Goal: Task Accomplishment & Management: Use online tool/utility

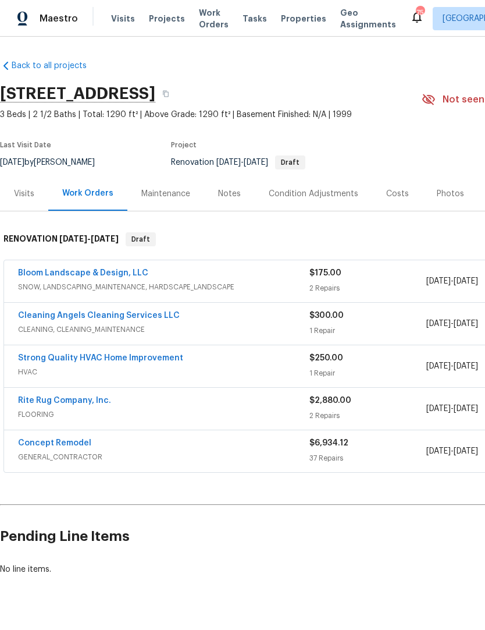
click at [165, 19] on span "Projects" at bounding box center [167, 19] width 36 height 12
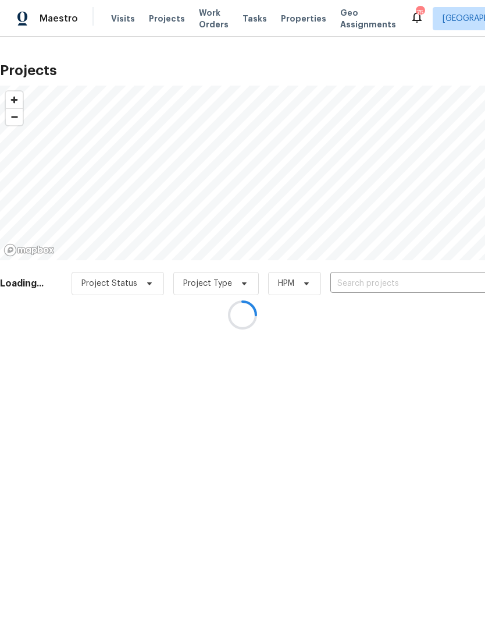
click at [401, 289] on div at bounding box center [242, 315] width 485 height 630
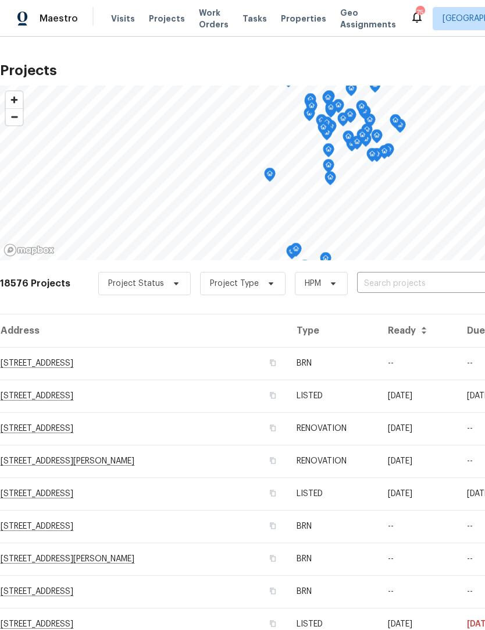
click at [405, 289] on input "text" at bounding box center [423, 284] width 133 height 18
type input "108 mad"
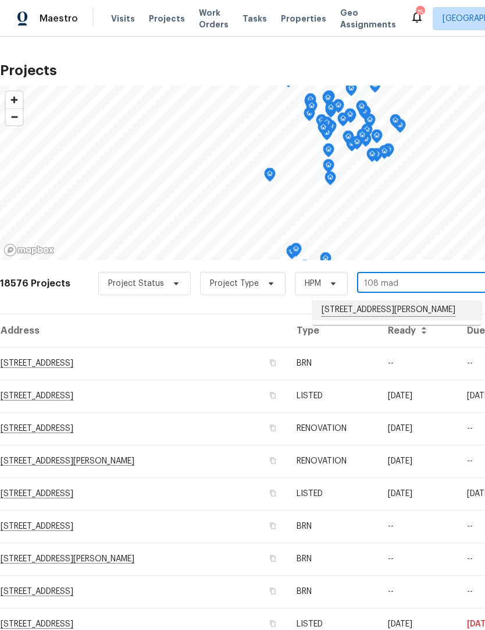
click at [425, 317] on li "108 Madeline Ct, Youngsville, NC 27596" at bounding box center [397, 310] width 169 height 20
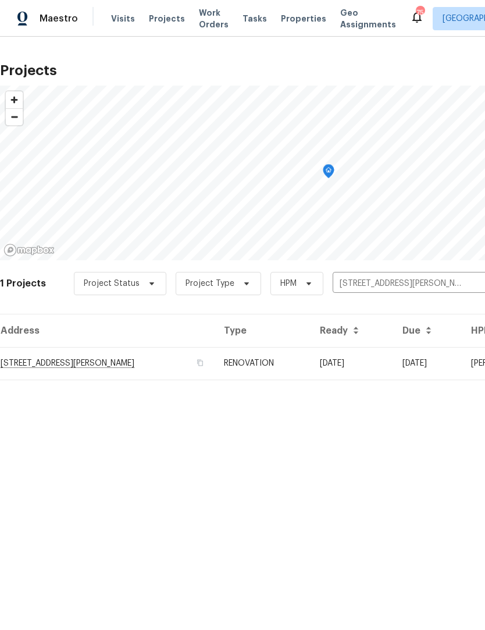
click at [137, 363] on td "108 Madeline Ct, Youngsville, NC 27596" at bounding box center [107, 363] width 215 height 33
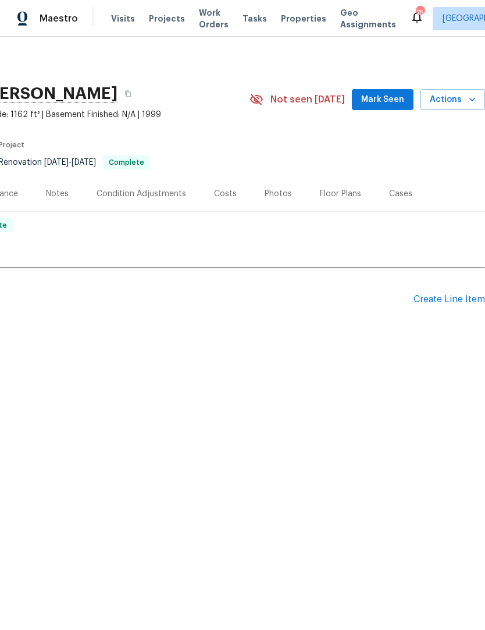
scroll to position [0, 172]
click at [439, 302] on div "Create Line Item" at bounding box center [450, 299] width 72 height 11
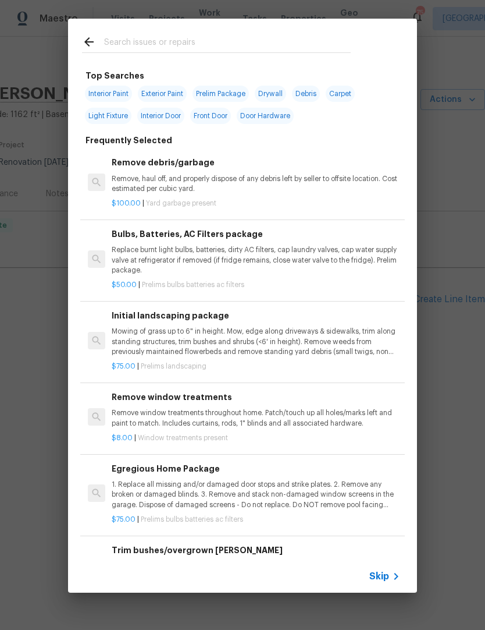
click at [313, 38] on input "text" at bounding box center [227, 43] width 247 height 17
click at [48, 313] on div "Top Searches Interior Paint Exterior Paint Prelim Package Drywall Debris Carpet…" at bounding box center [242, 305] width 485 height 611
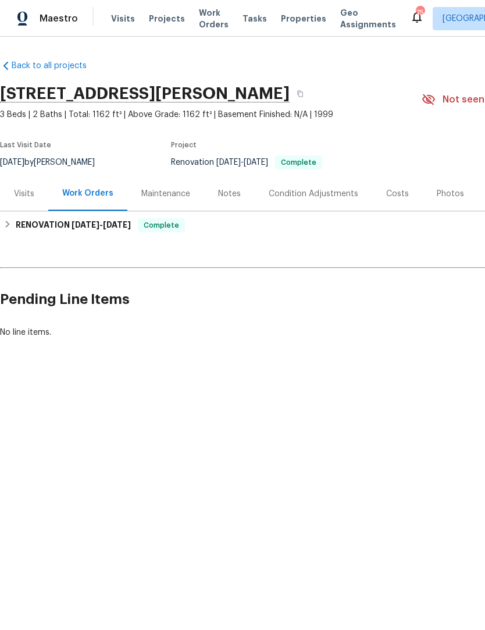
scroll to position [0, 0]
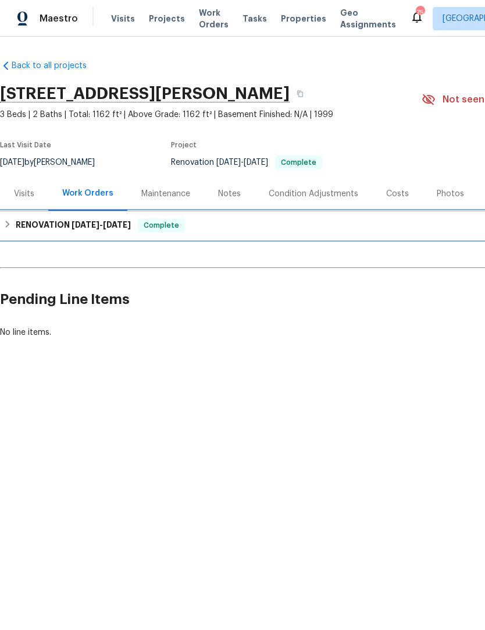
click at [52, 226] on h6 "RENOVATION 8/15/25 - 8/28/25" at bounding box center [73, 225] width 115 height 14
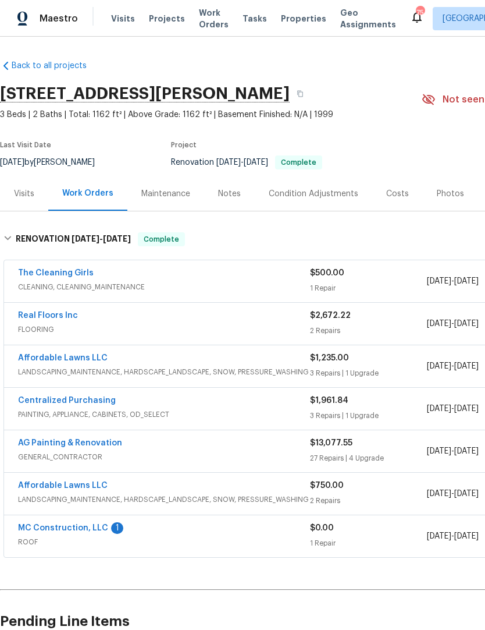
click at [87, 525] on link "MC Construction, LLC" at bounding box center [63, 528] width 90 height 8
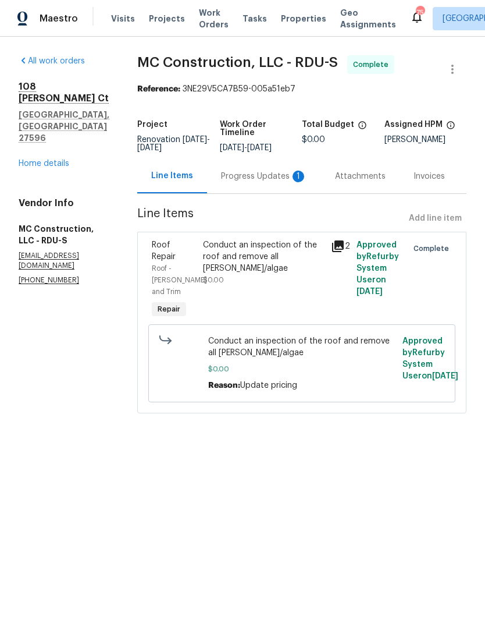
click at [228, 270] on div "Conduct an inspection of the roof and remove all moss/algae" at bounding box center [263, 256] width 121 height 35
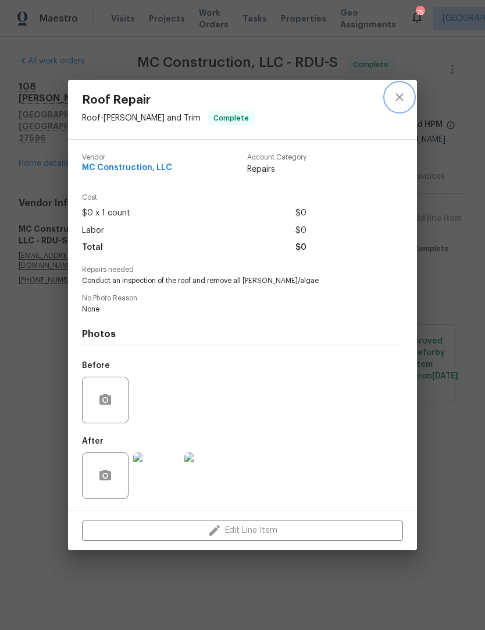
click at [409, 93] on button "close" at bounding box center [400, 97] width 28 height 28
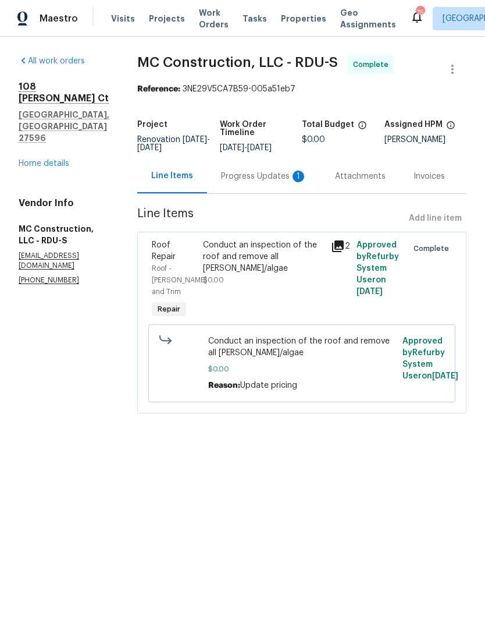
click at [295, 182] on div "1" at bounding box center [299, 177] width 12 height 12
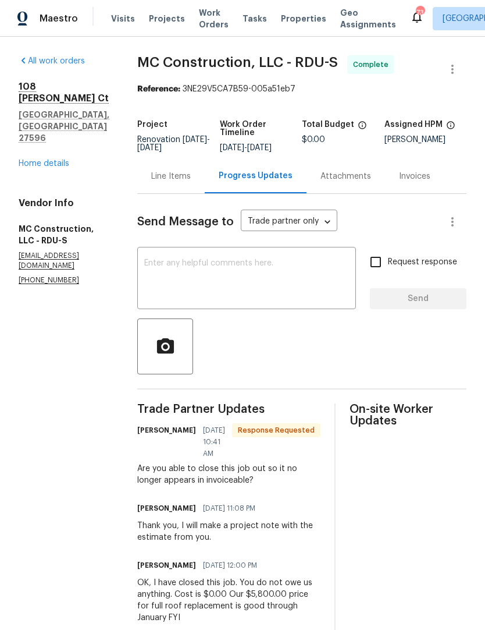
click at [168, 286] on textarea at bounding box center [246, 279] width 205 height 41
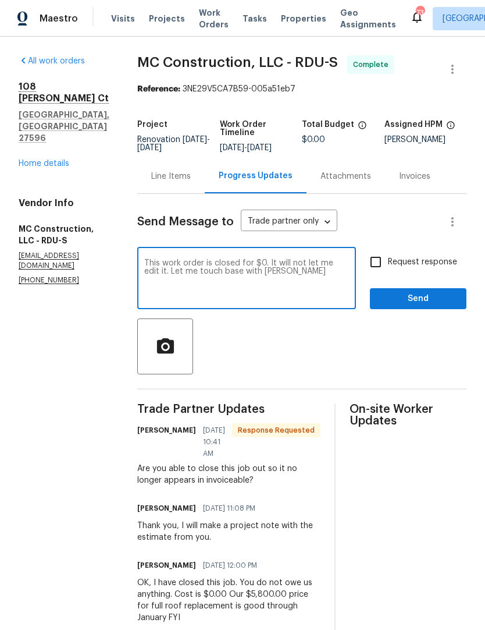
type textarea "This work order is closed for $0. It will not let me edit it. Let me touch base…"
click at [378, 267] on input "Request response" at bounding box center [376, 262] width 24 height 24
checkbox input "true"
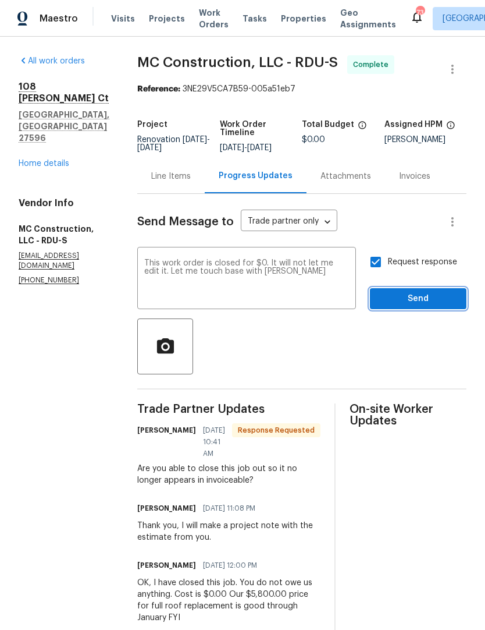
click at [402, 297] on span "Send" at bounding box center [418, 299] width 78 height 15
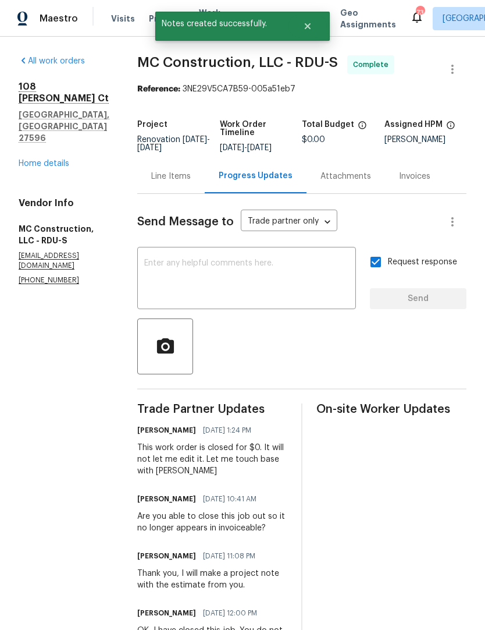
click at [36, 159] on link "Home details" at bounding box center [44, 163] width 51 height 8
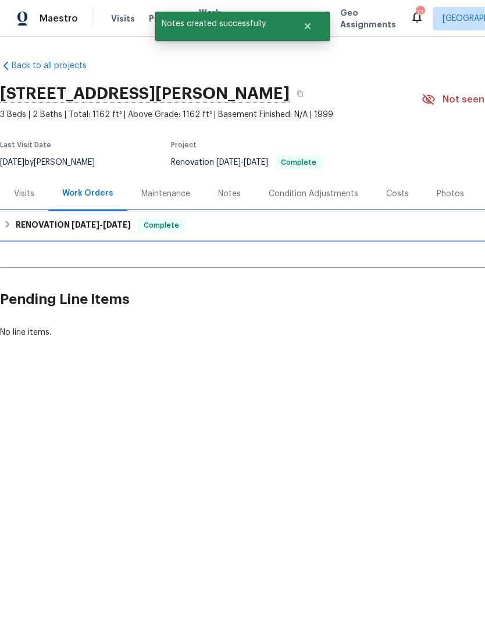
click at [78, 226] on span "8/15/25" at bounding box center [86, 225] width 28 height 8
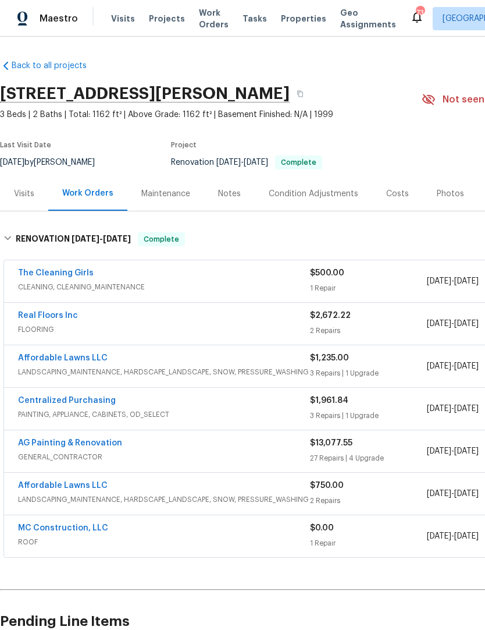
click at [47, 530] on link "MC Construction, LLC" at bounding box center [63, 528] width 90 height 8
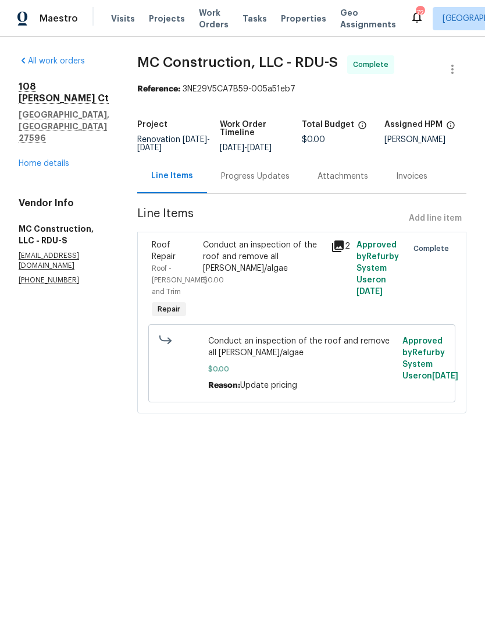
click at [37, 159] on link "Home details" at bounding box center [44, 163] width 51 height 8
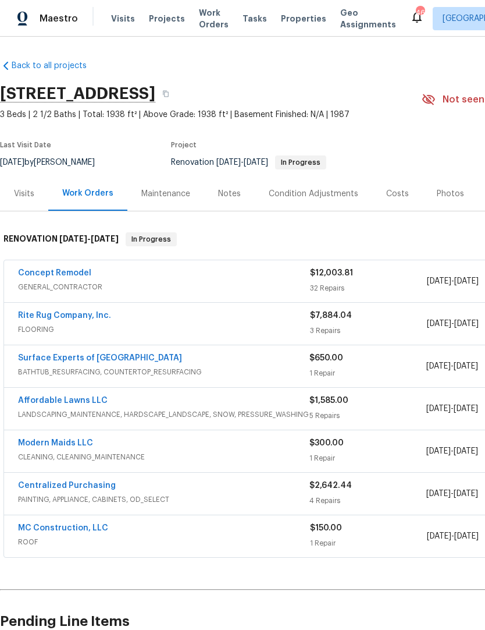
click at [83, 355] on link "Surface Experts of North Raleigh" at bounding box center [100, 358] width 164 height 8
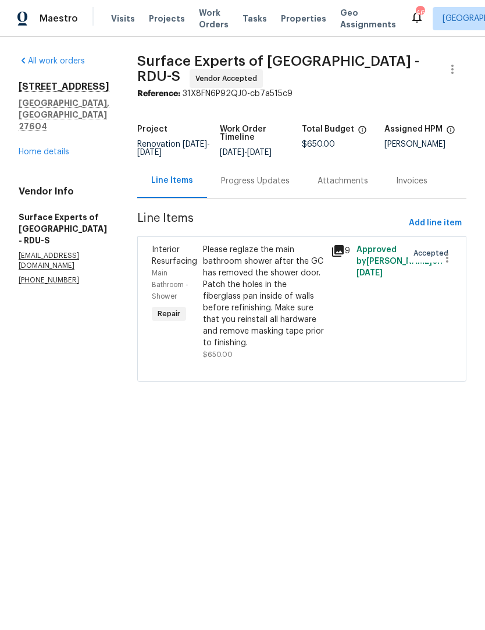
click at [263, 187] on div "Progress Updates" at bounding box center [255, 181] width 69 height 12
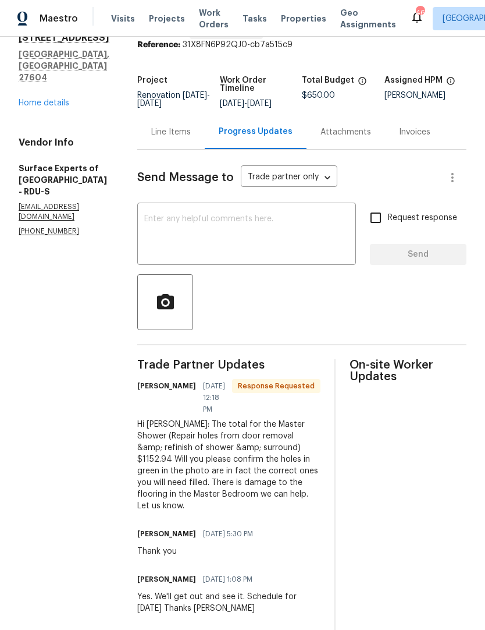
scroll to position [50, 0]
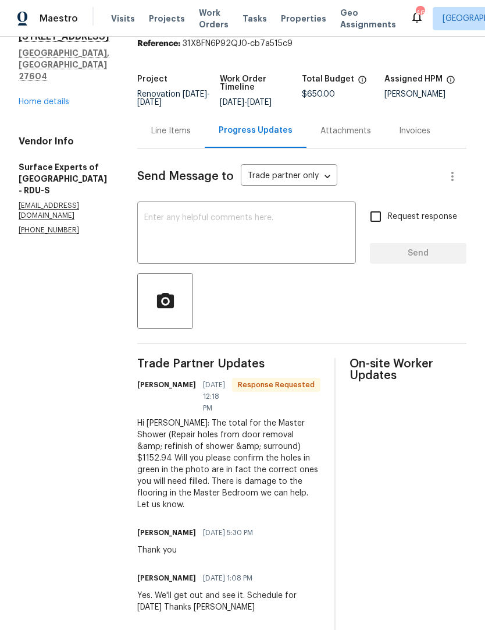
click at [178, 137] on div "Line Items" at bounding box center [171, 131] width 40 height 12
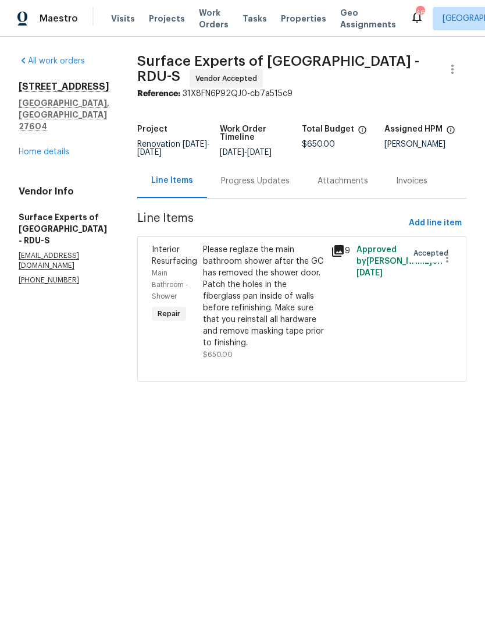
click at [258, 187] on div "Progress Updates" at bounding box center [255, 181] width 69 height 12
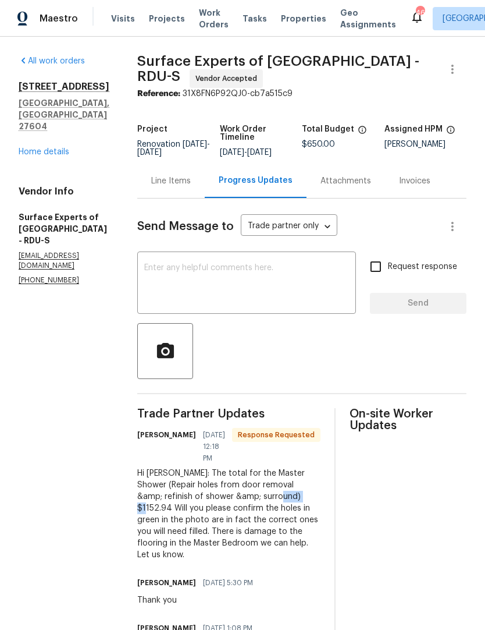
copy div "1152.94"
click at [185, 187] on div "Line Items" at bounding box center [171, 181] width 40 height 12
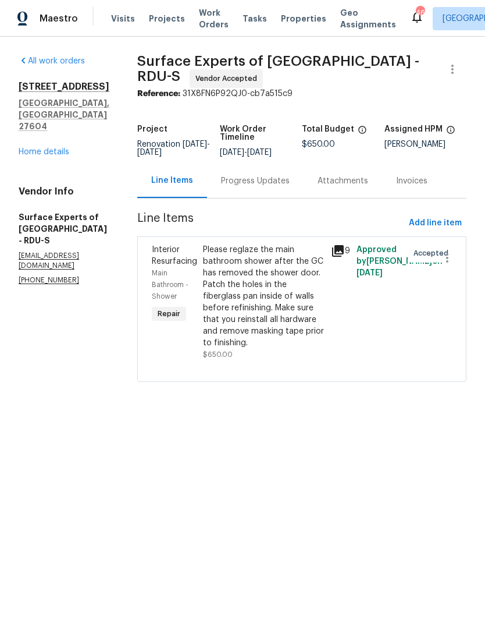
click at [240, 296] on div "Please reglaze the main bathroom shower after the GC has removed the shower doo…" at bounding box center [263, 296] width 121 height 105
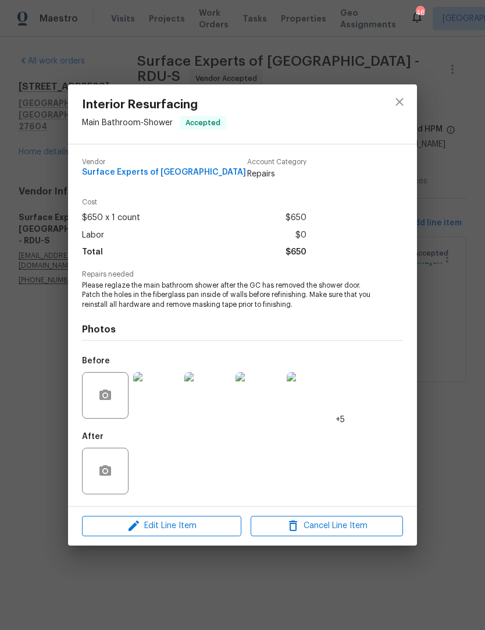
click at [135, 303] on span "Please reglaze the main bathroom shower after the GC has removed the shower doo…" at bounding box center [226, 295] width 289 height 29
click at [218, 528] on span "Edit Line Item" at bounding box center [162, 526] width 152 height 15
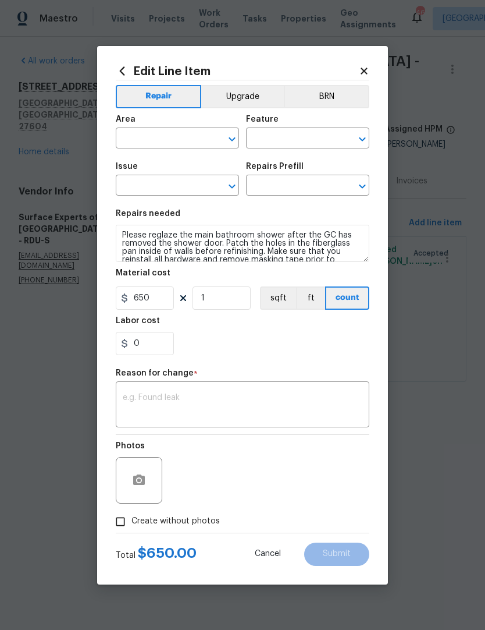
type input "Main Bathroom"
type input "Shower"
type input "Interior Resurfacing"
type input "Reglaze Shower Surround $650.00"
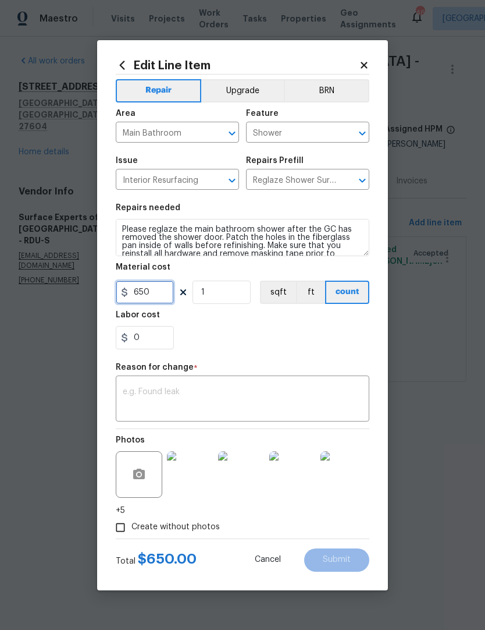
click at [151, 295] on input "650" at bounding box center [145, 292] width 58 height 23
paste input "text"
type input "0"
click at [136, 381] on div "x ​" at bounding box center [243, 399] width 254 height 43
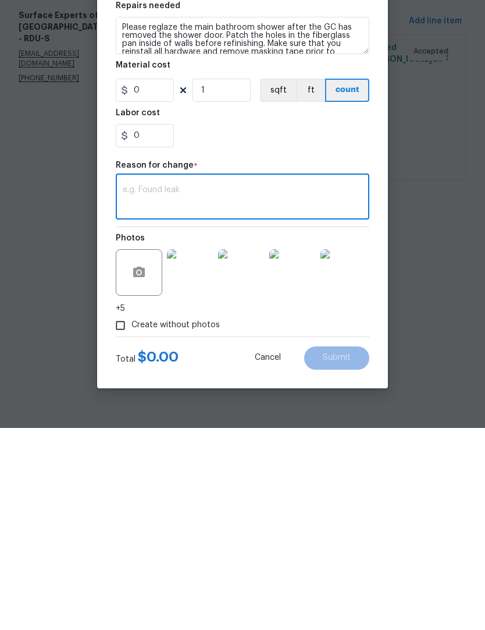
paste textarea "1152.94"
type textarea "1152.94"
click at [143, 281] on input "0" at bounding box center [145, 292] width 58 height 23
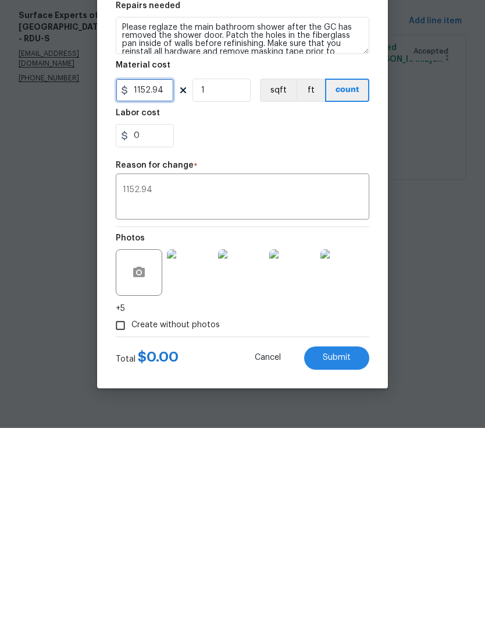
type input "1152.94"
click at [204, 197] on section "Repairs needed Please reglaze the main bathroom shower after the GC has removed…" at bounding box center [243, 276] width 254 height 159
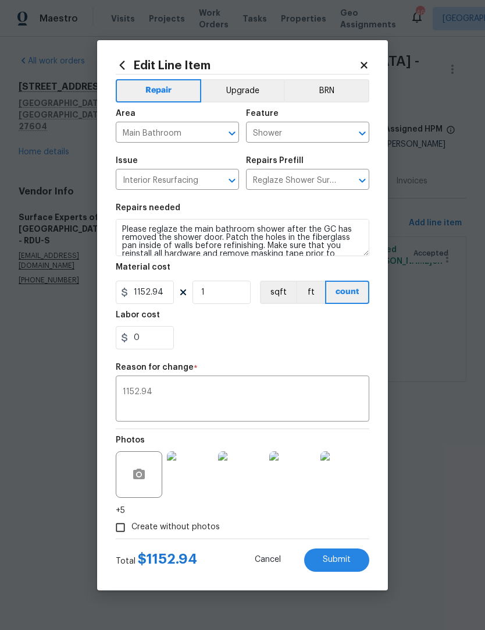
click at [175, 389] on textarea "1152.94" at bounding box center [243, 400] width 240 height 24
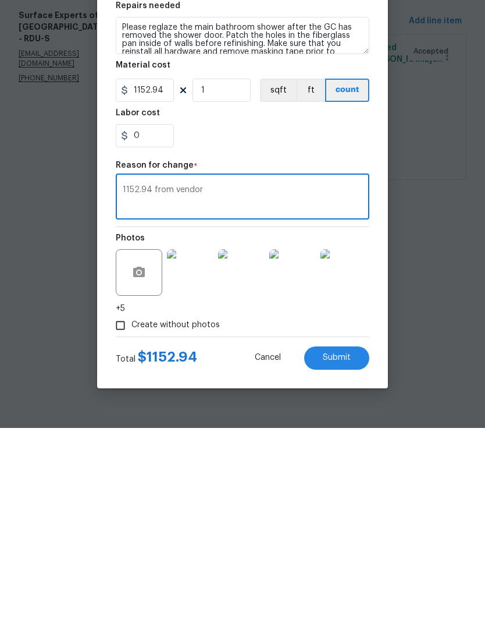
type textarea "1152.94 from vendor"
click at [333, 548] on button "Submit" at bounding box center [336, 559] width 65 height 23
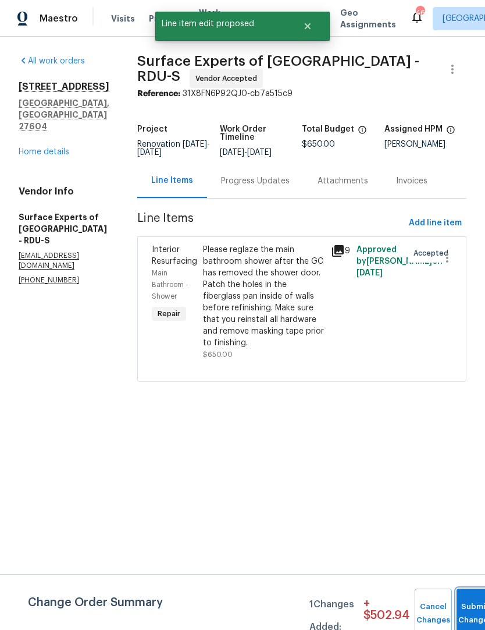
click at [464, 606] on button "Submit Changes" at bounding box center [475, 613] width 37 height 50
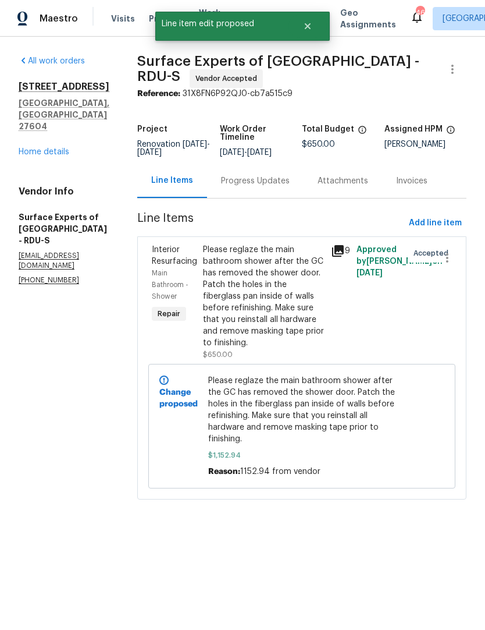
click at [474, 399] on div "All work orders 6009 River Landings Dr Raleigh, NC 27604 Home details Vendor In…" at bounding box center [242, 284] width 485 height 495
click at [261, 187] on div "Progress Updates" at bounding box center [255, 181] width 69 height 12
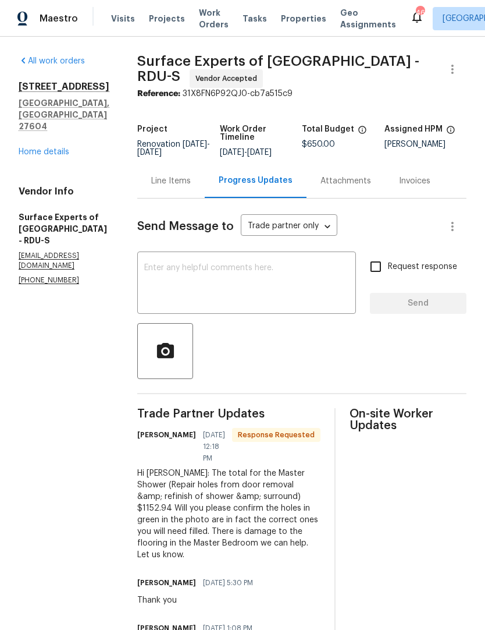
click at [190, 295] on textarea at bounding box center [246, 284] width 205 height 41
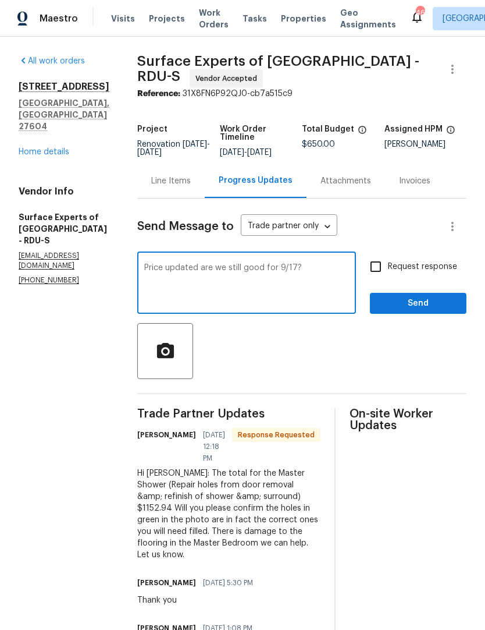
type textarea "Price updated are we still good for 9/17?"
click at [388, 279] on input "Request response" at bounding box center [376, 266] width 24 height 24
checkbox input "true"
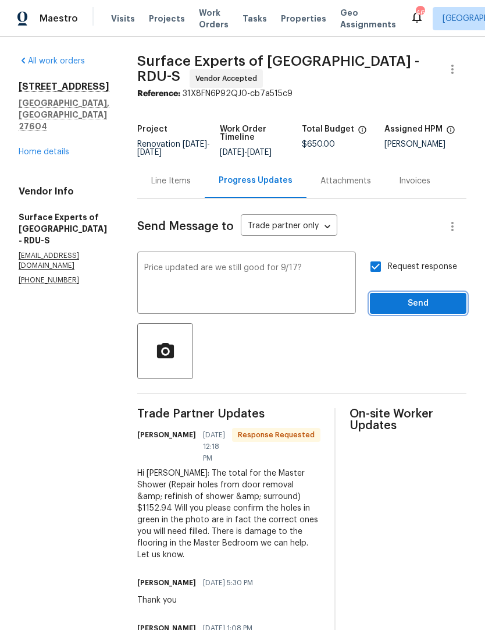
click at [407, 311] on span "Send" at bounding box center [418, 303] width 78 height 15
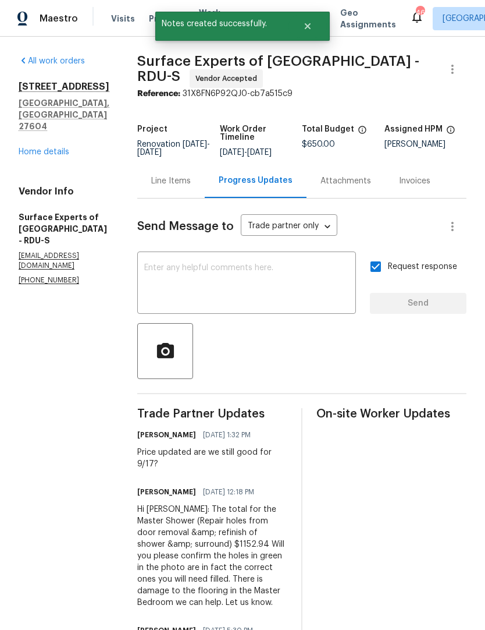
click at [30, 148] on link "Home details" at bounding box center [44, 152] width 51 height 8
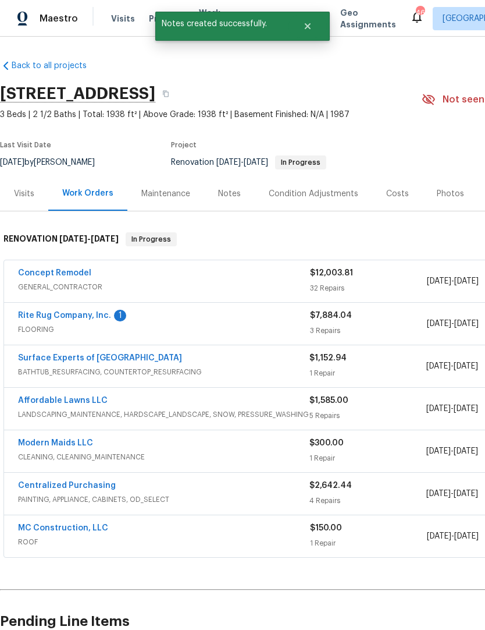
click at [66, 317] on link "Rite Rug Company, Inc." at bounding box center [64, 315] width 93 height 8
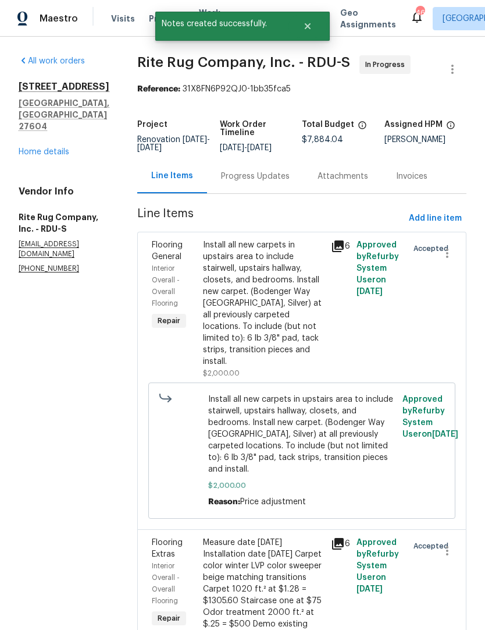
click at [271, 180] on div "Progress Updates" at bounding box center [255, 177] width 69 height 12
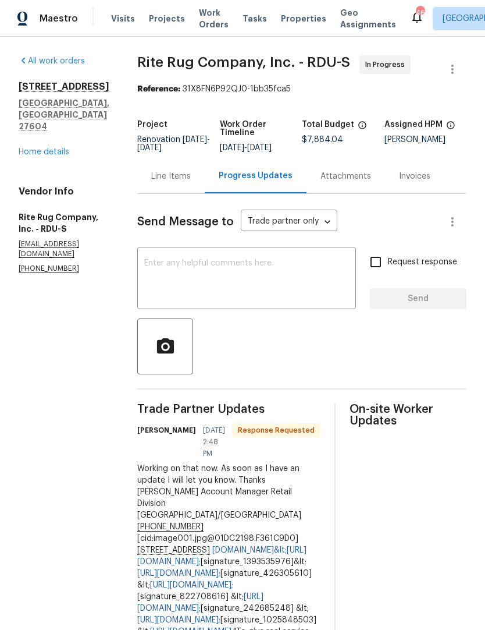
click at [161, 279] on textarea at bounding box center [246, 279] width 205 height 41
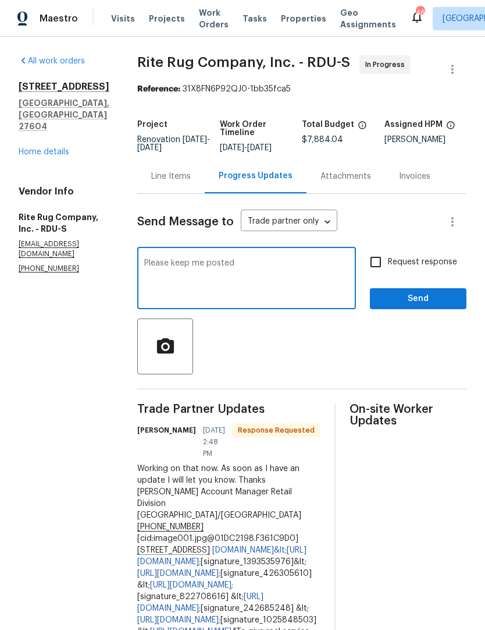
type textarea "Please keep me posted"
click at [386, 274] on input "Request response" at bounding box center [376, 262] width 24 height 24
checkbox input "true"
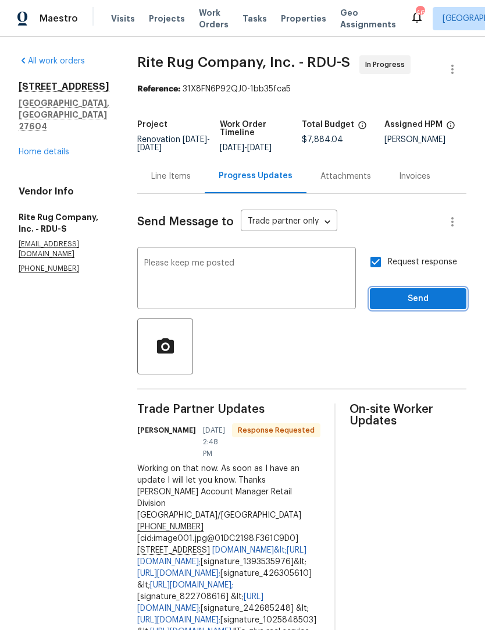
click at [410, 306] on span "Send" at bounding box center [418, 299] width 78 height 15
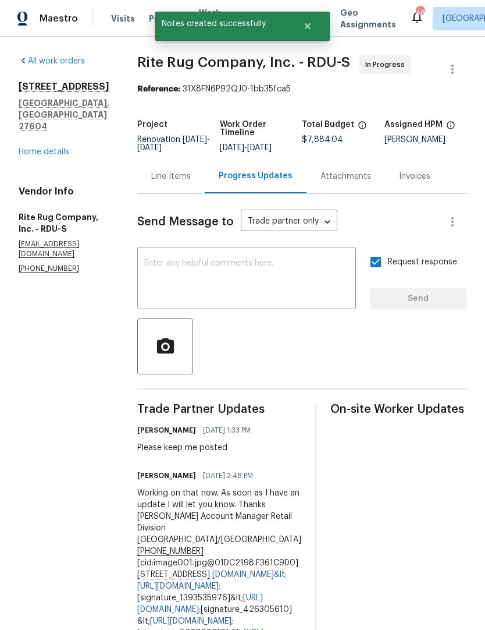
click at [37, 148] on link "Home details" at bounding box center [44, 152] width 51 height 8
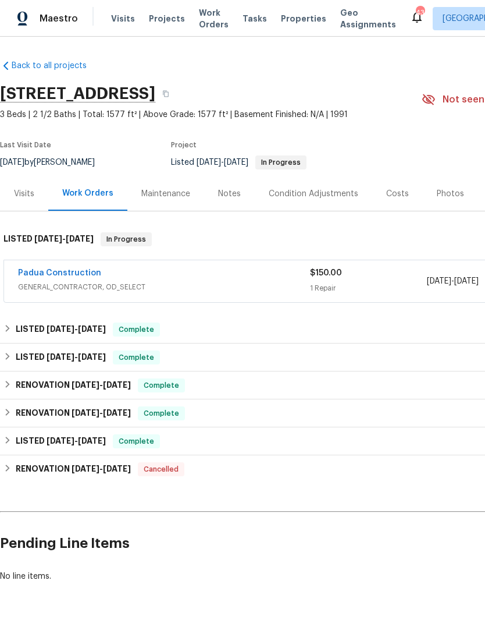
scroll to position [0, -1]
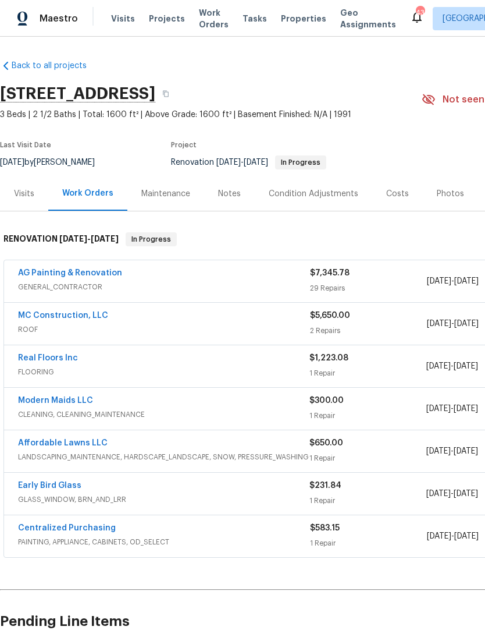
scroll to position [48, 0]
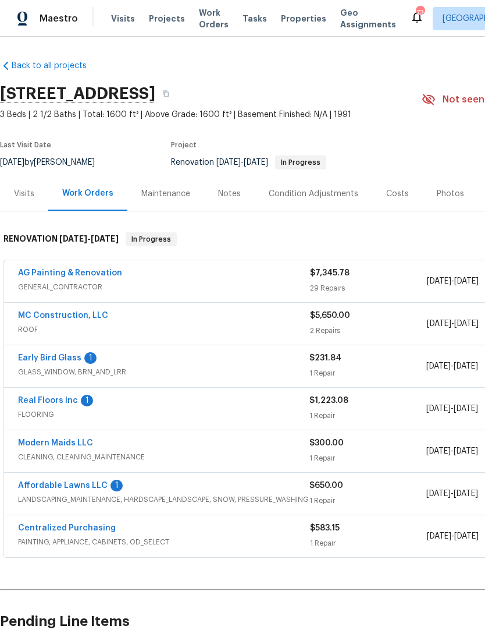
click at [48, 357] on link "Early Bird Glass" at bounding box center [49, 358] width 63 height 8
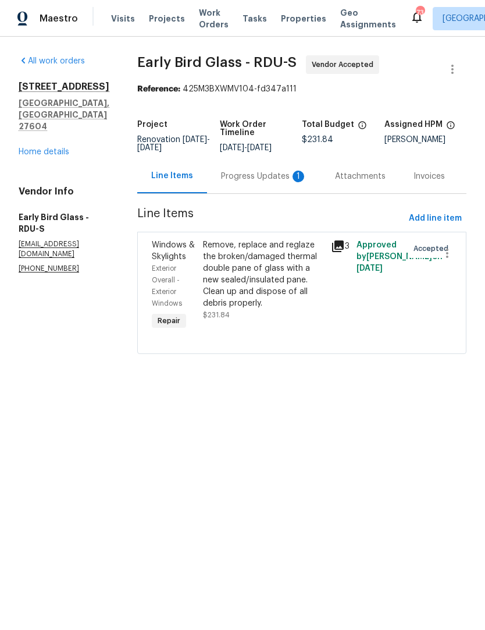
click at [249, 176] on div "Progress Updates 1" at bounding box center [264, 177] width 86 height 12
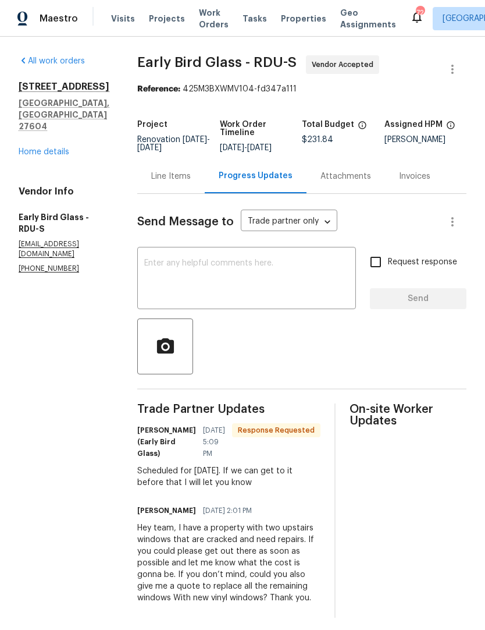
click at [162, 257] on div "x ​" at bounding box center [246, 279] width 219 height 59
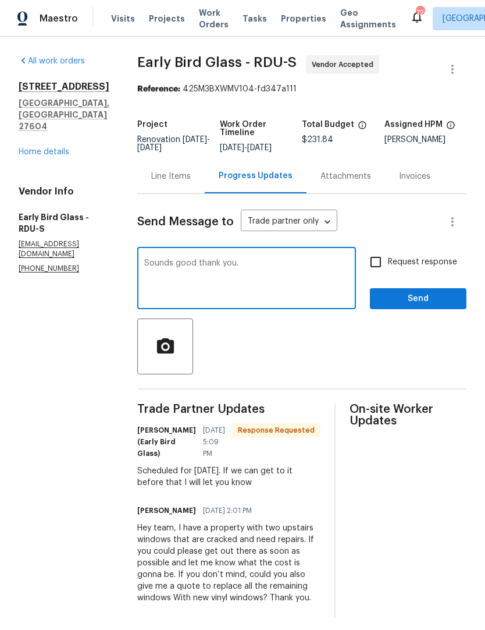
type textarea "Sounds good thank you."
click at [377, 257] on input "Request response" at bounding box center [376, 262] width 24 height 24
checkbox input "true"
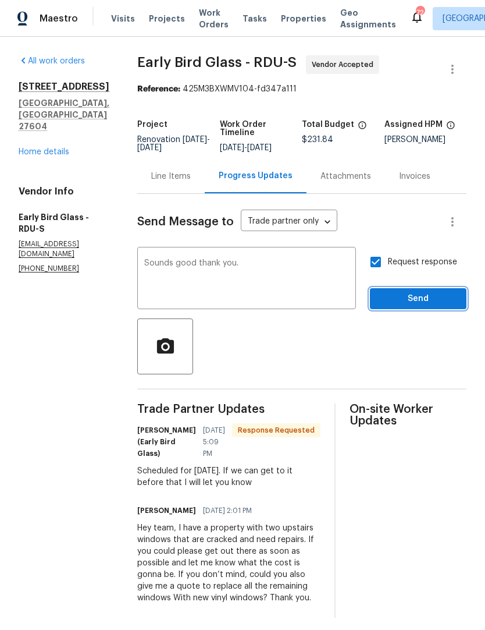
click at [414, 300] on span "Send" at bounding box center [418, 299] width 78 height 15
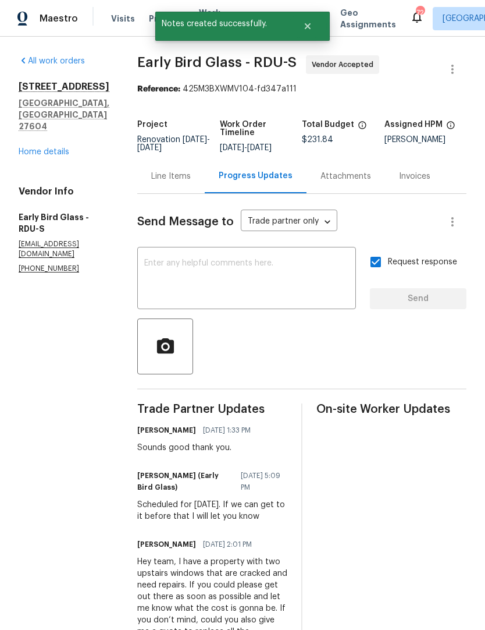
click at [40, 148] on link "Home details" at bounding box center [44, 152] width 51 height 8
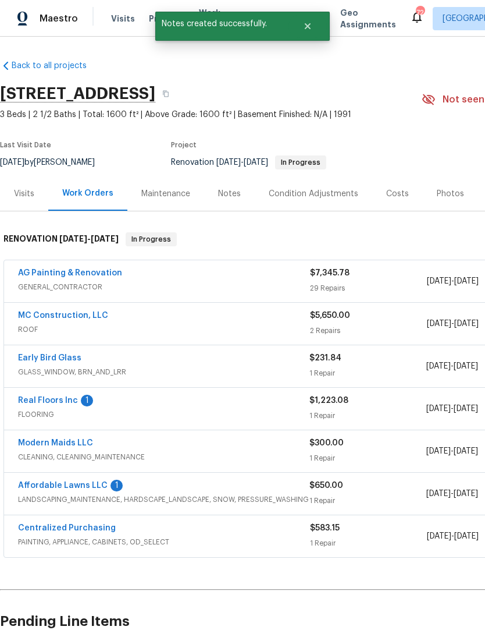
click at [51, 396] on link "Real Floors Inc" at bounding box center [48, 400] width 60 height 8
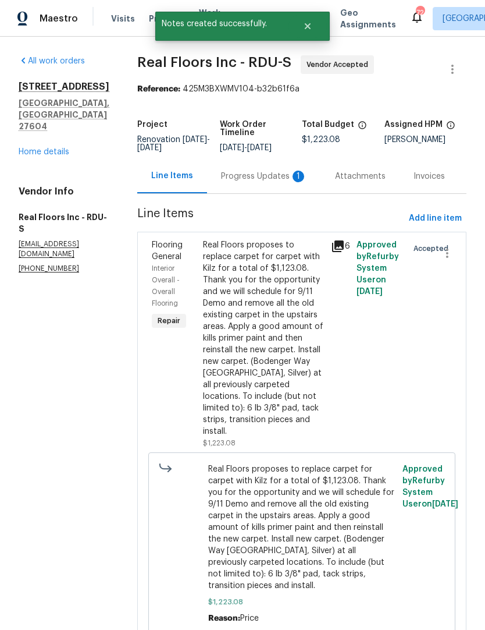
click at [260, 168] on div "Progress Updates 1" at bounding box center [264, 176] width 114 height 34
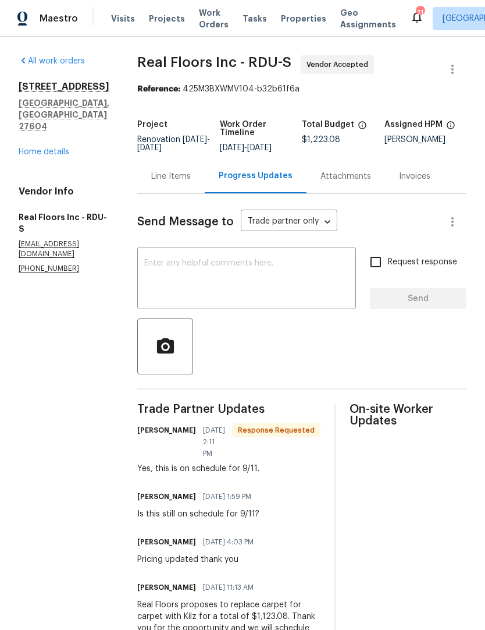
click at [40, 148] on link "Home details" at bounding box center [44, 152] width 51 height 8
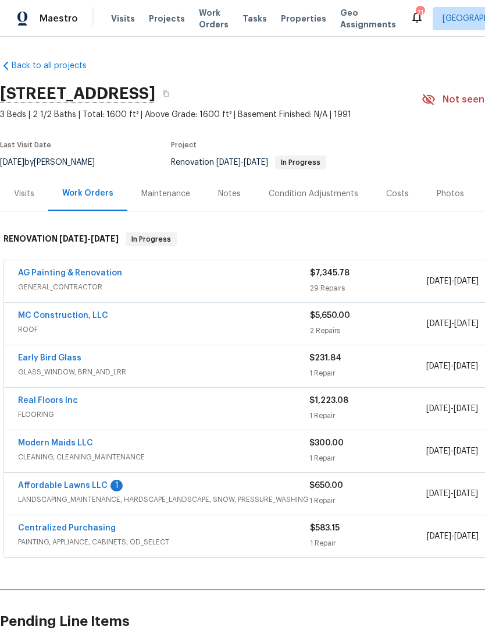
click at [50, 483] on link "Affordable Lawns LLC" at bounding box center [63, 485] width 90 height 8
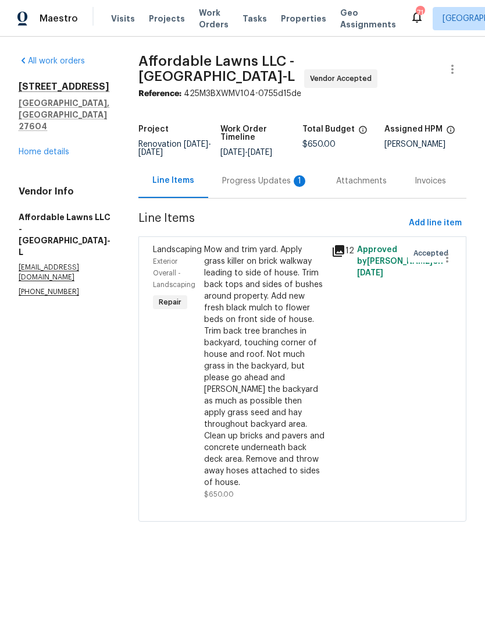
click at [256, 186] on div "Progress Updates 1" at bounding box center [265, 181] width 86 height 12
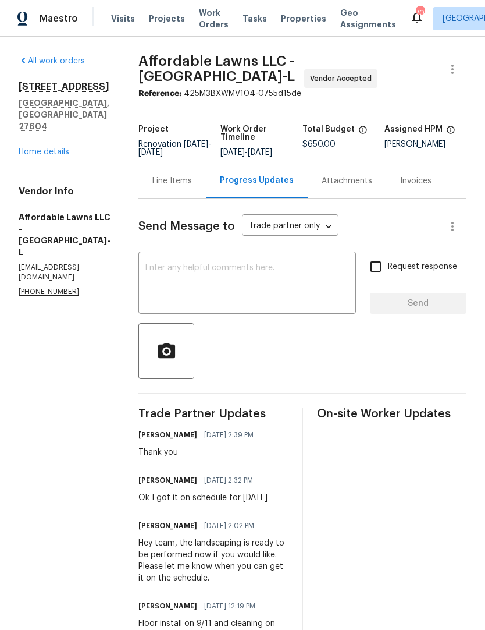
click at [173, 282] on textarea at bounding box center [248, 284] width 204 height 41
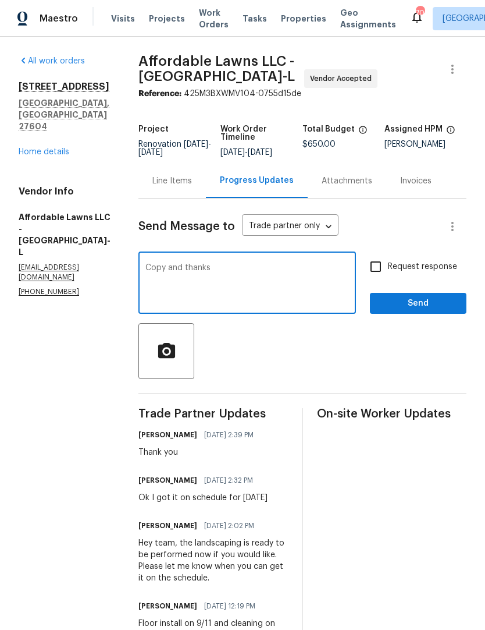
type textarea "Copy and thanks"
click at [381, 269] on input "Request response" at bounding box center [376, 266] width 24 height 24
checkbox input "true"
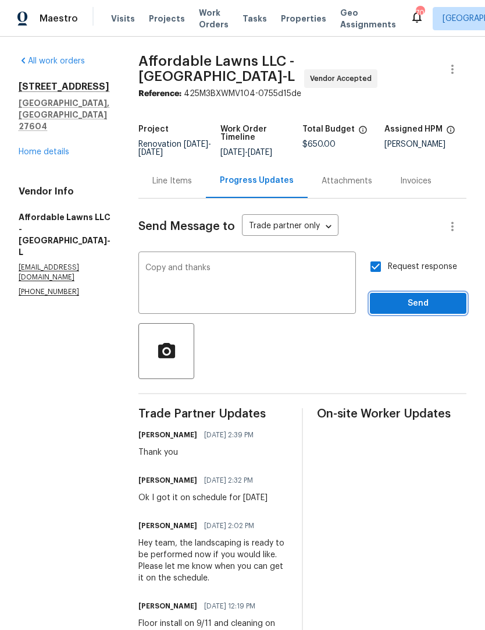
click at [407, 310] on span "Send" at bounding box center [418, 303] width 78 height 15
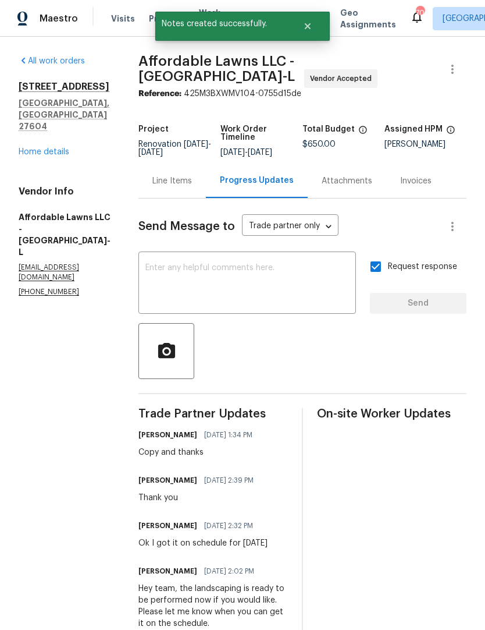
click at [41, 148] on link "Home details" at bounding box center [44, 152] width 51 height 8
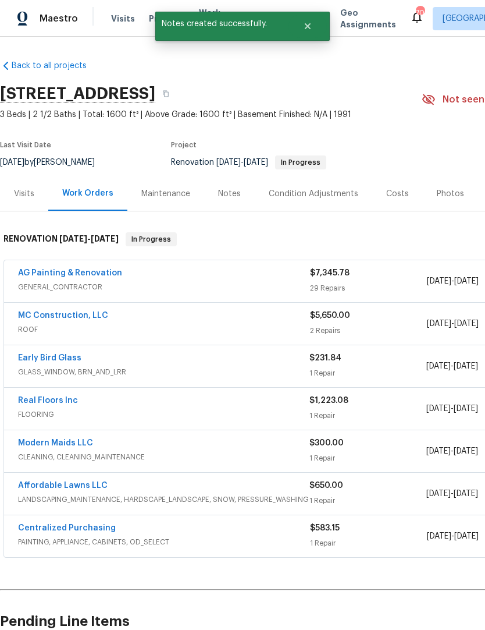
click at [55, 274] on link "AG Painting & Renovation" at bounding box center [70, 273] width 104 height 8
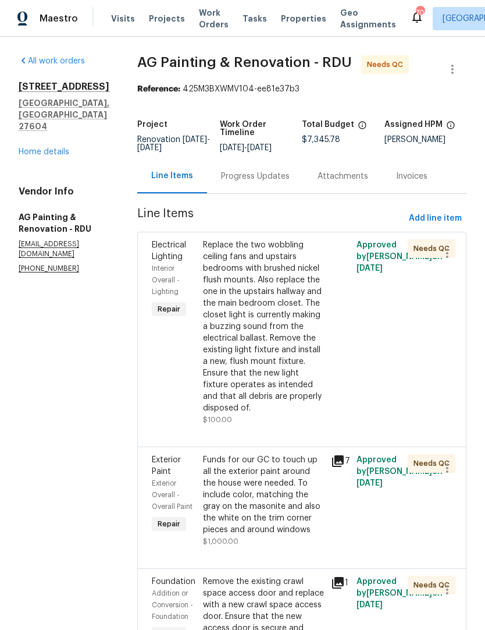
click at [270, 182] on div "Progress Updates" at bounding box center [255, 177] width 69 height 12
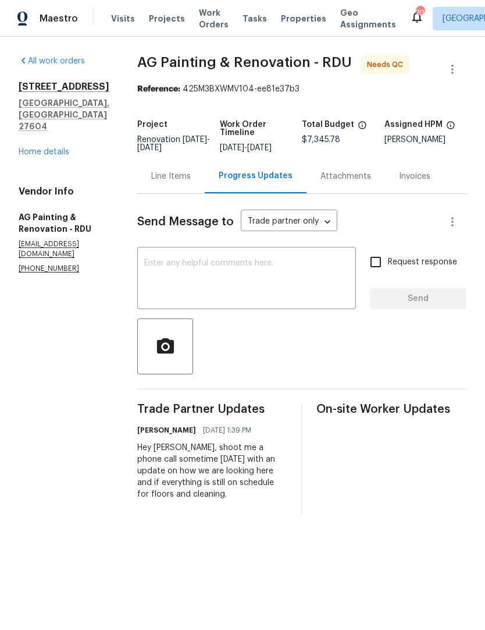
click at [191, 182] on div "Line Items" at bounding box center [171, 177] width 40 height 12
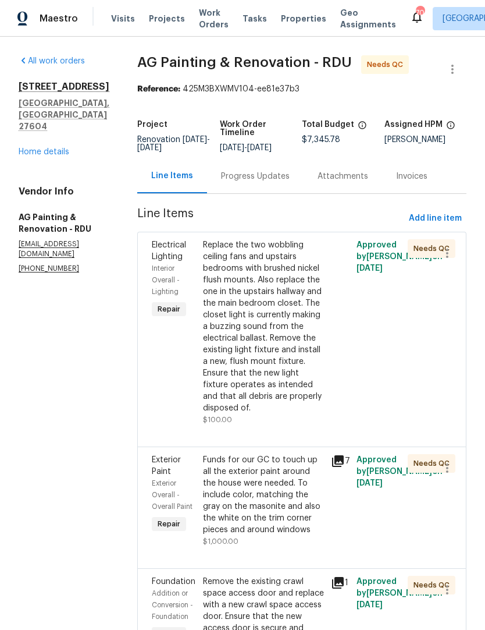
click at [254, 322] on div "Replace the two wobbling ceiling fans and upstairs bedrooms with brushed nickel…" at bounding box center [263, 326] width 121 height 175
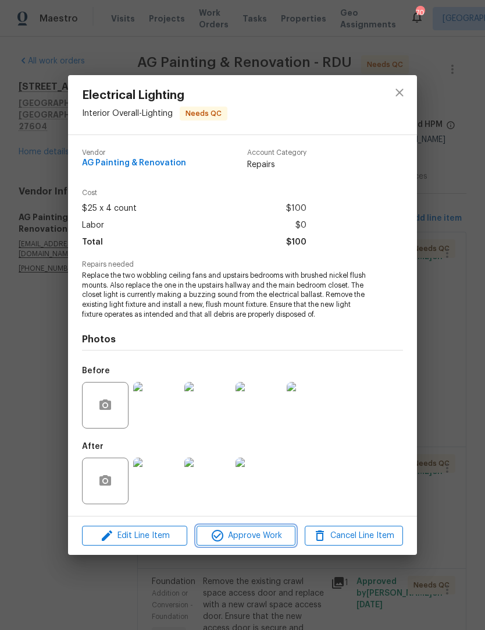
click at [267, 537] on span "Approve Work" at bounding box center [245, 535] width 91 height 15
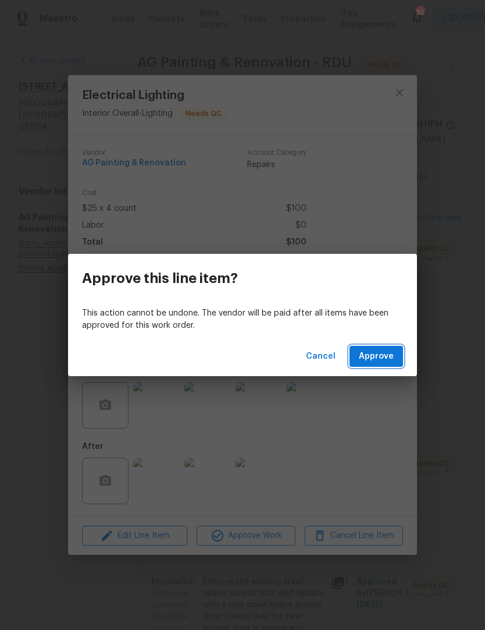
click at [384, 365] on button "Approve" at bounding box center [377, 357] width 54 height 22
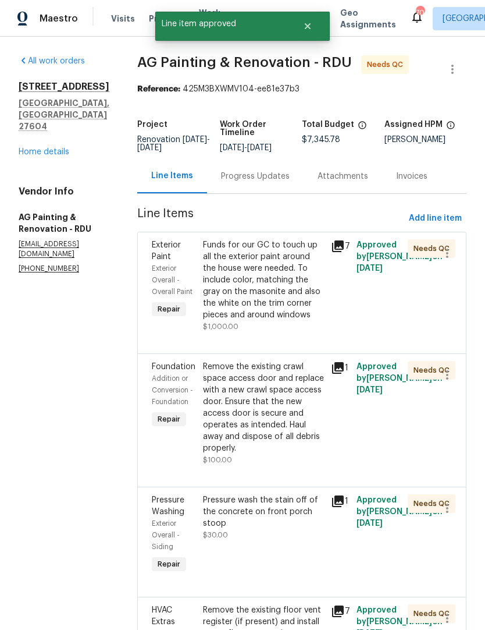
click at [242, 321] on div "Funds for our GC to touch up all the exterior paint around the house were neede…" at bounding box center [263, 279] width 121 height 81
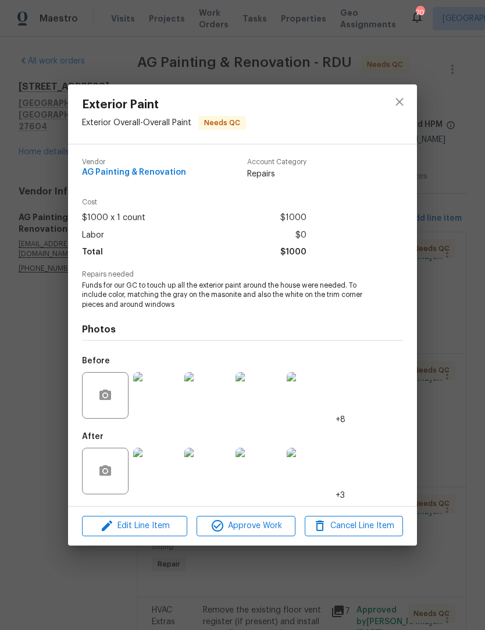
click at [161, 482] on img at bounding box center [156, 471] width 47 height 47
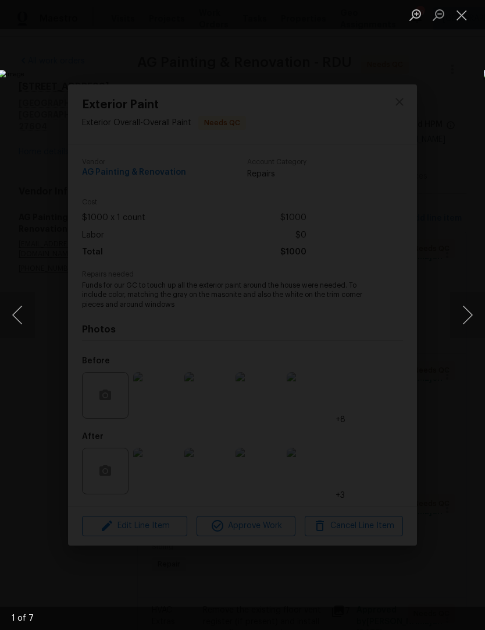
click at [474, 324] on button "Next image" at bounding box center [467, 315] width 35 height 47
click at [473, 324] on button "Next image" at bounding box center [467, 315] width 35 height 47
click at [473, 321] on button "Next image" at bounding box center [467, 315] width 35 height 47
click at [473, 318] on button "Next image" at bounding box center [467, 315] width 35 height 47
click at [472, 322] on button "Next image" at bounding box center [467, 315] width 35 height 47
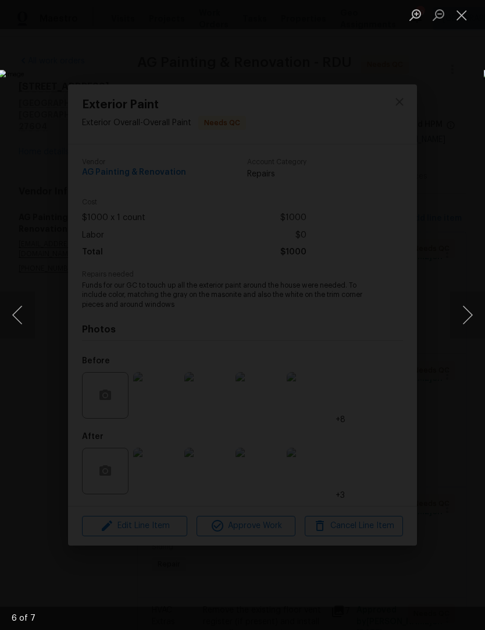
click at [464, 22] on button "Close lightbox" at bounding box center [461, 15] width 23 height 20
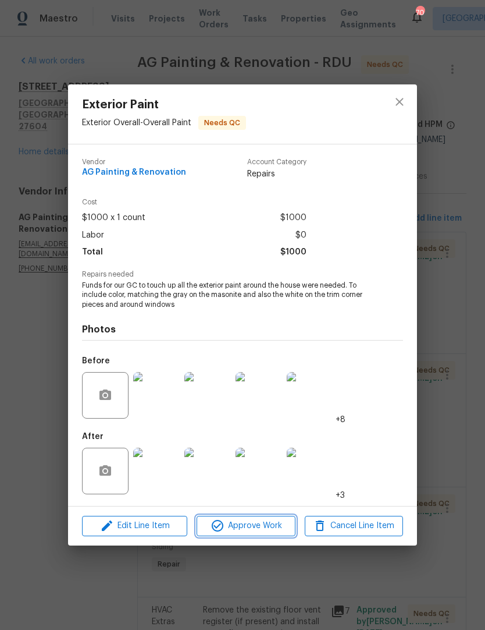
click at [260, 529] on span "Approve Work" at bounding box center [245, 526] width 91 height 15
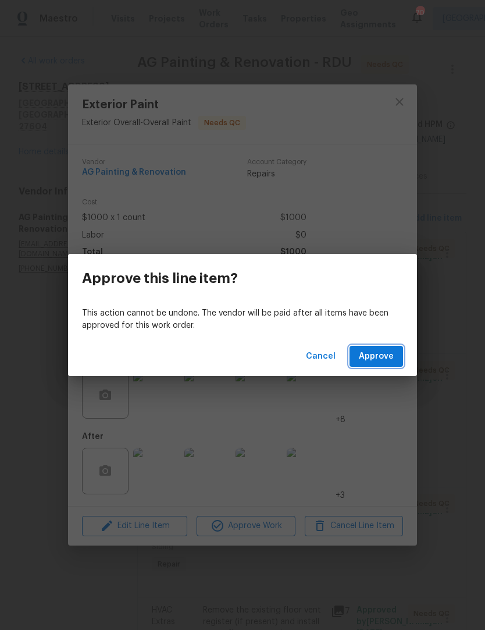
click at [391, 357] on span "Approve" at bounding box center [376, 356] width 35 height 15
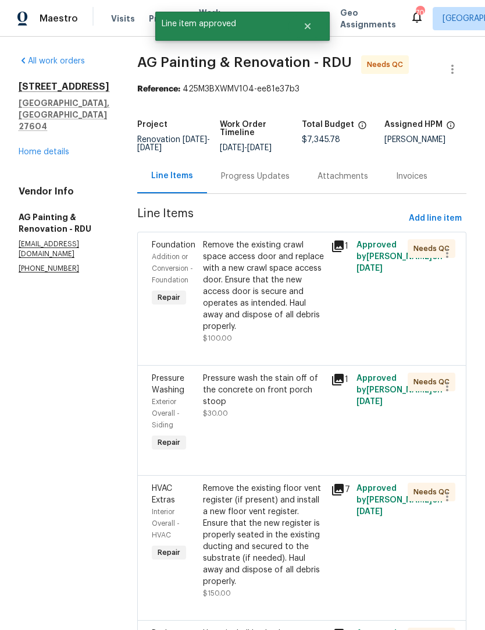
click at [249, 325] on div "Remove the existing crawl space access door and replace with a new crawl space …" at bounding box center [263, 285] width 121 height 93
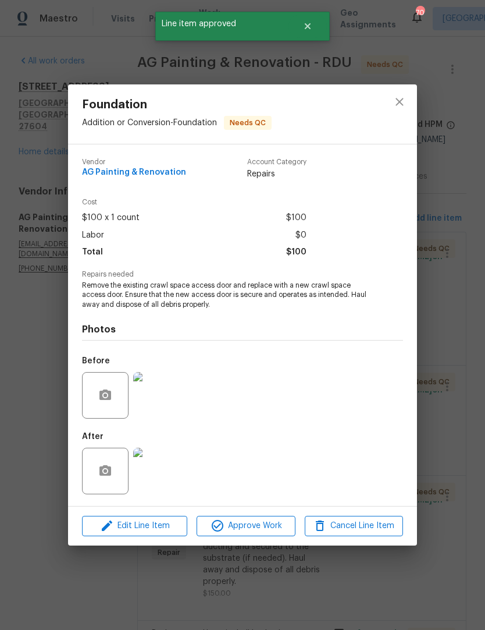
click at [145, 476] on img at bounding box center [156, 471] width 47 height 47
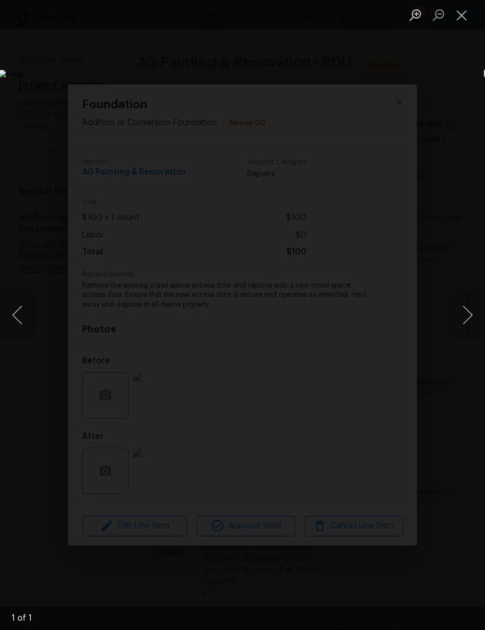
click at [465, 22] on button "Close lightbox" at bounding box center [461, 15] width 23 height 20
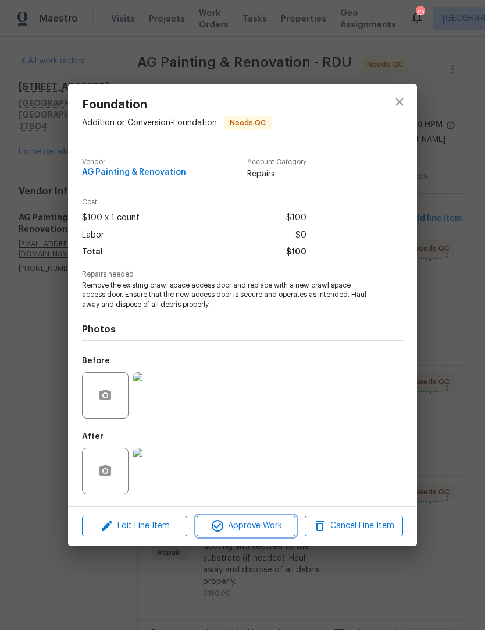
click at [264, 535] on button "Approve Work" at bounding box center [246, 526] width 98 height 20
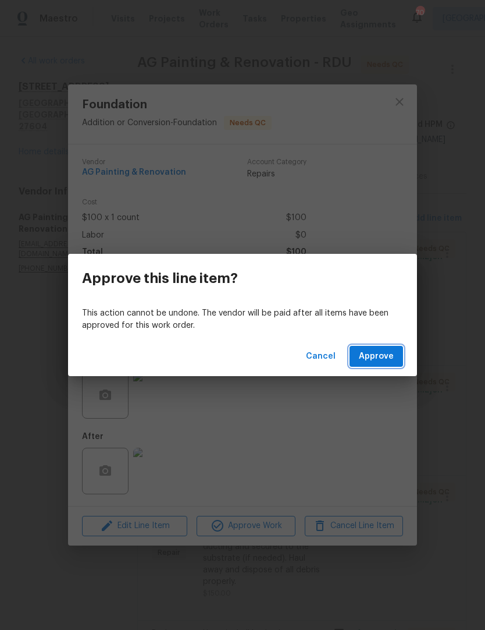
click at [391, 360] on span "Approve" at bounding box center [376, 356] width 35 height 15
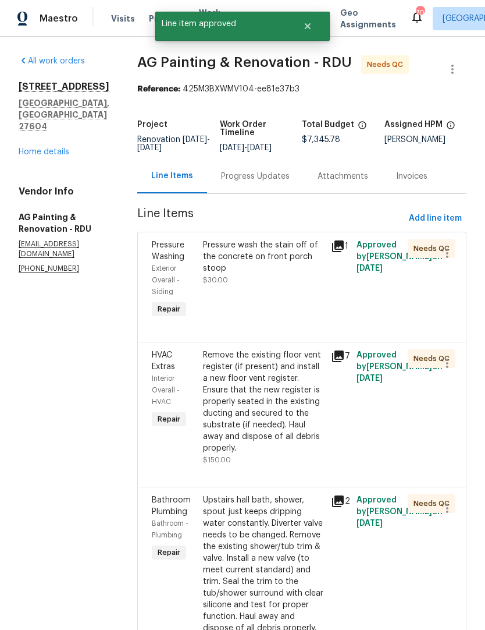
click at [248, 296] on div "Pressure wash the stain off of the concrete on front porch stoop $30.00" at bounding box center [264, 280] width 128 height 88
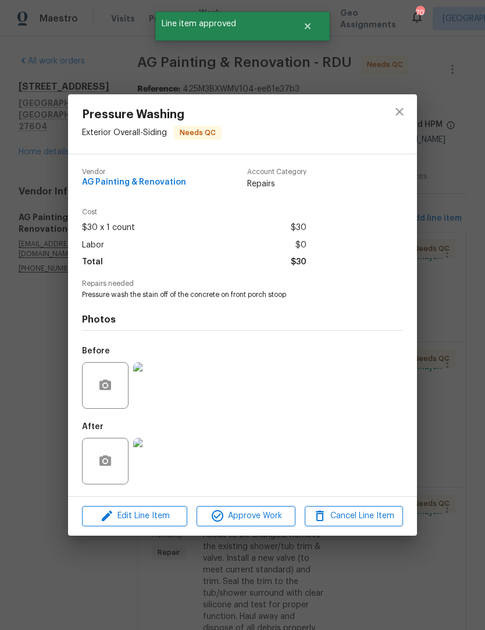
click at [154, 399] on img at bounding box center [156, 385] width 47 height 47
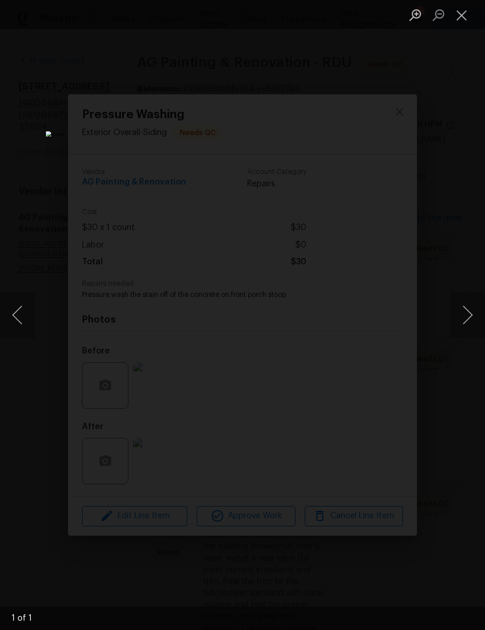
click at [463, 12] on button "Close lightbox" at bounding box center [461, 15] width 23 height 20
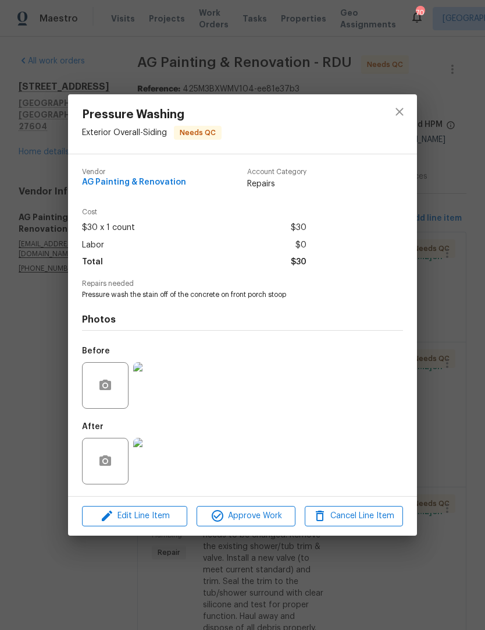
click at [162, 460] on img at bounding box center [156, 461] width 47 height 47
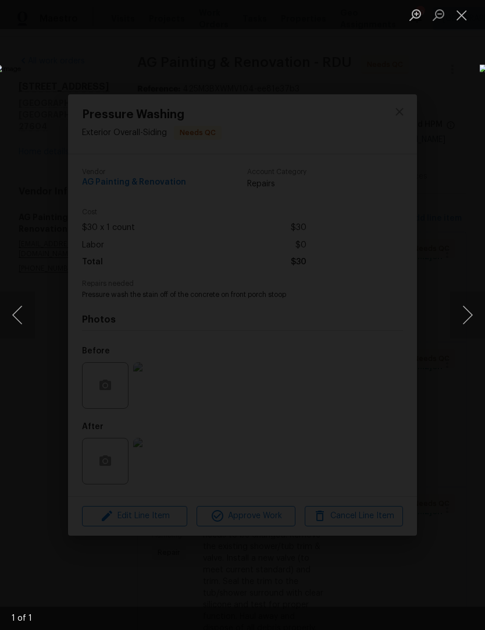
click at [465, 17] on button "Close lightbox" at bounding box center [461, 15] width 23 height 20
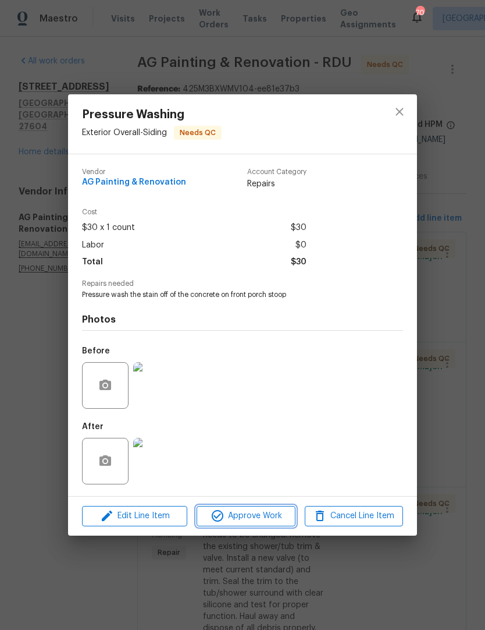
click at [255, 523] on span "Approve Work" at bounding box center [245, 516] width 91 height 15
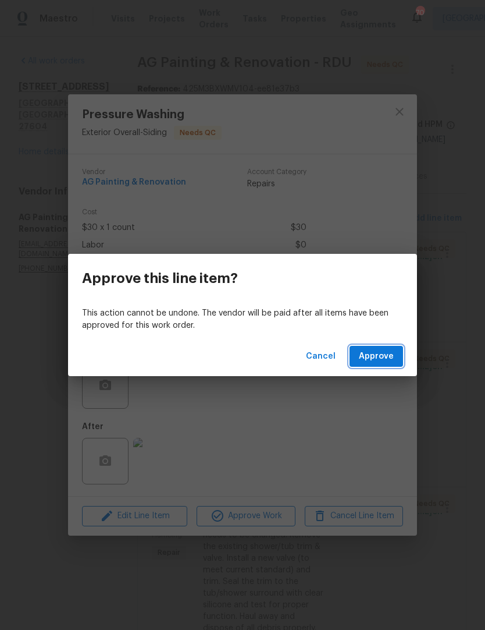
click at [387, 360] on span "Approve" at bounding box center [376, 356] width 35 height 15
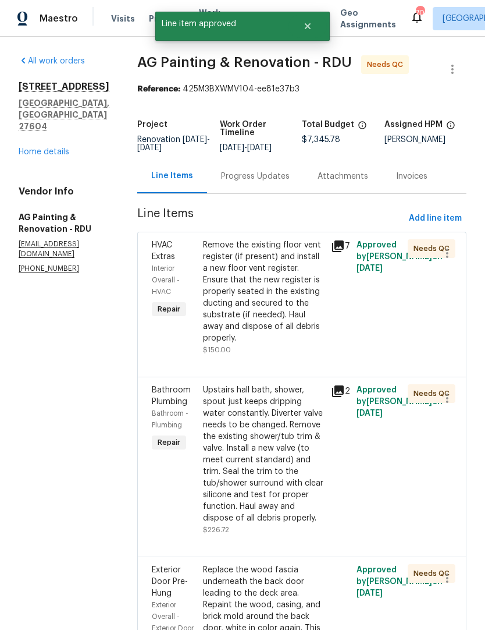
click at [271, 317] on div "Remove the existing floor vent register (if present) and install a new floor ve…" at bounding box center [263, 291] width 121 height 105
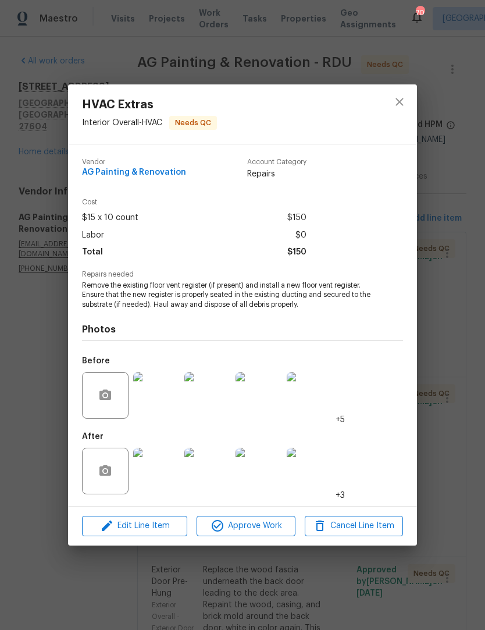
click at [268, 523] on span "Approve Work" at bounding box center [245, 526] width 91 height 15
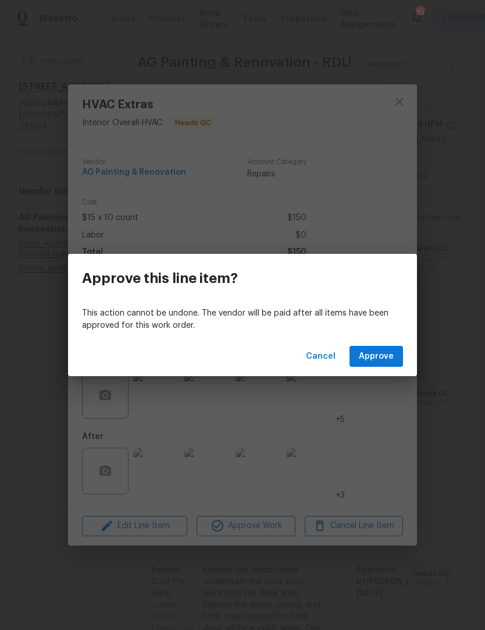
click at [398, 362] on button "Approve" at bounding box center [377, 357] width 54 height 22
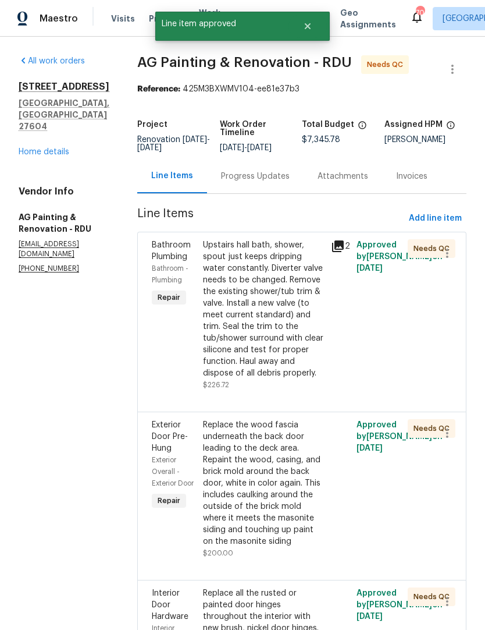
click at [310, 379] on div "Upstairs hall bath, shower, spout just keeps dripping water constantly. Diverte…" at bounding box center [263, 309] width 121 height 140
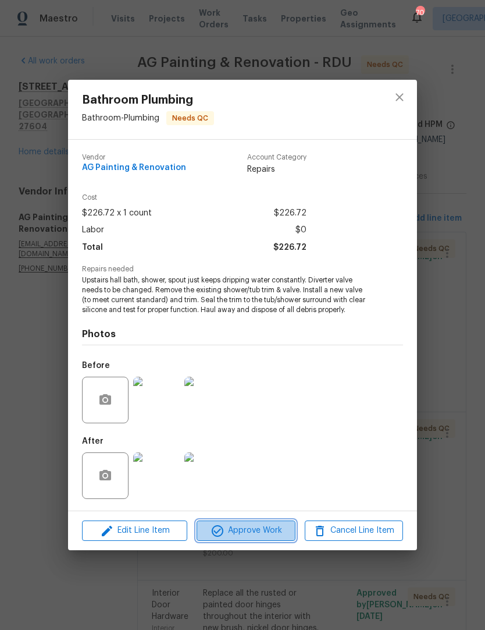
click at [222, 529] on icon "button" at bounding box center [218, 531] width 12 height 12
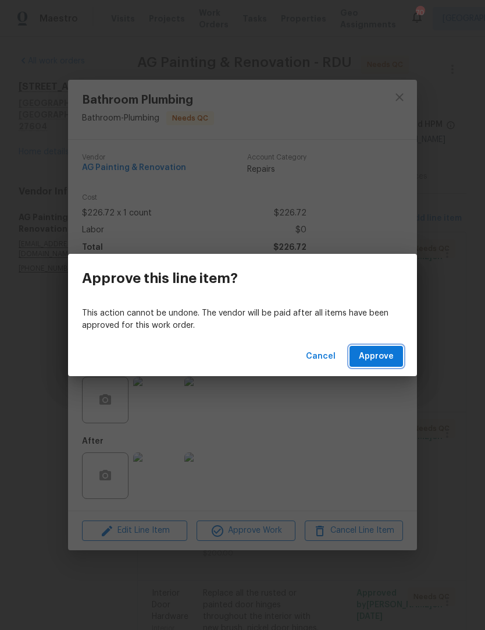
click at [395, 353] on button "Approve" at bounding box center [377, 357] width 54 height 22
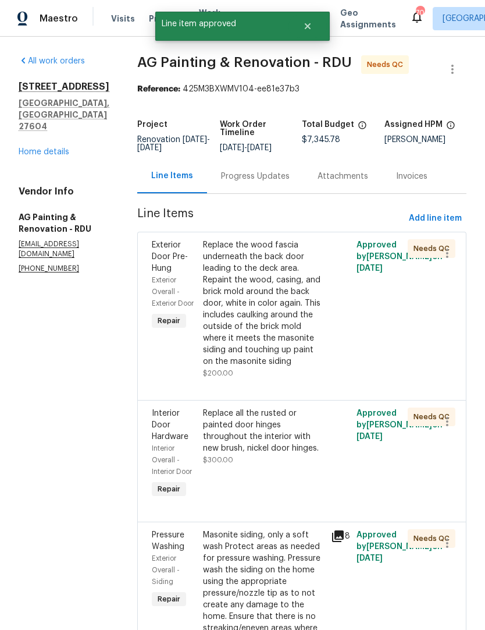
click at [251, 367] on div "Replace the wood fascia underneath the back door leading to the deck area. Repa…" at bounding box center [263, 303] width 121 height 128
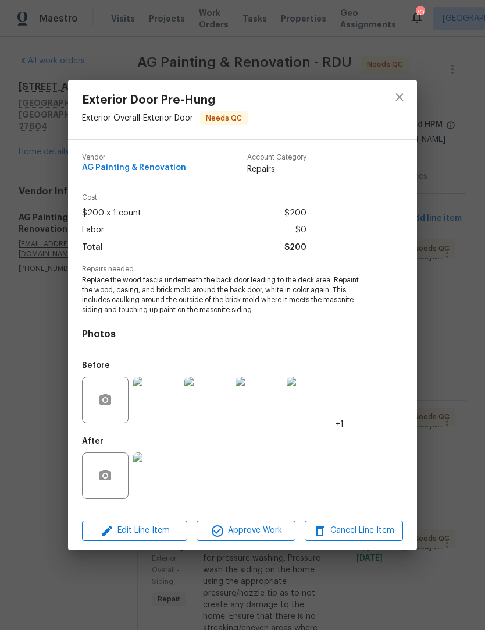
click at [151, 474] on img at bounding box center [156, 475] width 47 height 47
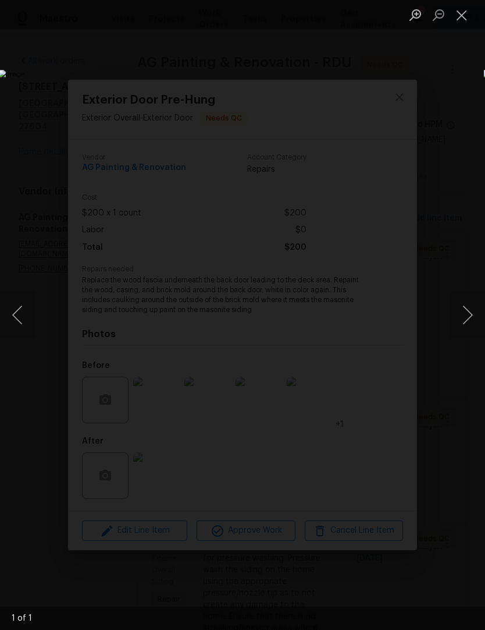
click at [466, 16] on button "Close lightbox" at bounding box center [461, 15] width 23 height 20
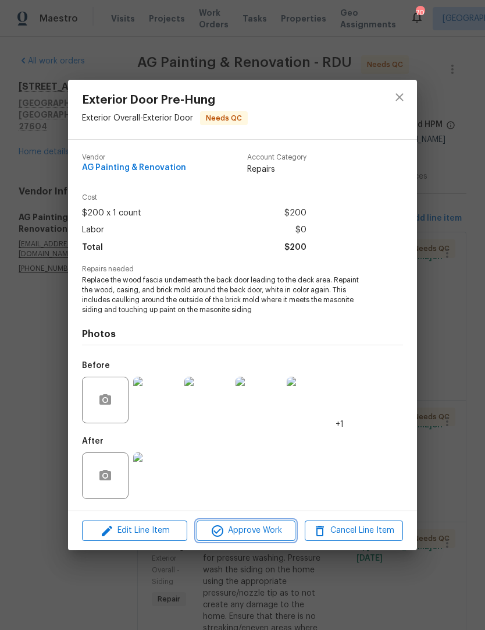
click at [265, 524] on span "Approve Work" at bounding box center [245, 530] width 91 height 15
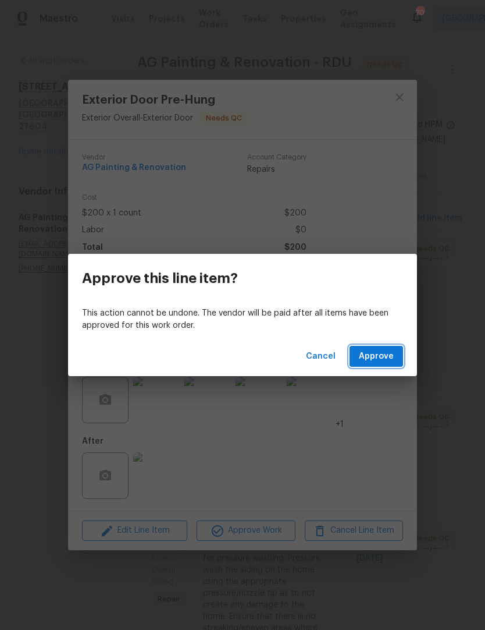
click at [381, 359] on span "Approve" at bounding box center [376, 356] width 35 height 15
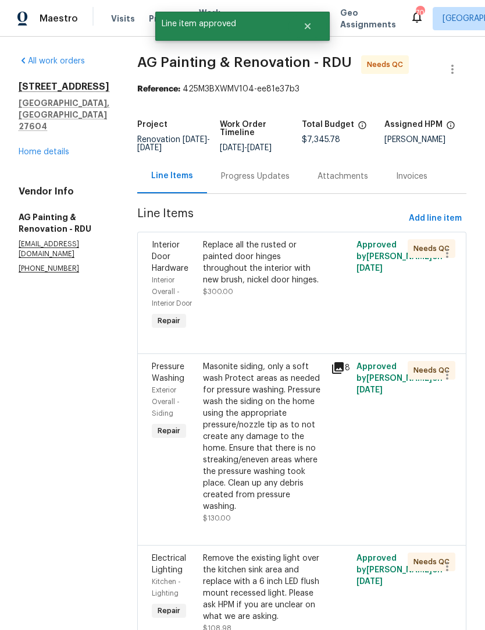
click at [255, 322] on div "Replace all the rusted or painted door hinges throughout the interior with new …" at bounding box center [264, 286] width 128 height 100
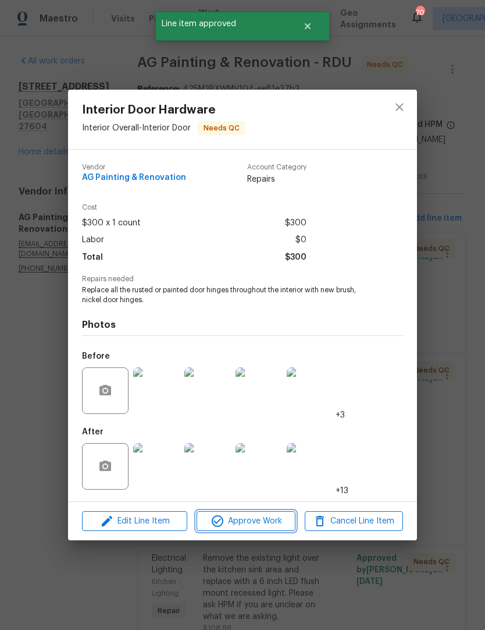
click at [217, 521] on icon "button" at bounding box center [218, 521] width 14 height 14
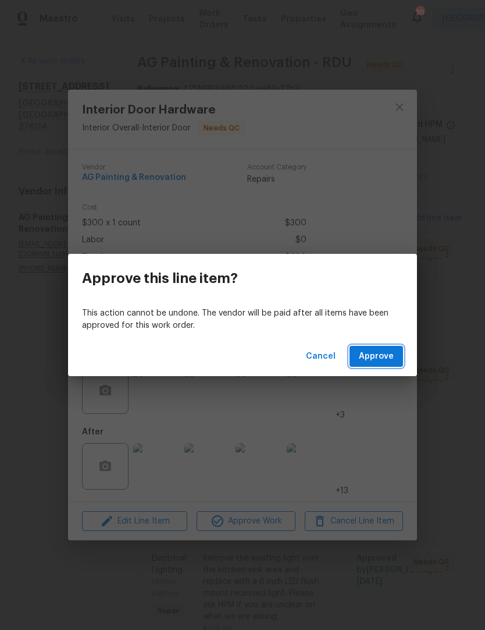
click at [382, 361] on span "Approve" at bounding box center [376, 356] width 35 height 15
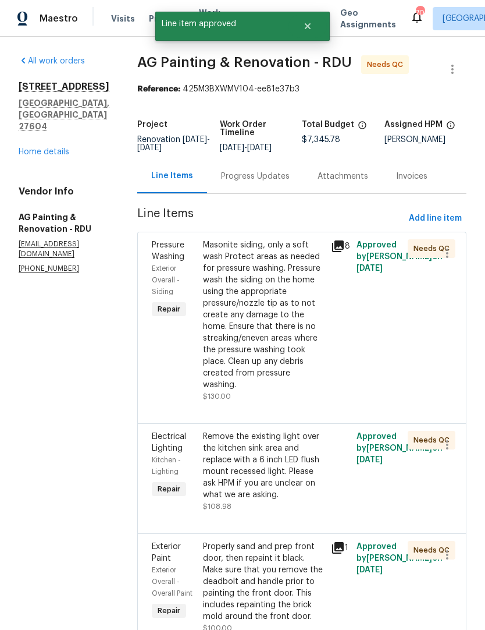
click at [251, 334] on div "Masonite siding, only a soft wash Protect areas as needed for pressure washing.…" at bounding box center [263, 314] width 121 height 151
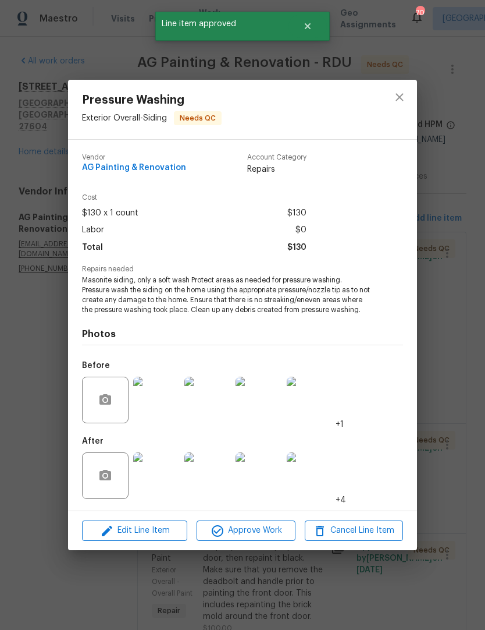
click at [151, 481] on img at bounding box center [156, 475] width 47 height 47
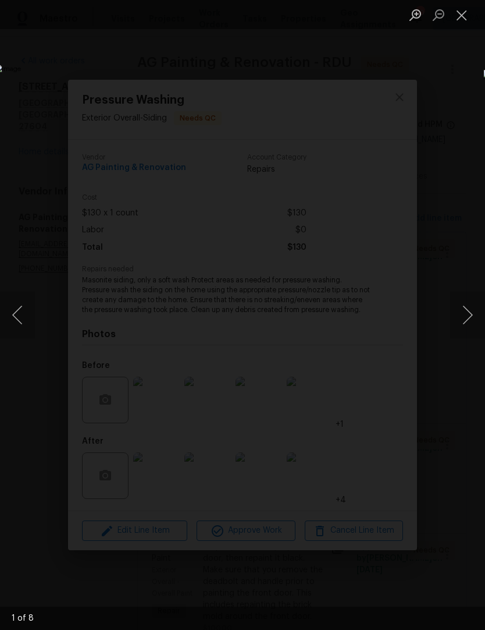
click at [471, 317] on button "Next image" at bounding box center [467, 315] width 35 height 47
click at [468, 316] on button "Next image" at bounding box center [467, 315] width 35 height 47
click at [469, 318] on button "Next image" at bounding box center [467, 315] width 35 height 47
click at [470, 319] on button "Next image" at bounding box center [467, 315] width 35 height 47
click at [469, 16] on button "Close lightbox" at bounding box center [461, 15] width 23 height 20
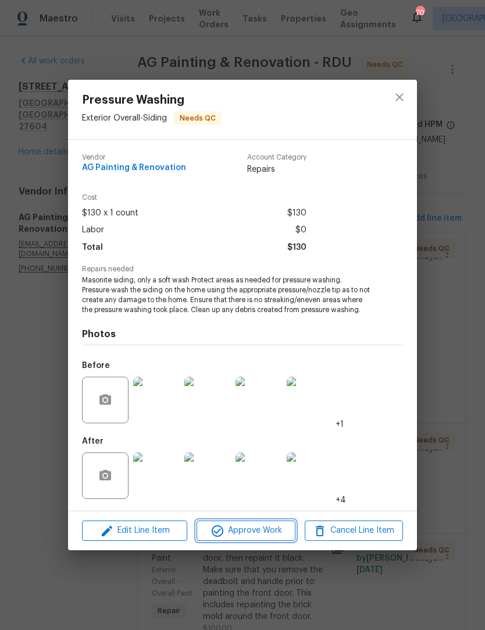
click at [274, 538] on span "Approve Work" at bounding box center [245, 530] width 91 height 15
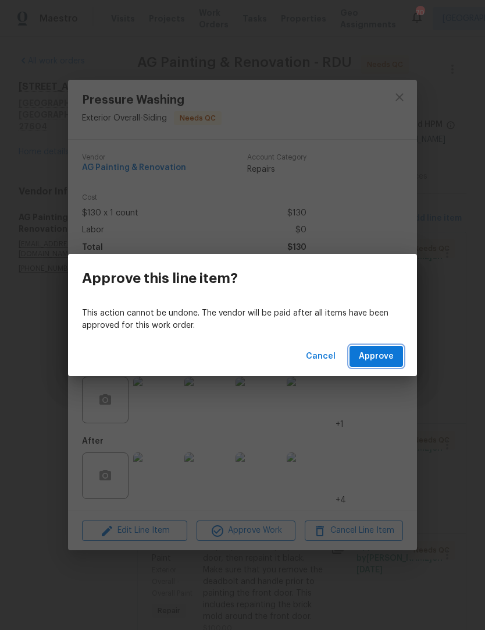
click at [390, 360] on span "Approve" at bounding box center [376, 356] width 35 height 15
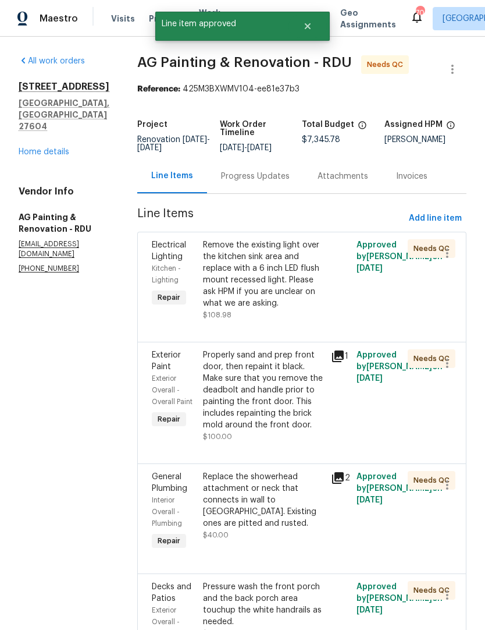
click at [262, 306] on div "Remove the existing light over the kitchen sink area and replace with a 6 inch …" at bounding box center [263, 274] width 121 height 70
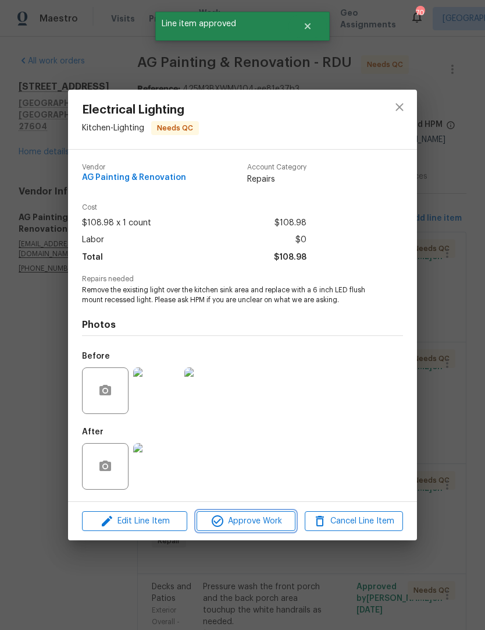
click at [279, 526] on span "Approve Work" at bounding box center [245, 521] width 91 height 15
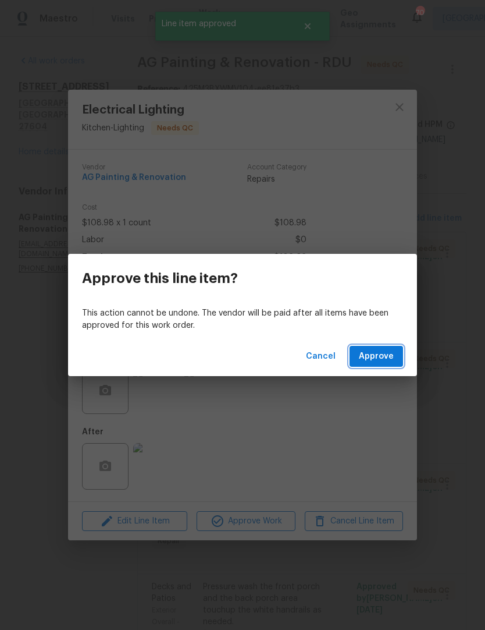
click at [391, 359] on span "Approve" at bounding box center [376, 356] width 35 height 15
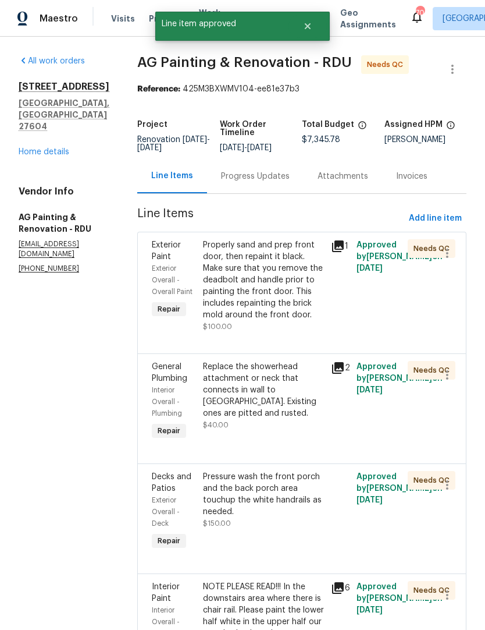
click at [247, 321] on div "Properly sand and prep front door, then repaint it black. Make sure that you re…" at bounding box center [263, 279] width 121 height 81
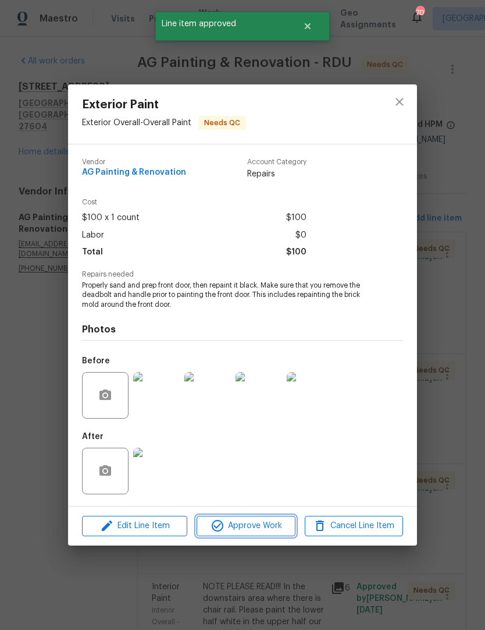
click at [274, 526] on span "Approve Work" at bounding box center [245, 526] width 91 height 15
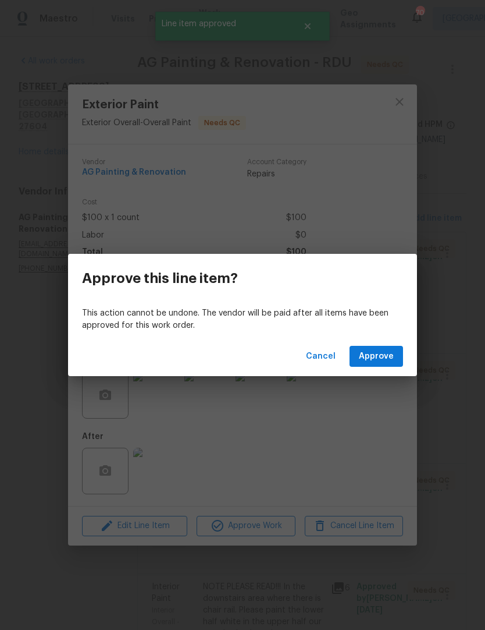
click at [387, 366] on button "Approve" at bounding box center [377, 357] width 54 height 22
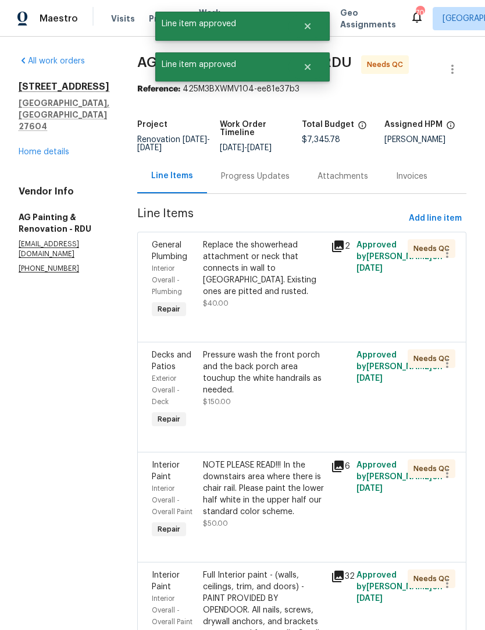
click at [229, 307] on span "$40.00" at bounding box center [216, 303] width 26 height 7
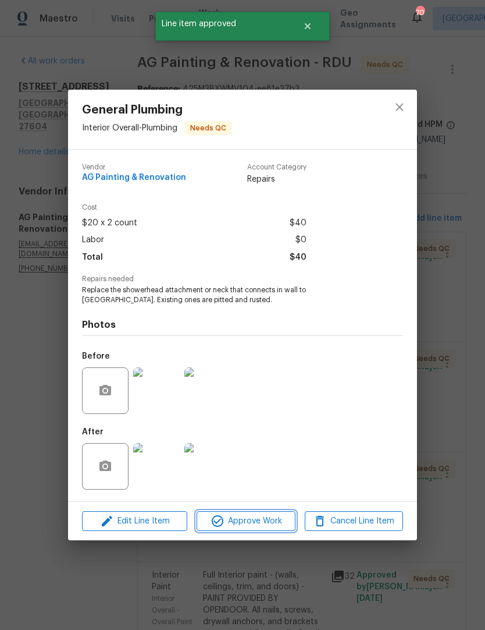
click at [268, 526] on span "Approve Work" at bounding box center [245, 521] width 91 height 15
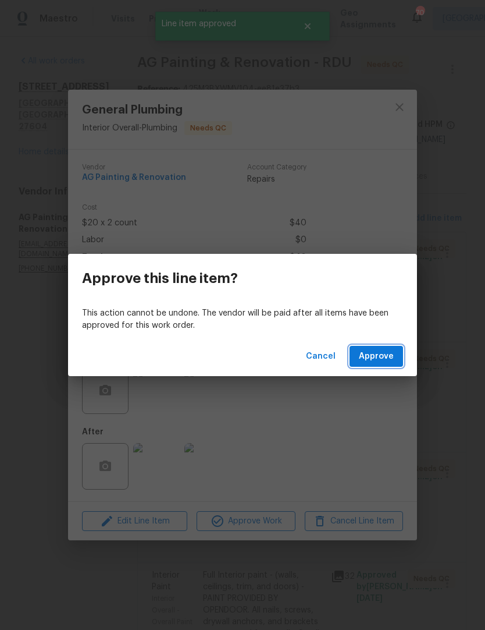
click at [391, 359] on span "Approve" at bounding box center [376, 356] width 35 height 15
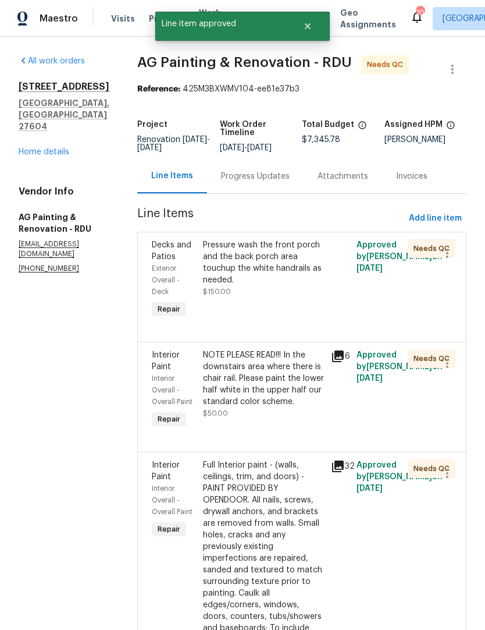
click at [231, 295] on span "$150.00" at bounding box center [217, 291] width 28 height 7
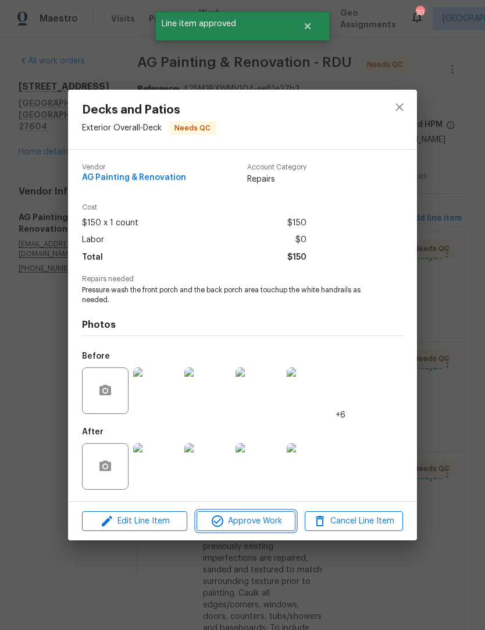
click at [219, 523] on icon "button" at bounding box center [218, 521] width 14 height 14
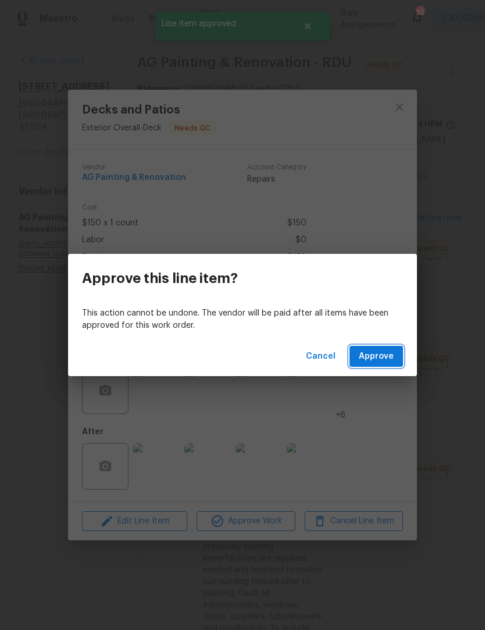
click at [382, 361] on span "Approve" at bounding box center [376, 356] width 35 height 15
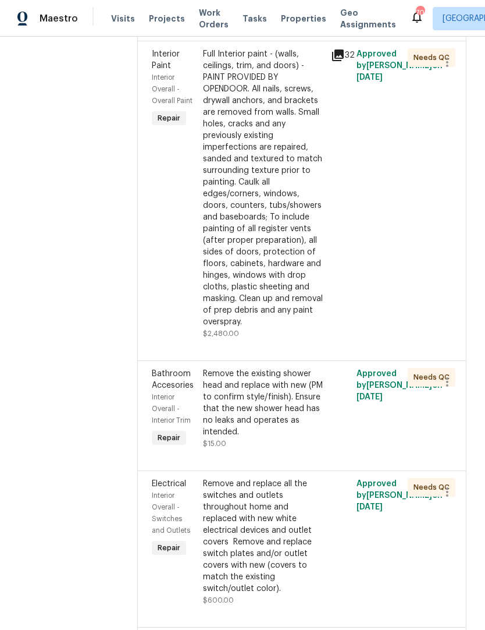
scroll to position [301, 0]
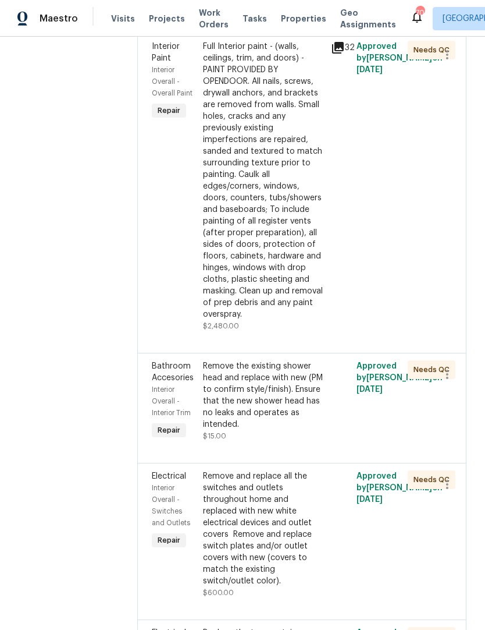
scroll to position [317, 0]
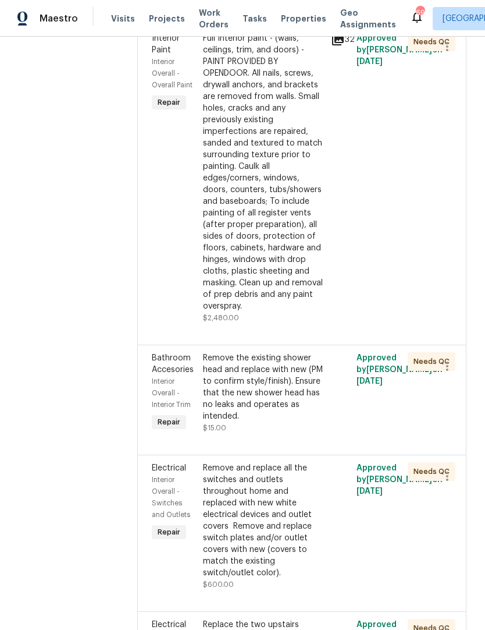
click at [283, 206] on div "Full Interior paint - (walls, ceilings, trim, and doors) - PAINT PROVIDED BY OP…" at bounding box center [263, 172] width 121 height 279
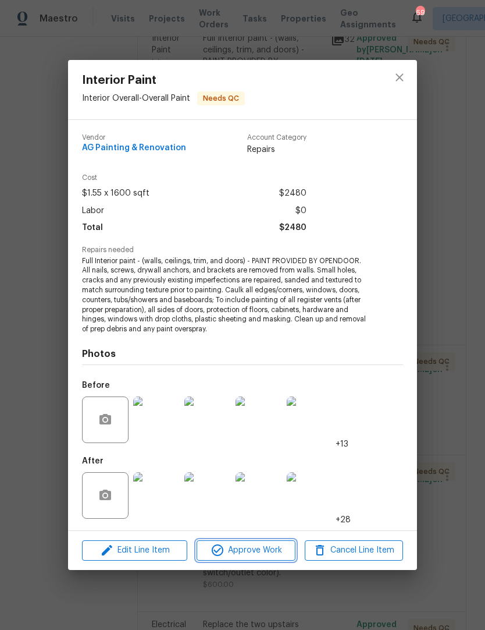
click at [237, 549] on span "Approve Work" at bounding box center [245, 550] width 91 height 15
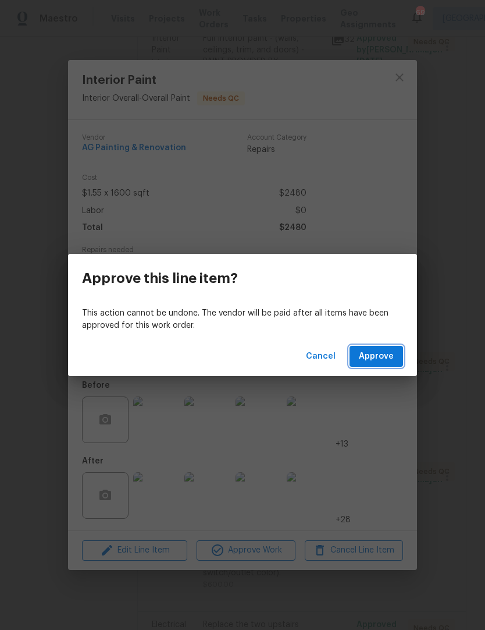
click at [382, 364] on button "Approve" at bounding box center [377, 357] width 54 height 22
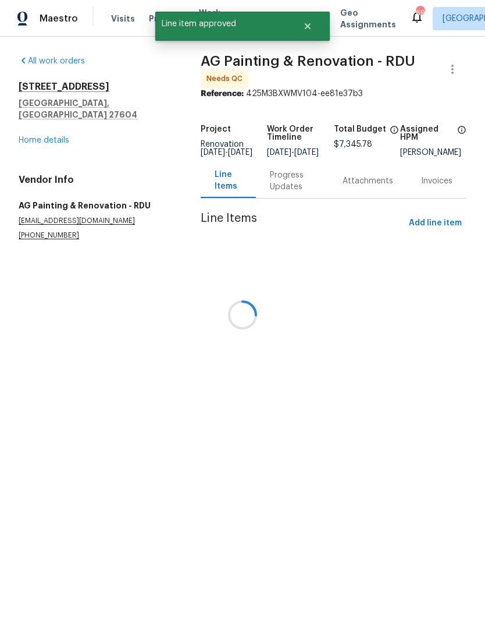
scroll to position [0, 0]
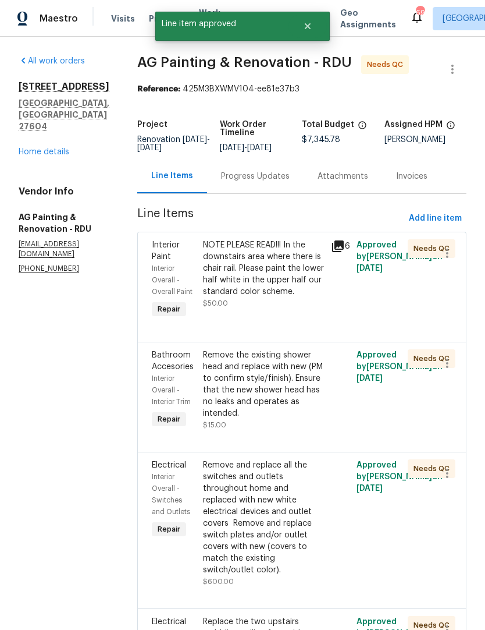
click at [316, 297] on div "NOTE PLEASE READ!!! In the downstairs area where there is chair rail. Please pa…" at bounding box center [263, 268] width 121 height 58
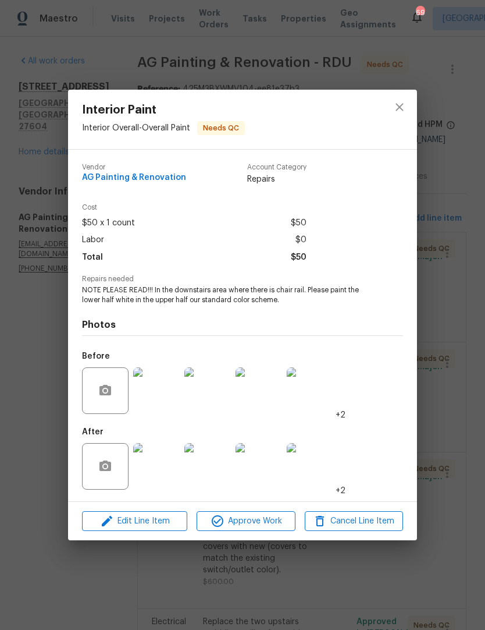
click at [172, 395] on img at bounding box center [156, 390] width 47 height 47
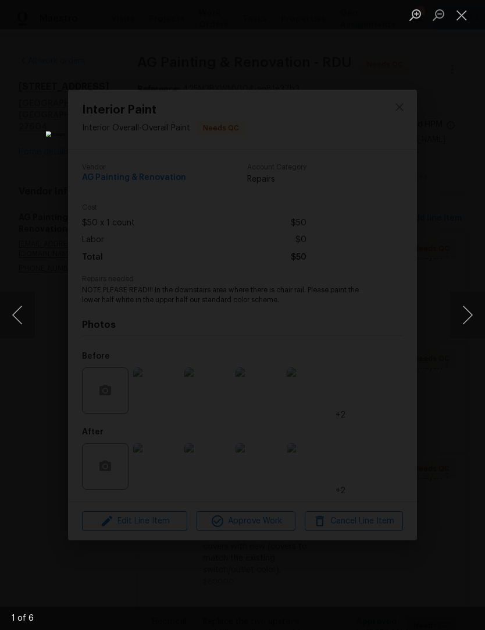
click at [462, 9] on button "Close lightbox" at bounding box center [461, 15] width 23 height 20
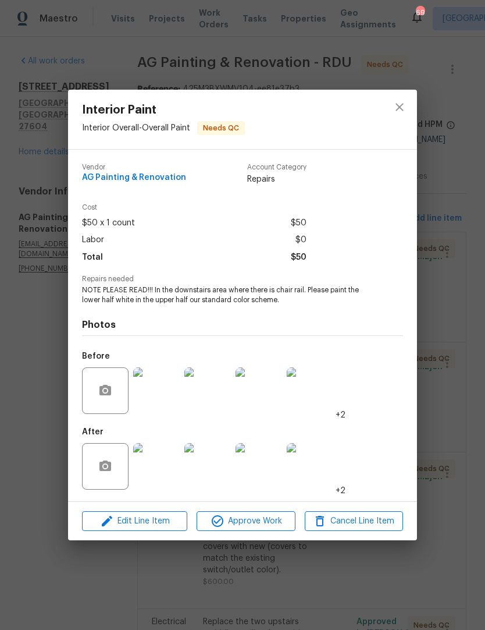
click at [156, 474] on img at bounding box center [156, 466] width 47 height 47
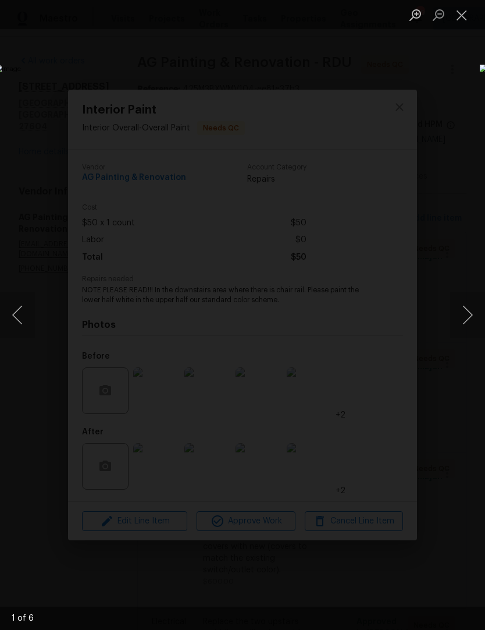
click at [464, 328] on button "Next image" at bounding box center [467, 315] width 35 height 47
click at [470, 310] on button "Next image" at bounding box center [467, 315] width 35 height 47
click at [474, 314] on button "Next image" at bounding box center [467, 315] width 35 height 47
click at [470, 313] on button "Next image" at bounding box center [467, 315] width 35 height 47
click at [468, 314] on button "Next image" at bounding box center [467, 315] width 35 height 47
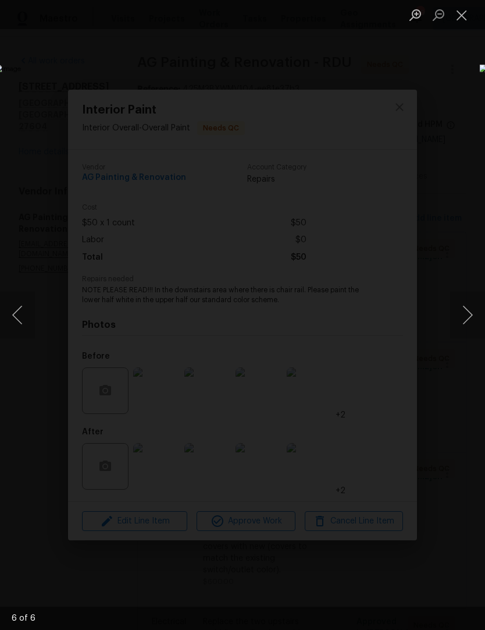
click at [469, 314] on button "Next image" at bounding box center [467, 315] width 35 height 47
click at [483, 20] on ul "Lightbox" at bounding box center [444, 14] width 81 height 29
click at [470, 13] on button "Close lightbox" at bounding box center [461, 15] width 23 height 20
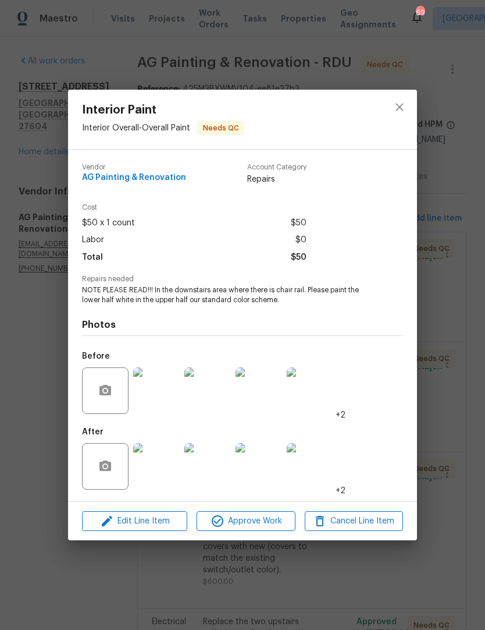
click at [248, 526] on span "Approve Work" at bounding box center [245, 521] width 91 height 15
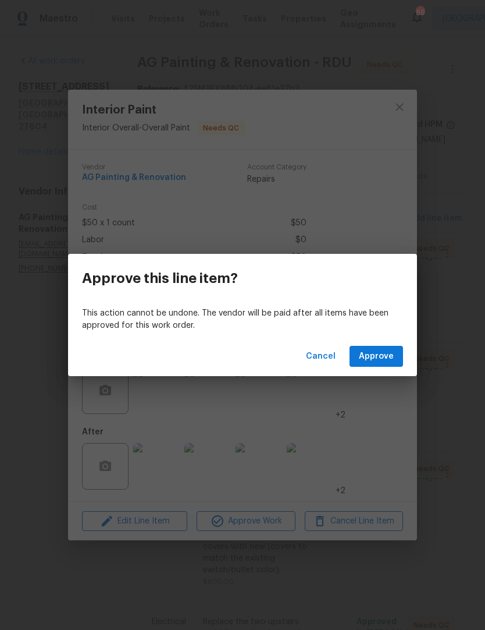
click at [381, 360] on span "Approve" at bounding box center [376, 356] width 35 height 15
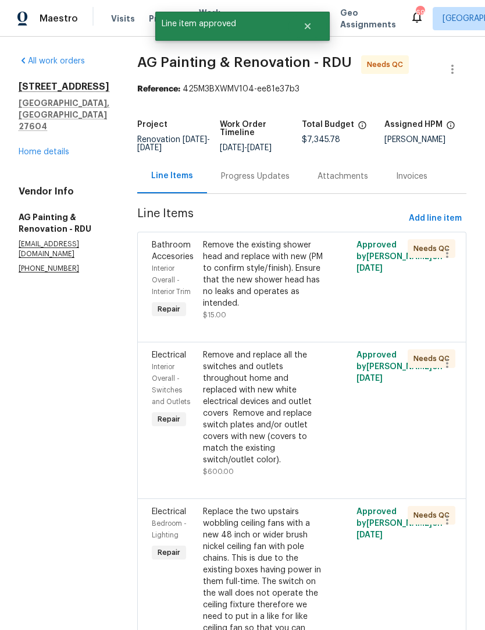
click at [313, 296] on div "Remove the existing shower head and replace with new (PM to confirm style/finis…" at bounding box center [263, 274] width 121 height 70
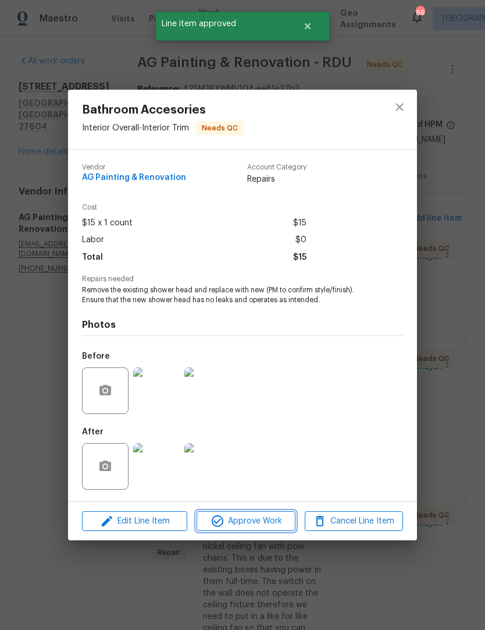
click at [259, 521] on span "Approve Work" at bounding box center [245, 521] width 91 height 15
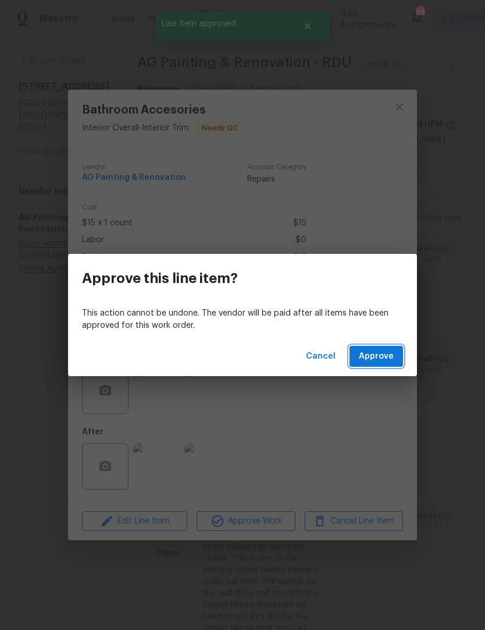
click at [377, 352] on span "Approve" at bounding box center [376, 356] width 35 height 15
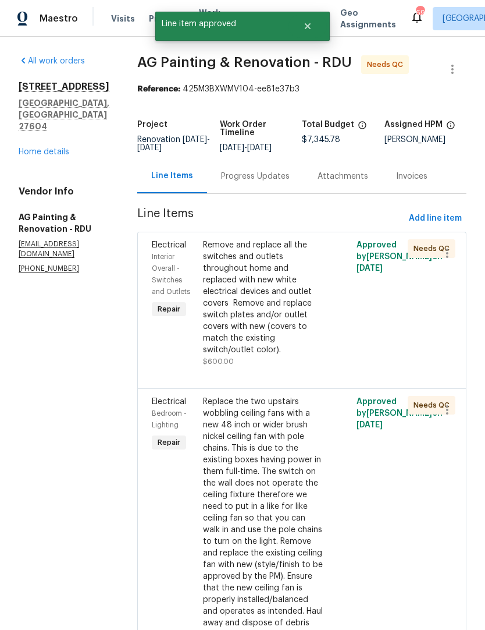
click at [303, 322] on div "Remove and replace all the switches and outlets throughout home and replaced wi…" at bounding box center [263, 297] width 121 height 116
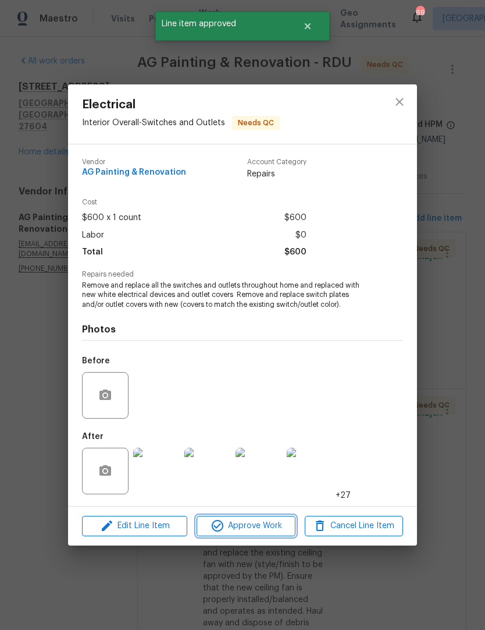
click at [238, 526] on span "Approve Work" at bounding box center [245, 526] width 91 height 15
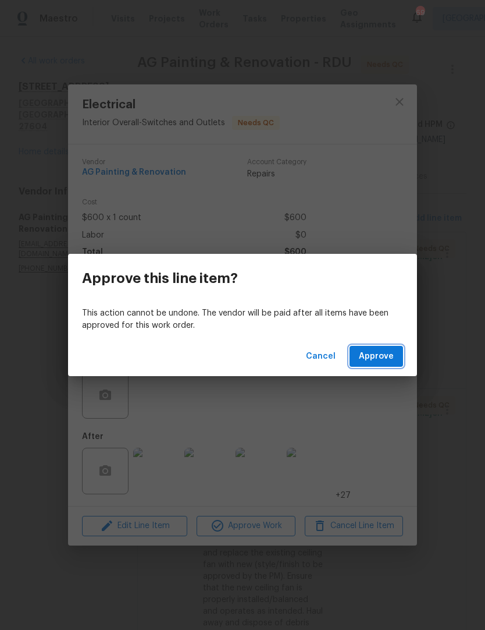
click at [375, 361] on span "Approve" at bounding box center [376, 356] width 35 height 15
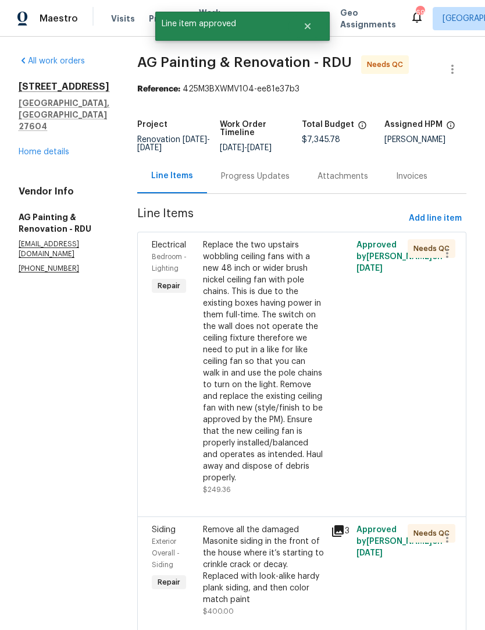
click at [293, 389] on div "Replace the two upstairs wobbling ceiling fans with a new 48 inch or wider brus…" at bounding box center [263, 361] width 121 height 244
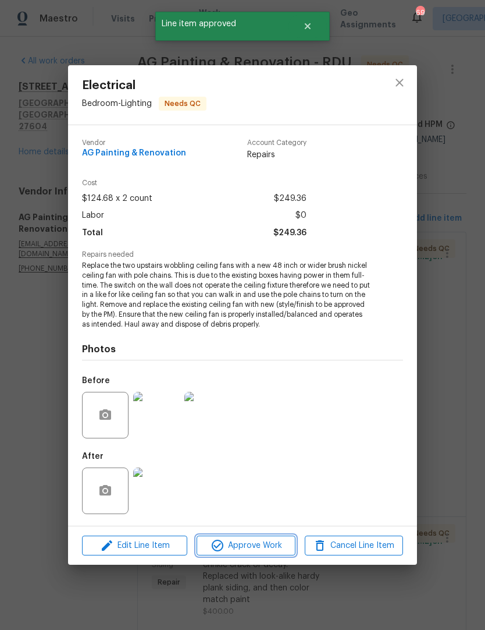
click at [247, 548] on span "Approve Work" at bounding box center [245, 545] width 91 height 15
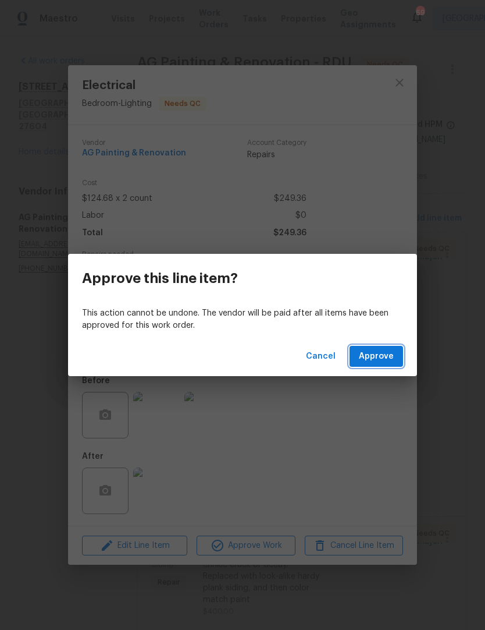
click at [385, 354] on span "Approve" at bounding box center [376, 356] width 35 height 15
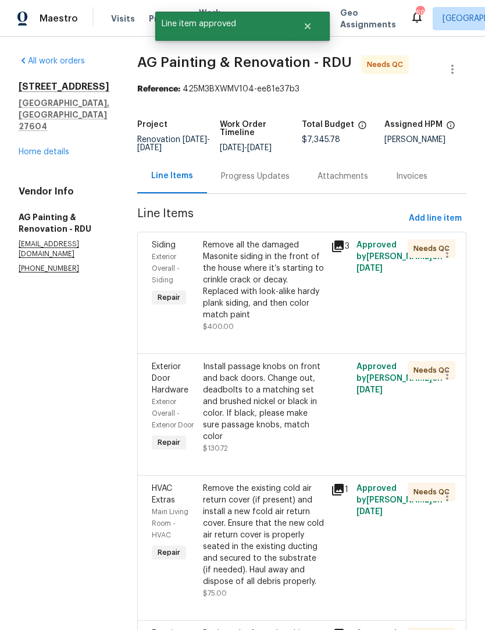
click at [310, 313] on div "Remove all the damaged Masonite siding in the front of the house where it’s sta…" at bounding box center [263, 279] width 121 height 81
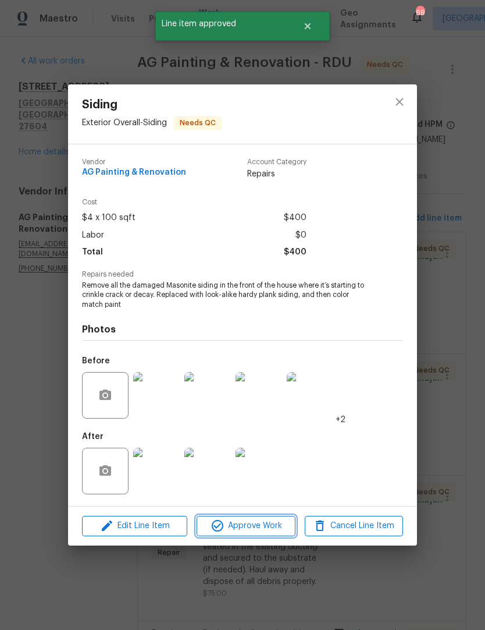
click at [247, 519] on button "Approve Work" at bounding box center [246, 526] width 98 height 20
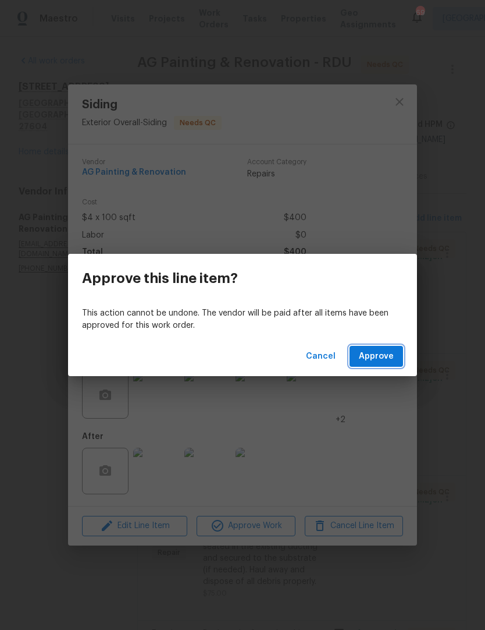
click at [379, 361] on span "Approve" at bounding box center [376, 356] width 35 height 15
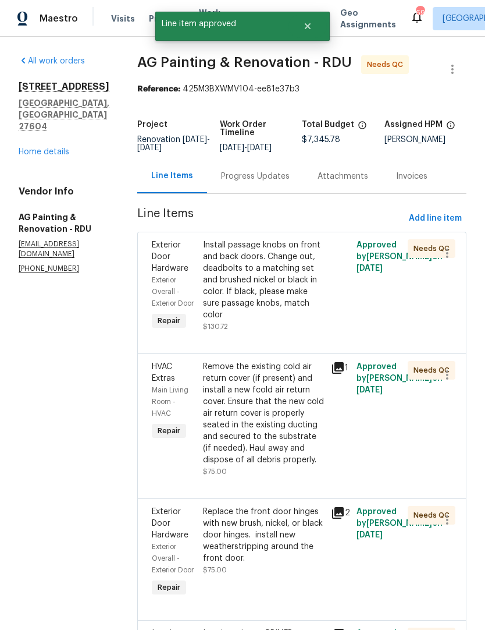
click at [296, 310] on div "Install passage knobs on front and back doors. Change out, deadbolts to a match…" at bounding box center [263, 279] width 121 height 81
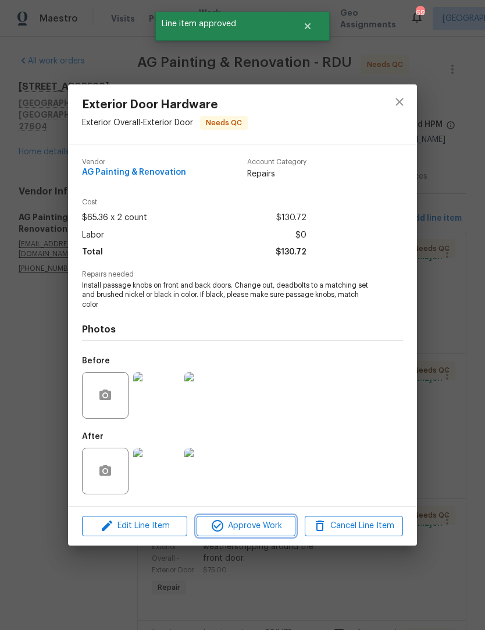
click at [246, 526] on span "Approve Work" at bounding box center [245, 526] width 91 height 15
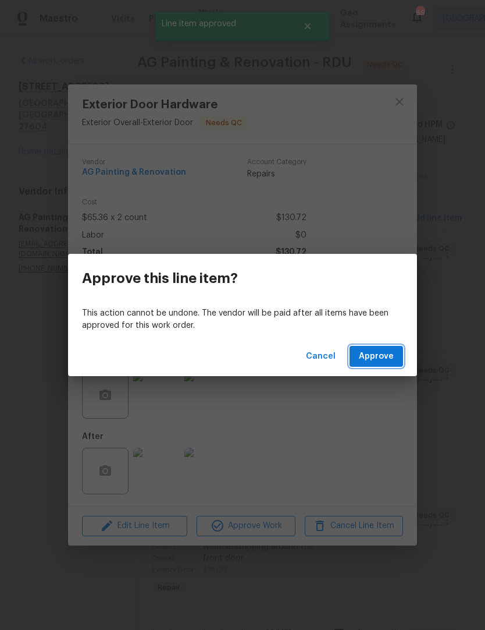
click at [381, 353] on span "Approve" at bounding box center [376, 356] width 35 height 15
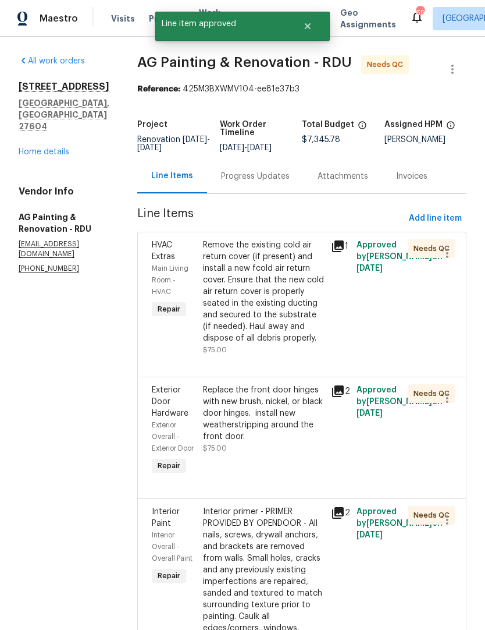
click at [297, 322] on div "Remove the existing cold air return cover (if present) and install a new fcold …" at bounding box center [263, 291] width 121 height 105
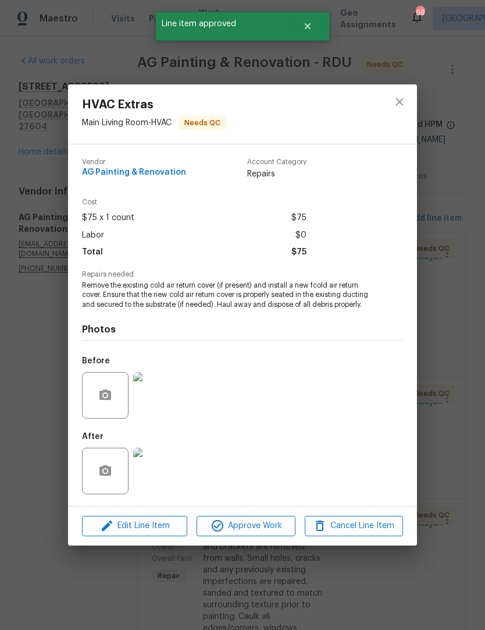
click at [270, 531] on span "Approve Work" at bounding box center [245, 526] width 91 height 15
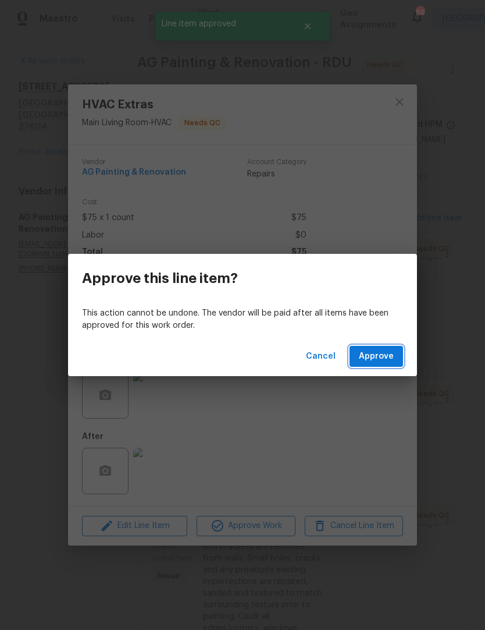
click at [386, 356] on span "Approve" at bounding box center [376, 356] width 35 height 15
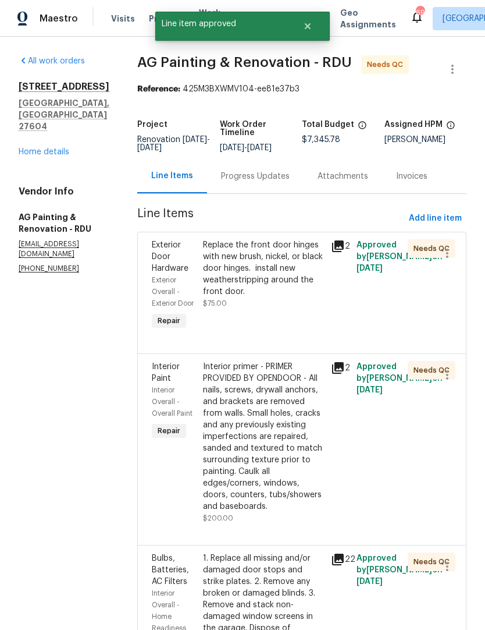
click at [294, 297] on div "Replace the front door hinges with new brush, nickel, or black door hinges. ￼ i…" at bounding box center [263, 268] width 121 height 58
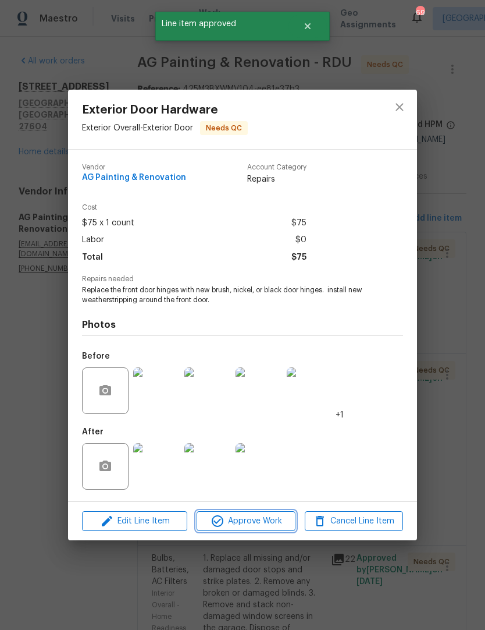
click at [251, 520] on span "Approve Work" at bounding box center [245, 521] width 91 height 15
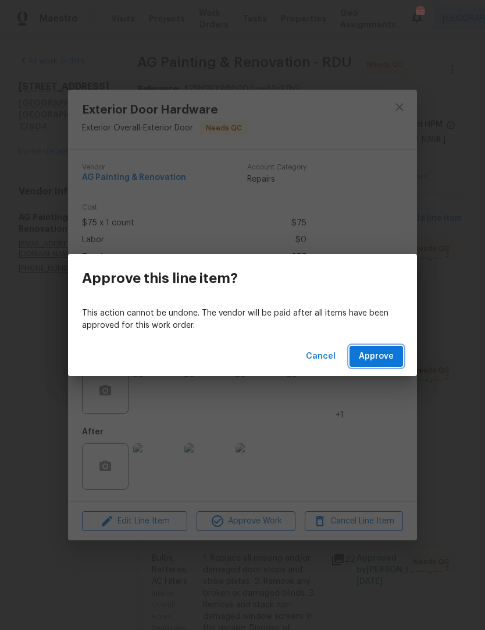
click at [379, 361] on span "Approve" at bounding box center [376, 356] width 35 height 15
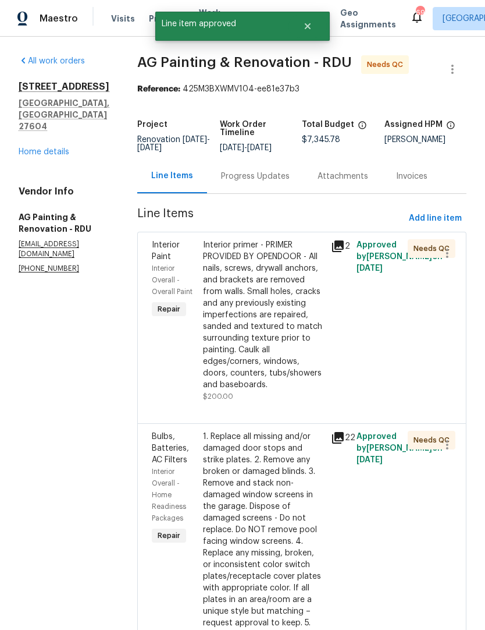
click at [303, 335] on div "Interior primer - PRIMER PROVIDED BY OPENDOOR - All nails, screws, drywall anch…" at bounding box center [263, 314] width 121 height 151
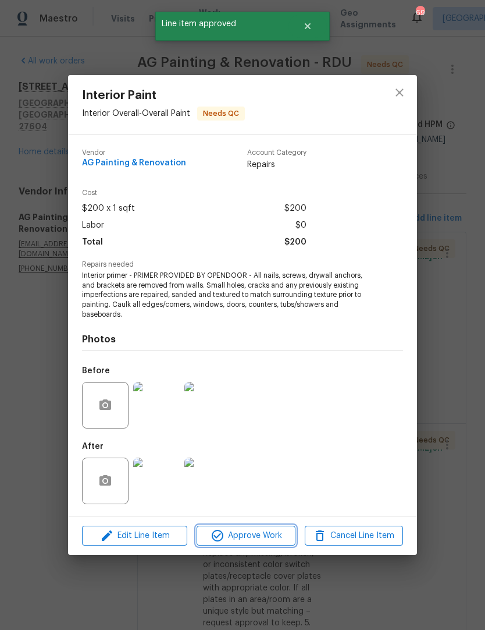
click at [257, 540] on span "Approve Work" at bounding box center [245, 535] width 91 height 15
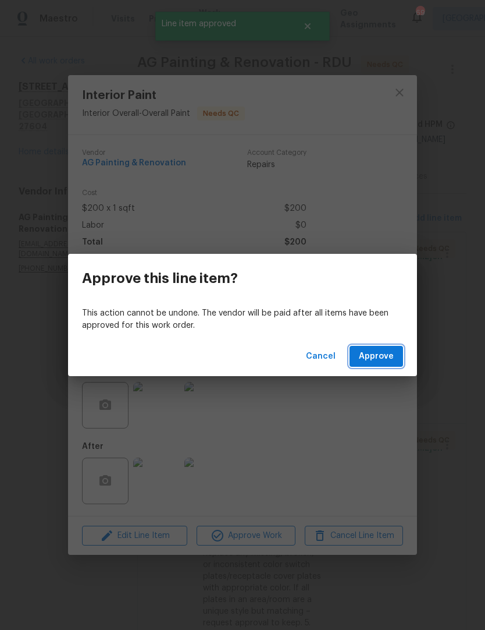
click at [382, 360] on span "Approve" at bounding box center [376, 356] width 35 height 15
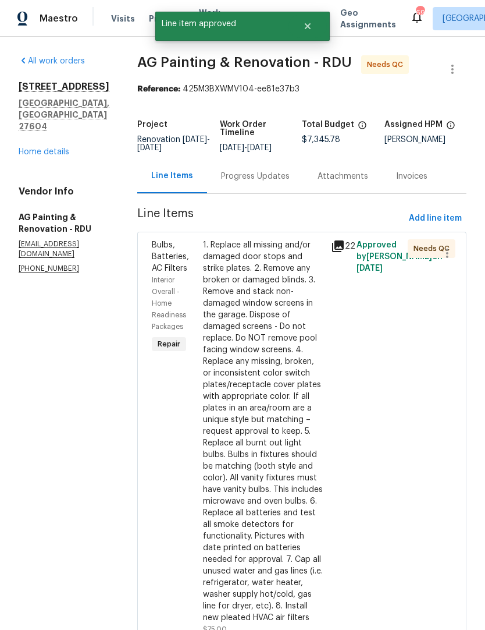
click at [301, 339] on div "1. Replace all missing and/or damaged door stops and strike plates. 2. Remove a…" at bounding box center [263, 431] width 121 height 384
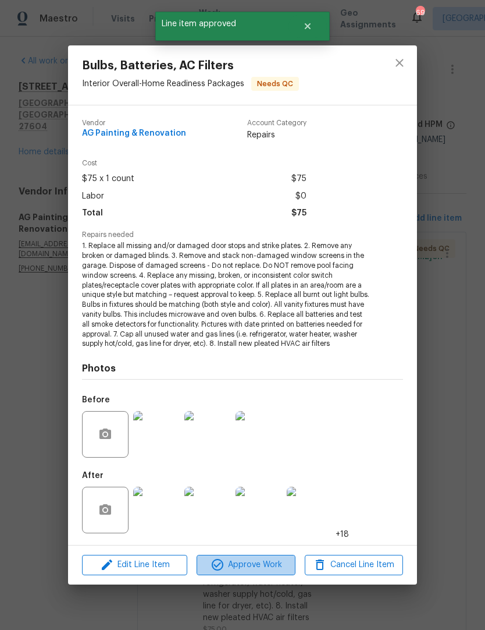
click at [259, 566] on span "Approve Work" at bounding box center [245, 565] width 91 height 15
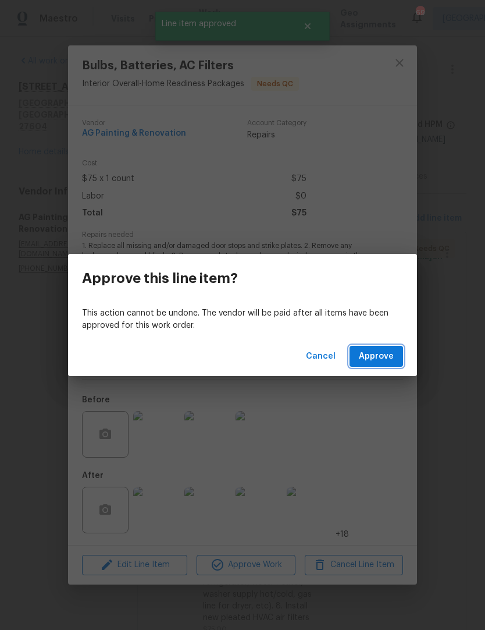
click at [382, 347] on button "Approve" at bounding box center [377, 357] width 54 height 22
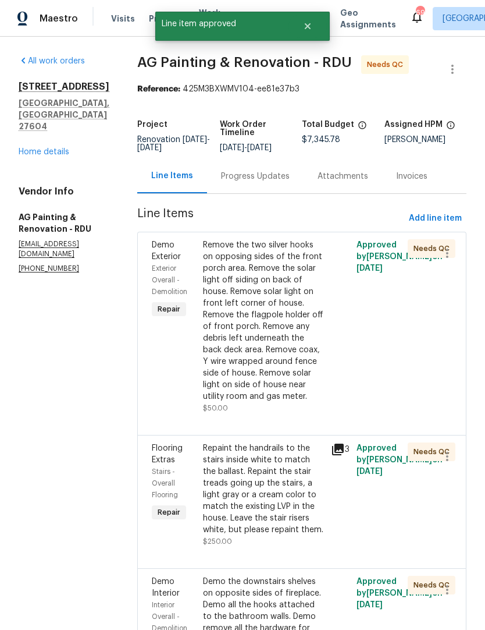
click at [298, 398] on div "Remove the two silver hooks on opposing sides of the front porch area. Remove t…" at bounding box center [263, 320] width 121 height 163
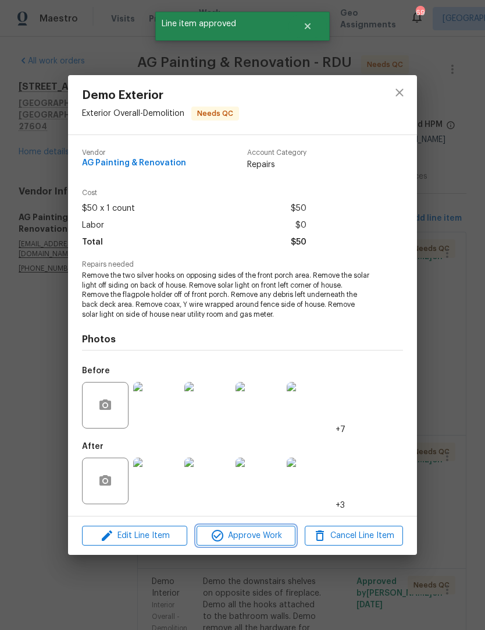
click at [251, 530] on span "Approve Work" at bounding box center [245, 535] width 91 height 15
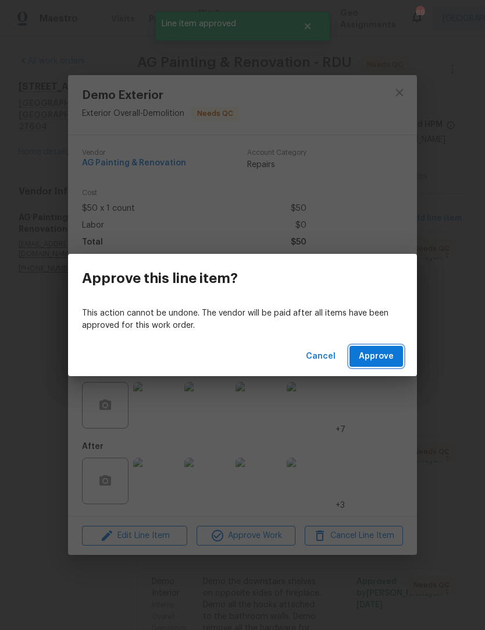
click at [386, 356] on span "Approve" at bounding box center [376, 356] width 35 height 15
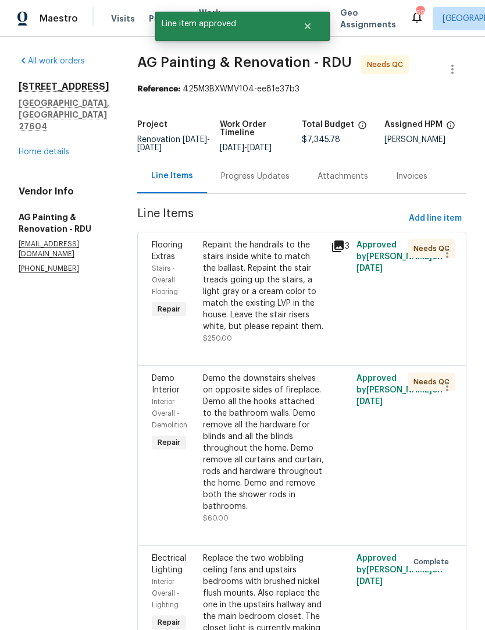
click at [310, 310] on div "Repaint the handrails to the stairs inside white to match the ballast. Repaint …" at bounding box center [263, 285] width 121 height 93
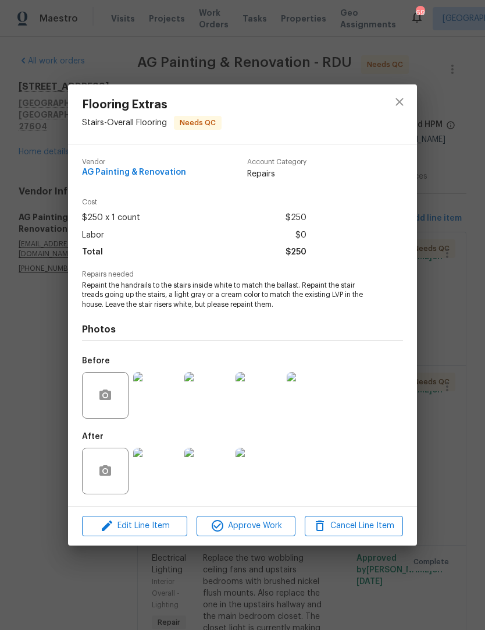
click at [161, 477] on img at bounding box center [156, 471] width 47 height 47
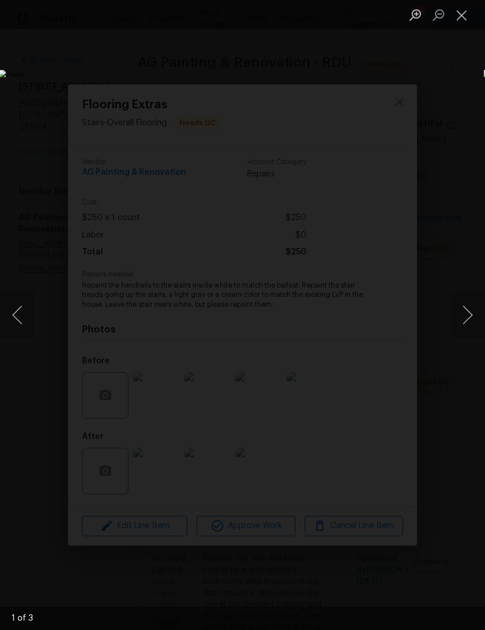
click at [469, 323] on button "Next image" at bounding box center [467, 315] width 35 height 47
click at [463, 319] on button "Next image" at bounding box center [467, 315] width 35 height 47
click at [463, 331] on button "Next image" at bounding box center [467, 315] width 35 height 47
click at [464, 19] on button "Close lightbox" at bounding box center [461, 15] width 23 height 20
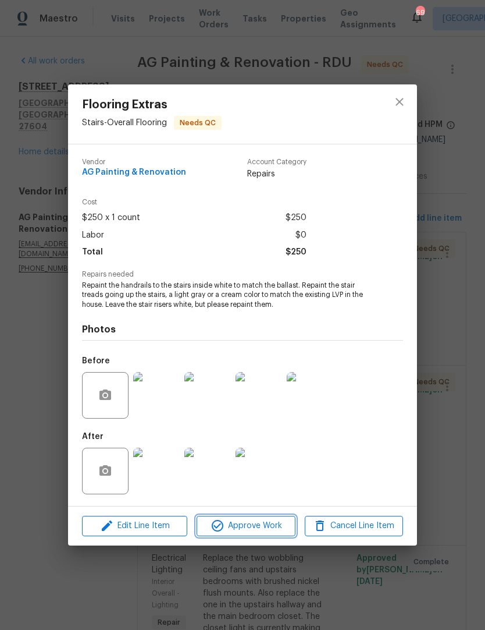
click at [263, 529] on span "Approve Work" at bounding box center [245, 526] width 91 height 15
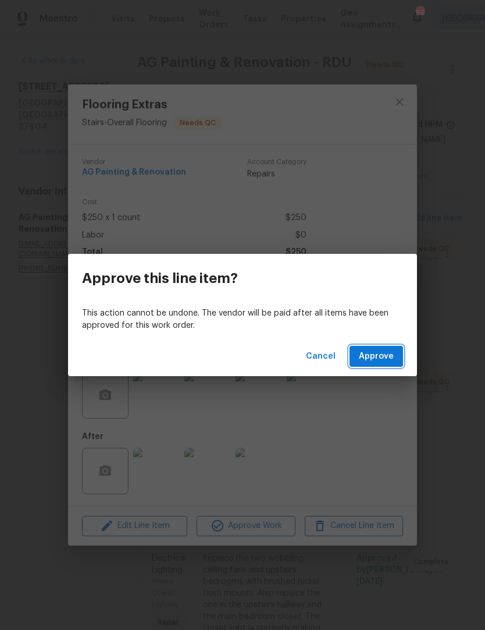
click at [391, 357] on span "Approve" at bounding box center [376, 356] width 35 height 15
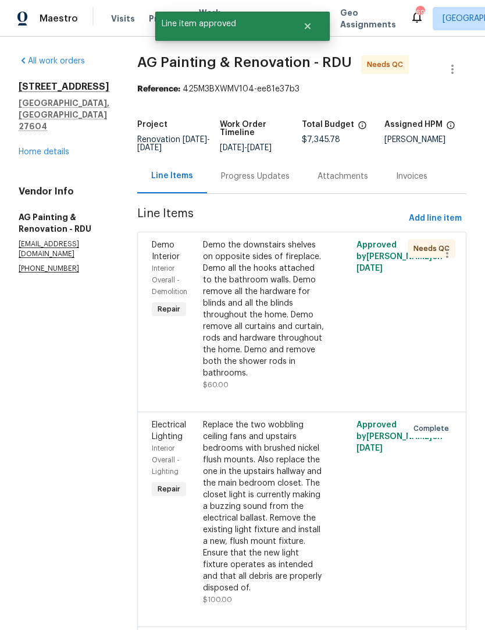
click at [308, 317] on div "Demo the downstairs shelves on opposite sides of fireplace. Demo all the hooks …" at bounding box center [263, 309] width 121 height 140
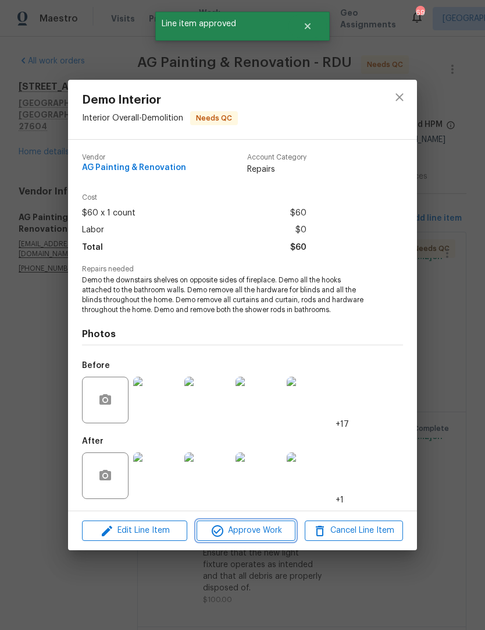
click at [259, 533] on span "Approve Work" at bounding box center [245, 530] width 91 height 15
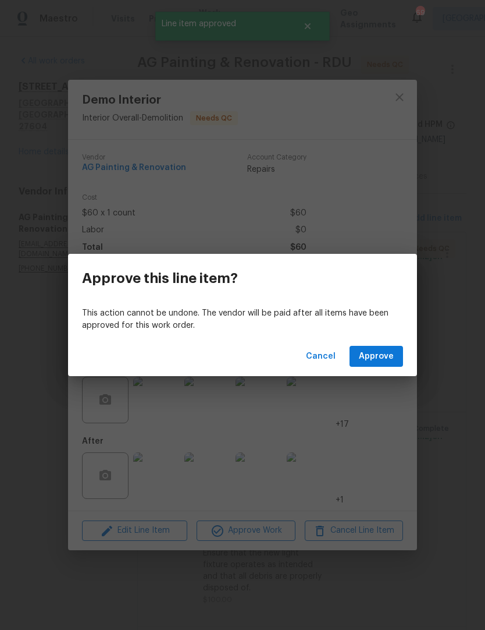
click at [377, 357] on span "Approve" at bounding box center [376, 356] width 35 height 15
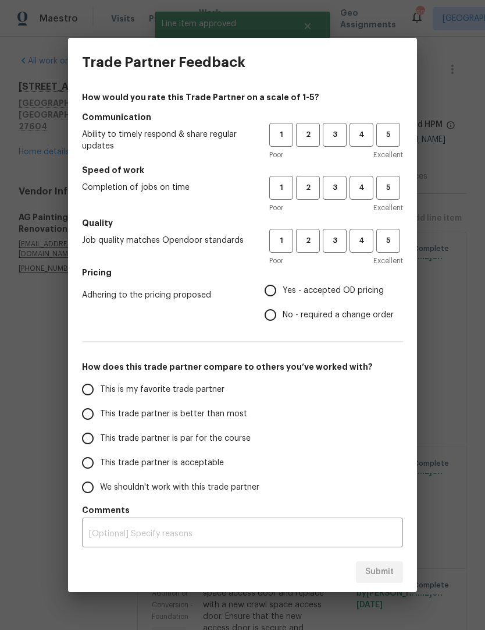
click at [186, 416] on span "This trade partner is better than most" at bounding box center [173, 414] width 147 height 12
click at [100, 416] on input "This trade partner is better than most" at bounding box center [88, 414] width 24 height 24
radio input "true"
click at [362, 190] on span "4" at bounding box center [362, 187] width 22 height 13
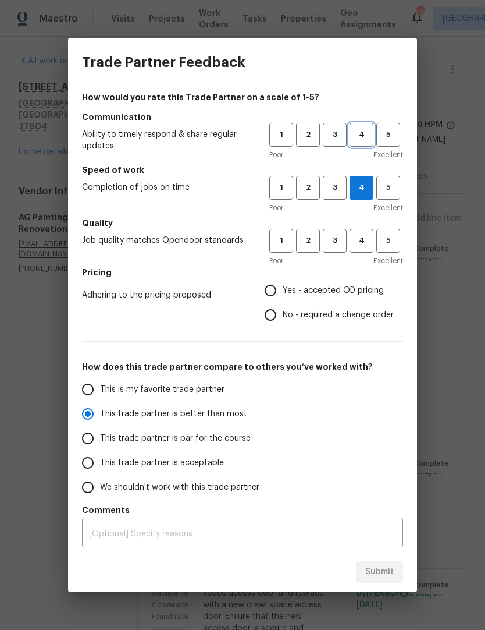
click at [363, 127] on button "4" at bounding box center [362, 135] width 24 height 24
click at [339, 246] on span "3" at bounding box center [335, 240] width 22 height 13
click at [311, 317] on span "No - required a change order" at bounding box center [338, 315] width 111 height 12
click at [283, 317] on input "No - required a change order" at bounding box center [270, 315] width 24 height 24
radio input "false"
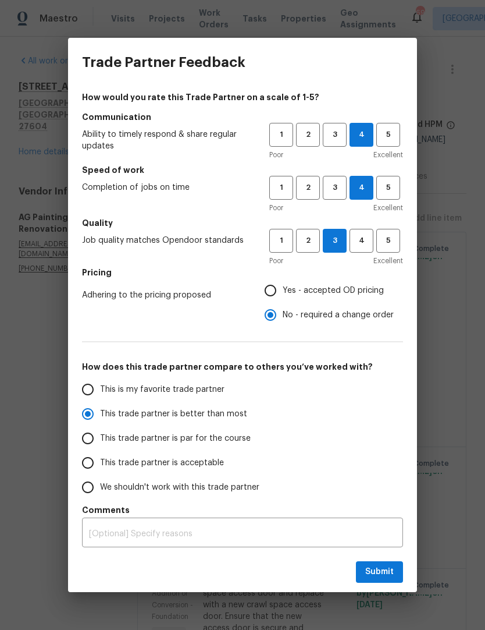
click at [320, 290] on span "Yes - accepted OD pricing" at bounding box center [333, 291] width 101 height 12
click at [283, 290] on input "Yes - accepted OD pricing" at bounding box center [270, 290] width 24 height 24
click at [388, 572] on span "Submit" at bounding box center [380, 572] width 29 height 15
radio input "false"
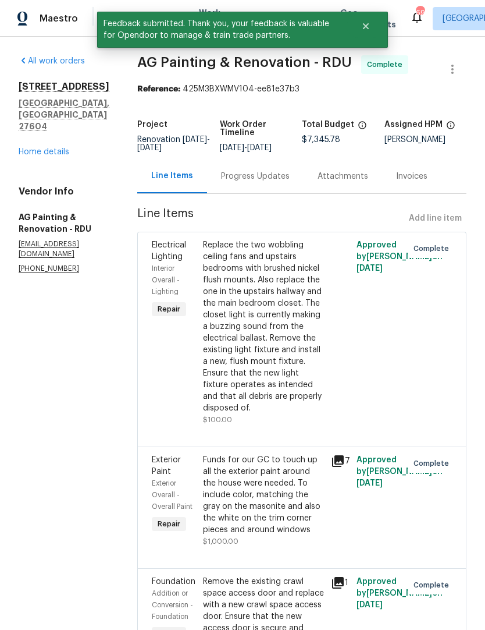
click at [64, 148] on link "Home details" at bounding box center [44, 152] width 51 height 8
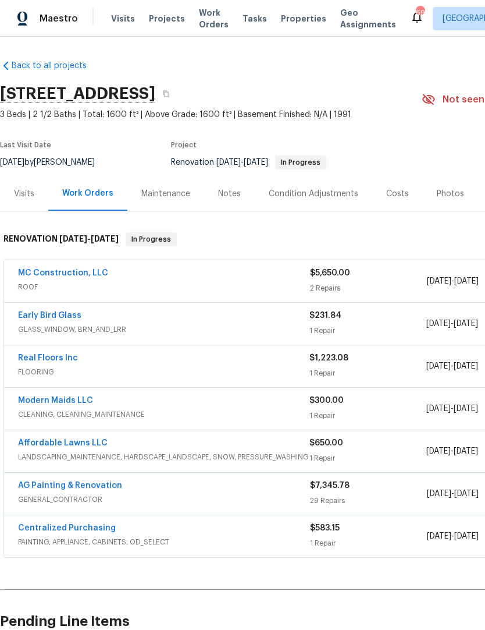
click at [80, 402] on link "Modern Maids LLC" at bounding box center [55, 400] width 75 height 8
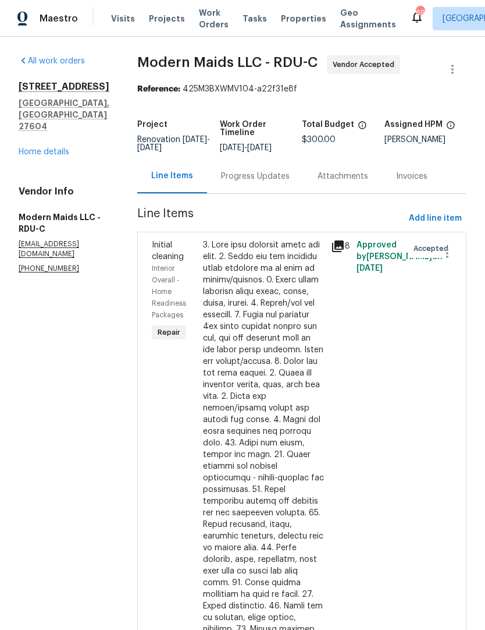
click at [265, 182] on div "Progress Updates" at bounding box center [255, 177] width 69 height 12
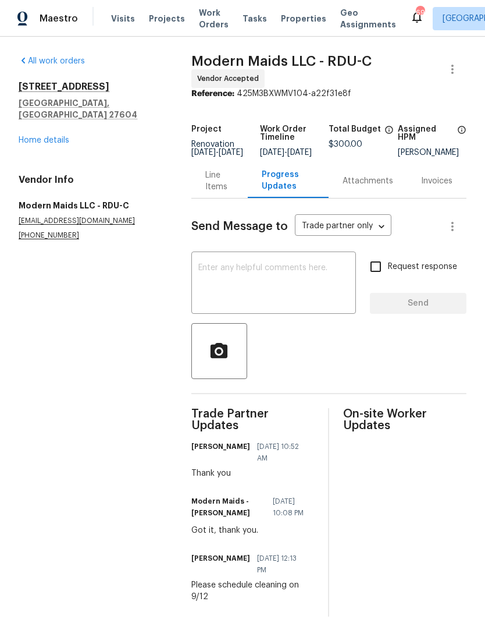
click at [56, 136] on link "Home details" at bounding box center [44, 140] width 51 height 8
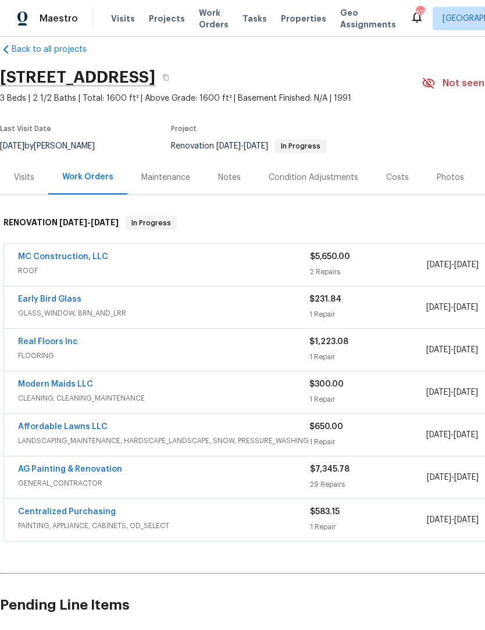
scroll to position [17, 0]
click at [95, 257] on link "MC Construction, LLC" at bounding box center [63, 256] width 90 height 8
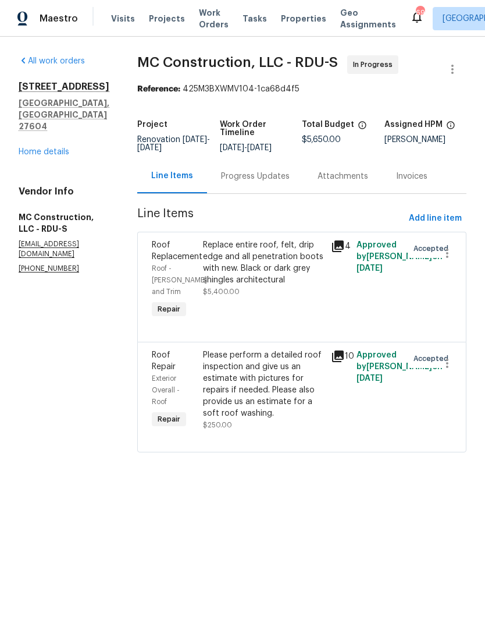
click at [261, 184] on div "Progress Updates" at bounding box center [255, 176] width 97 height 34
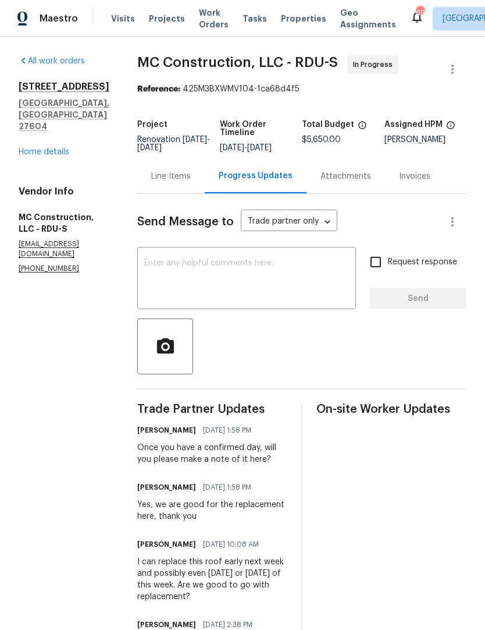
click at [63, 148] on link "Home details" at bounding box center [44, 152] width 51 height 8
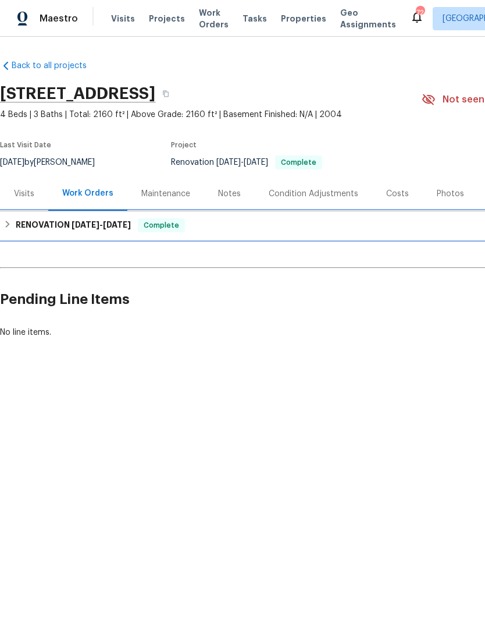
click at [139, 223] on div "RENOVATION [DATE] - [DATE] Complete" at bounding box center [328, 225] width 651 height 14
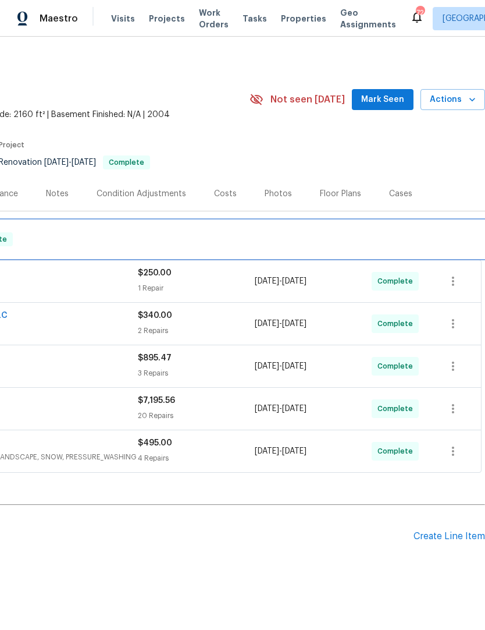
scroll to position [0, 172]
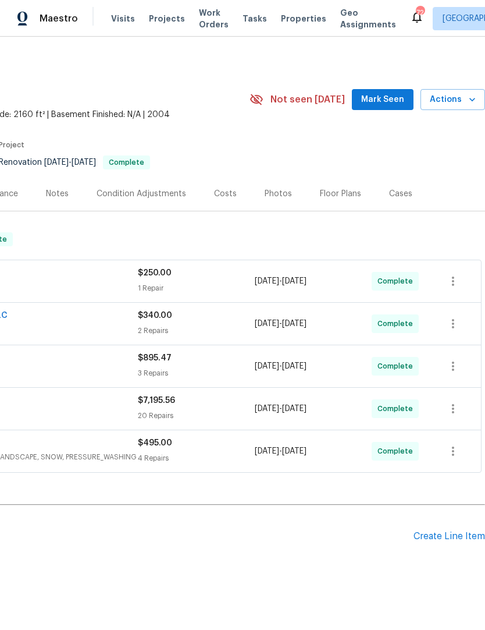
click at [448, 540] on div "Create Line Item" at bounding box center [450, 536] width 72 height 11
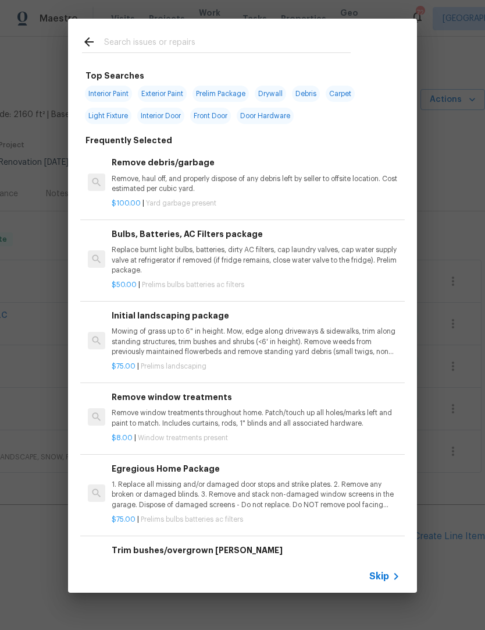
click at [232, 40] on input "text" at bounding box center [227, 43] width 247 height 17
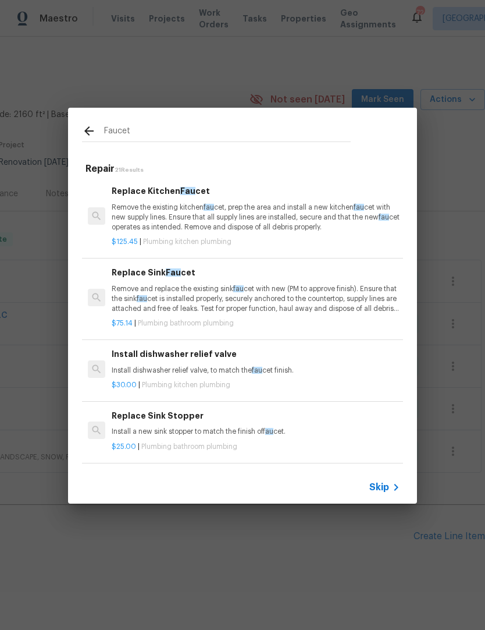
type input "Faucet"
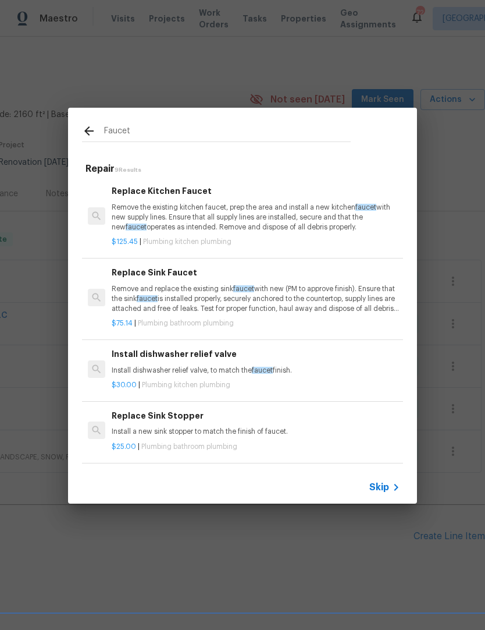
click at [270, 297] on p "Remove and replace the existing sink faucet with new (PM to approve finish). En…" at bounding box center [256, 299] width 289 height 30
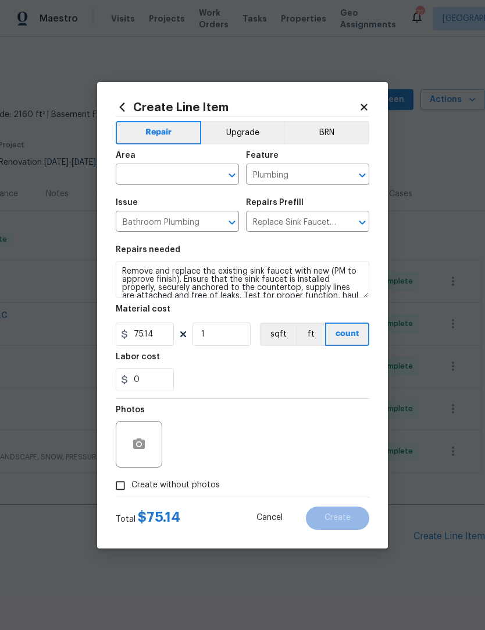
click at [185, 174] on input "text" at bounding box center [161, 175] width 91 height 18
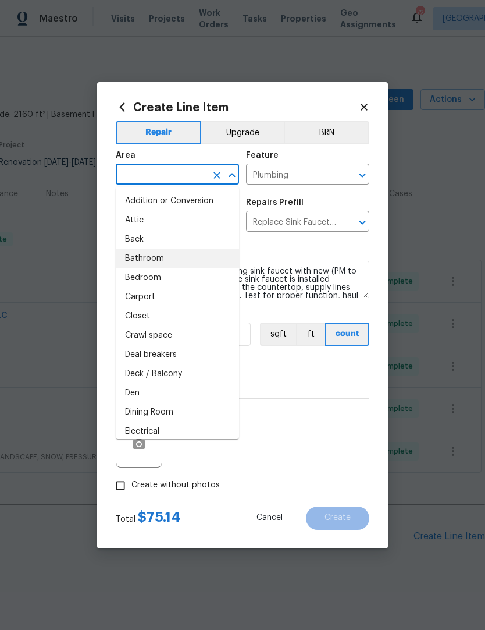
click at [154, 259] on li "Bathroom" at bounding box center [177, 258] width 123 height 19
type input "Bathroom"
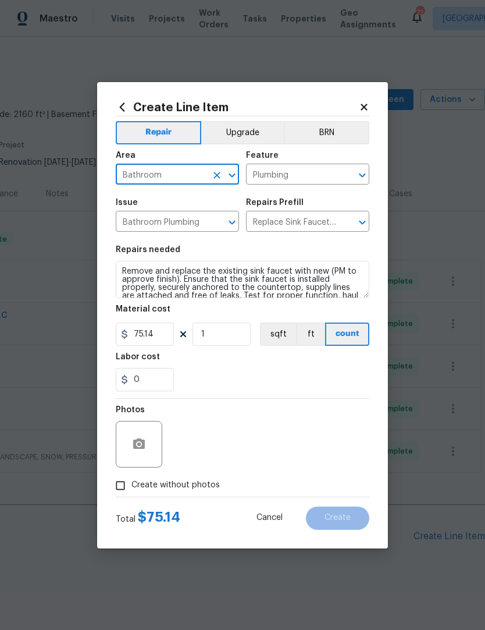
click at [327, 374] on div "0" at bounding box center [243, 379] width 254 height 23
click at [133, 508] on div "Total $ 75.14 Cancel Create" at bounding box center [243, 513] width 254 height 33
click at [128, 479] on input "Create without photos" at bounding box center [120, 485] width 22 height 22
checkbox input "true"
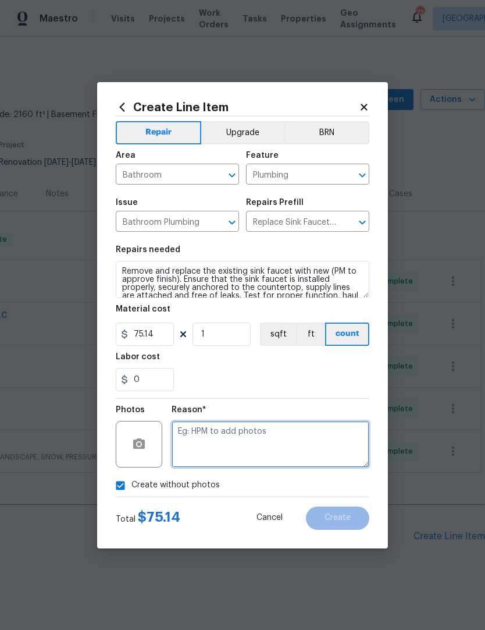
click at [210, 444] on textarea at bounding box center [271, 444] width 198 height 47
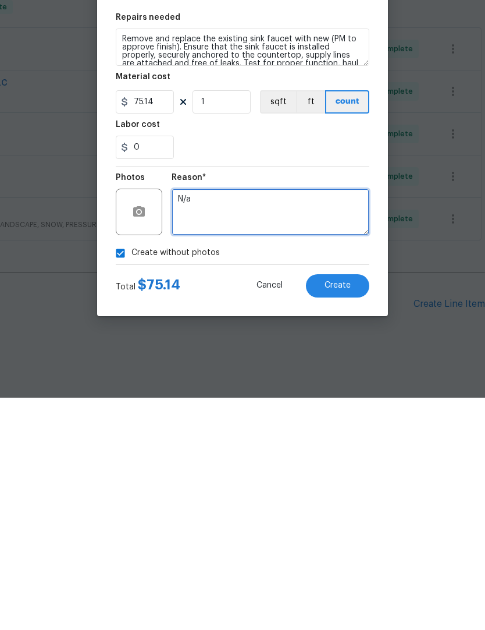
type textarea "N/a"
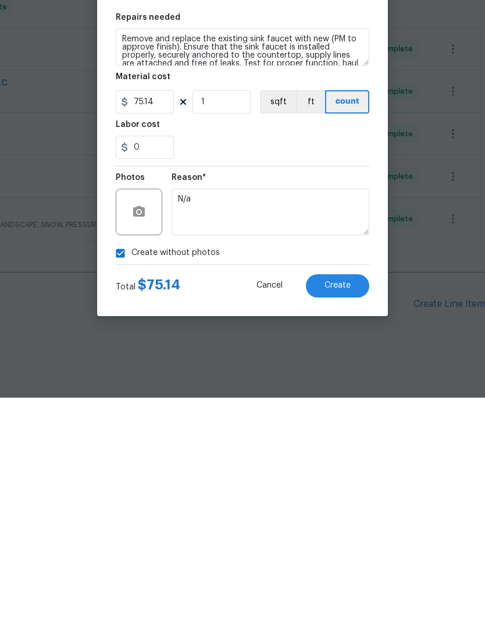
click at [347, 513] on span "Create" at bounding box center [338, 517] width 26 height 9
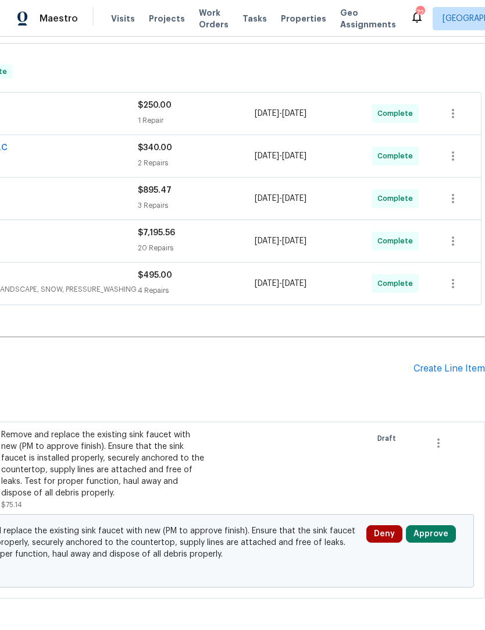
scroll to position [168, 172]
click at [438, 438] on icon "button" at bounding box center [439, 442] width 2 height 9
click at [406, 457] on div at bounding box center [242, 315] width 485 height 630
click at [431, 525] on button "Approve" at bounding box center [431, 533] width 50 height 17
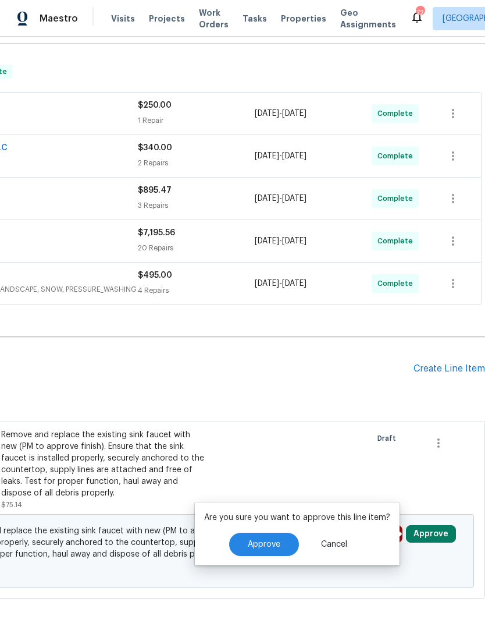
click at [259, 533] on button "Approve" at bounding box center [264, 544] width 70 height 23
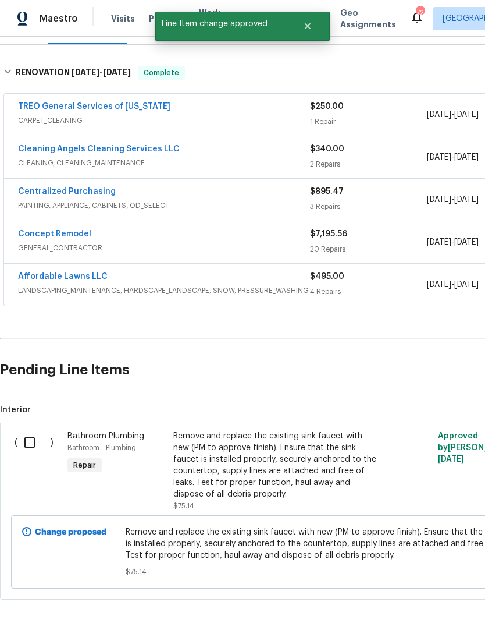
scroll to position [166, 0]
click at [33, 430] on input "checkbox" at bounding box center [33, 442] width 33 height 24
checkbox input "true"
click at [405, 601] on span "Create Work Order" at bounding box center [418, 601] width 77 height 15
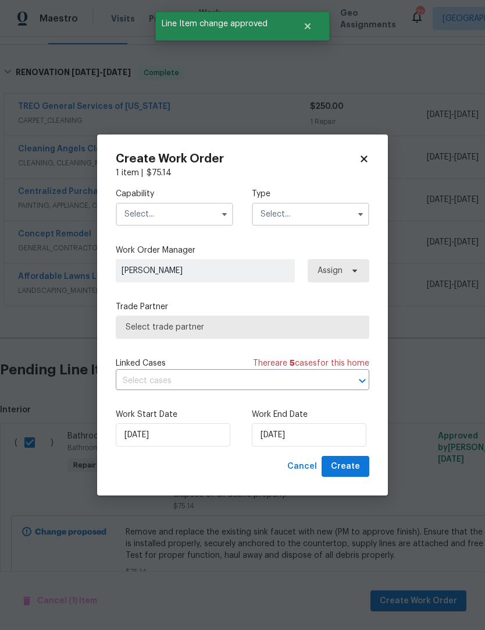
click at [214, 215] on input "text" at bounding box center [175, 214] width 118 height 23
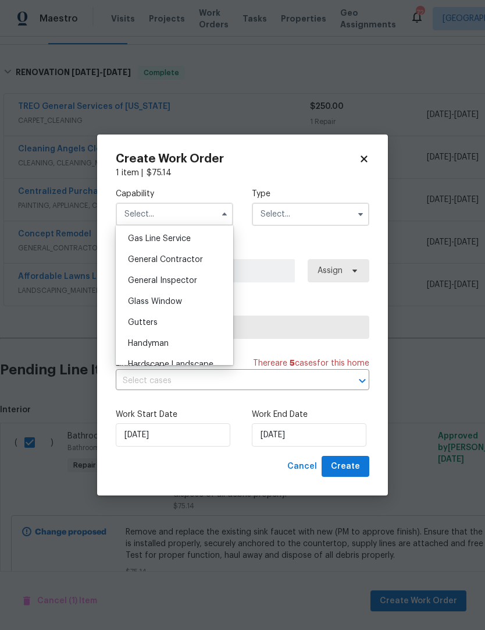
scroll to position [537, 0]
click at [189, 251] on div "General Contractor" at bounding box center [175, 258] width 112 height 21
type input "General Contractor"
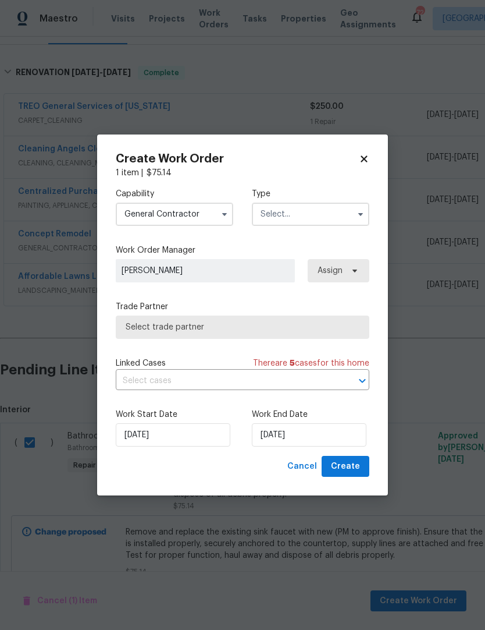
click at [297, 217] on input "text" at bounding box center [311, 214] width 118 height 23
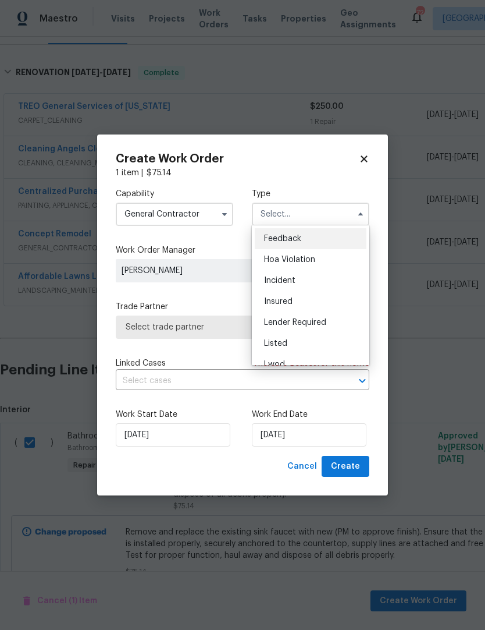
scroll to position [13, 0]
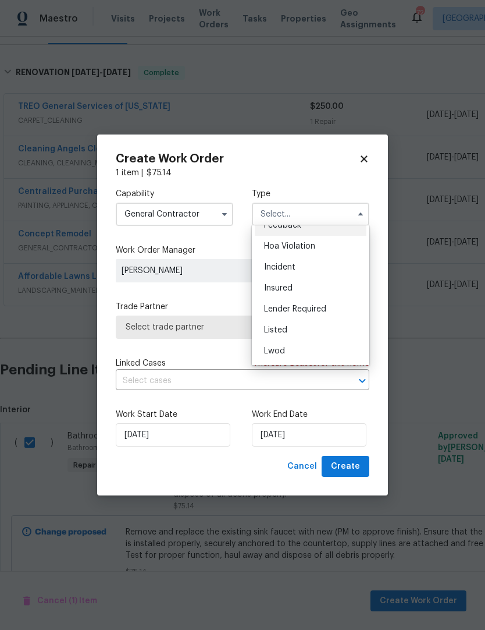
click at [311, 328] on div "Listed" at bounding box center [311, 330] width 112 height 21
type input "Listed"
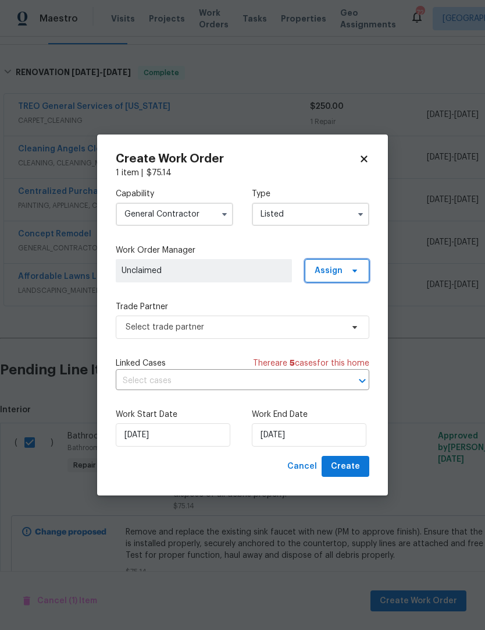
click at [353, 268] on icon at bounding box center [354, 270] width 9 height 9
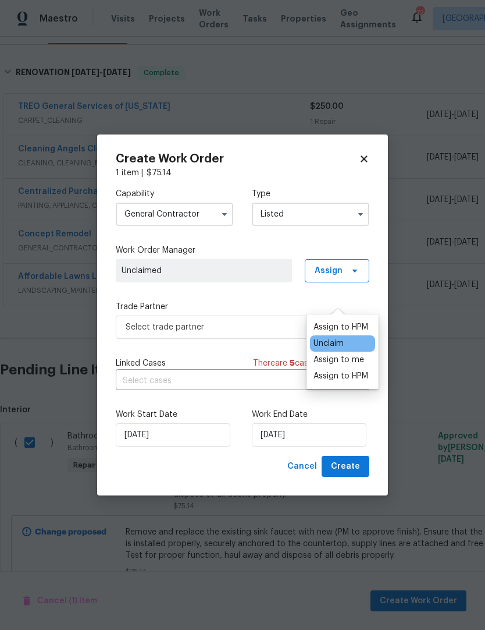
click at [358, 321] on div "Assign to HPM" at bounding box center [341, 327] width 55 height 12
click at [264, 295] on div "Capability General Contractor Type Listed Work Order Manager Joseph White Assig…" at bounding box center [243, 317] width 254 height 277
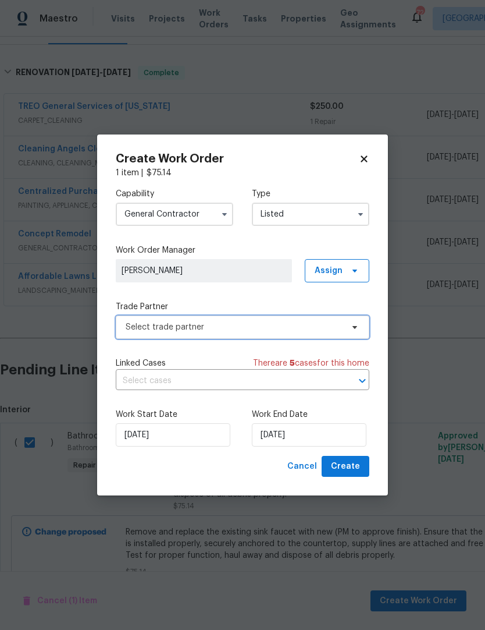
click at [241, 328] on span "Select trade partner" at bounding box center [234, 327] width 217 height 12
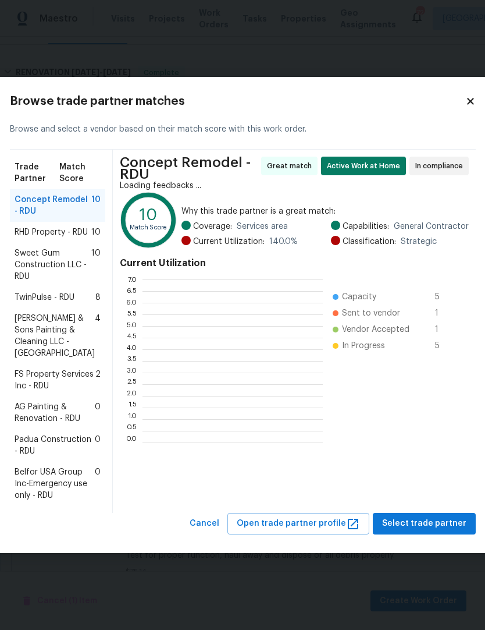
scroll to position [163, 180]
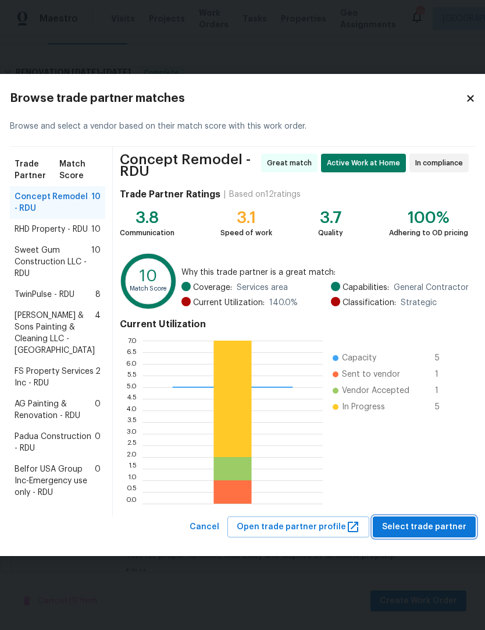
click at [411, 534] on span "Select trade partner" at bounding box center [424, 527] width 84 height 15
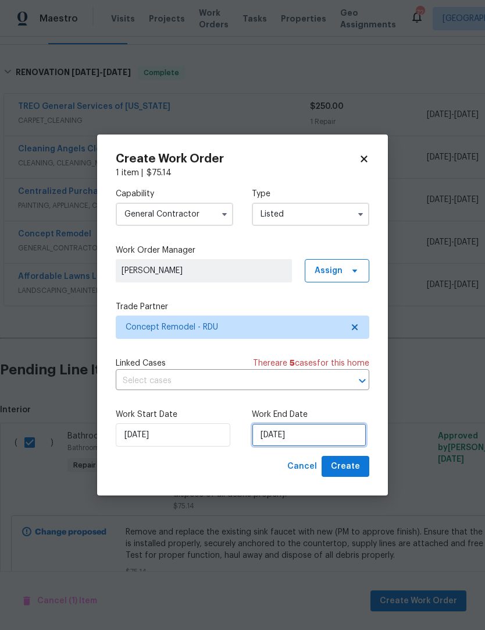
click at [295, 436] on input "[DATE]" at bounding box center [309, 434] width 115 height 23
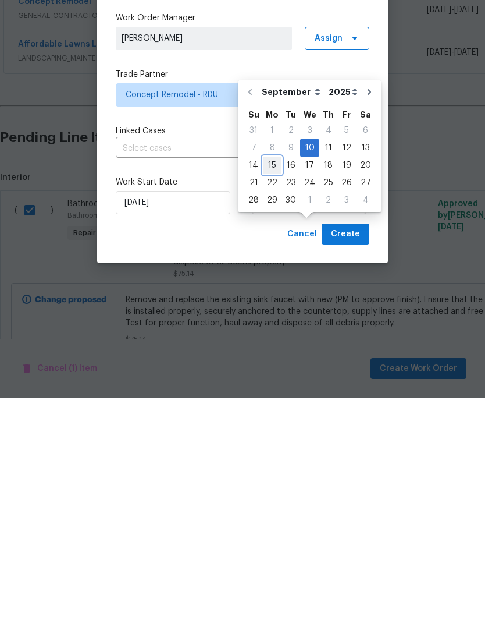
click at [274, 389] on div "15" at bounding box center [272, 397] width 19 height 16
type input "9/15/2025"
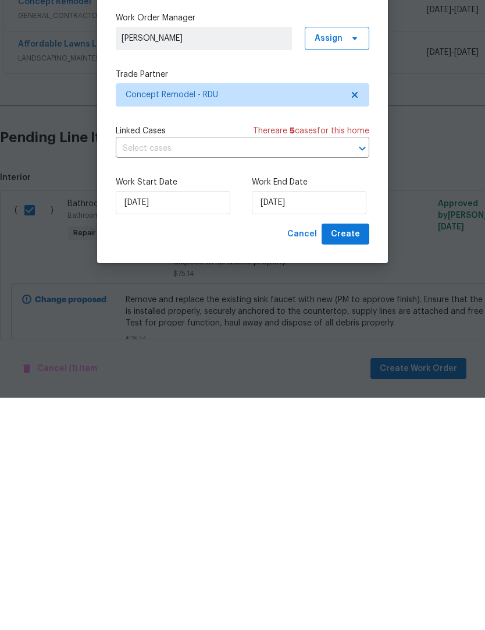
scroll to position [48, 0]
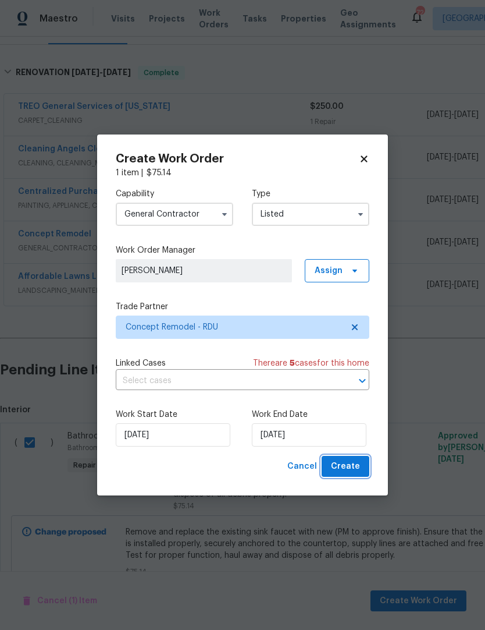
click at [353, 463] on span "Create" at bounding box center [345, 466] width 29 height 15
checkbox input "false"
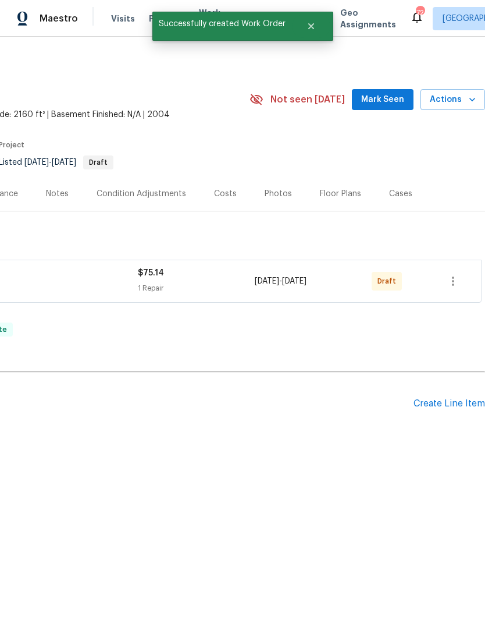
scroll to position [0, 172]
click at [453, 278] on icon "button" at bounding box center [453, 280] width 2 height 9
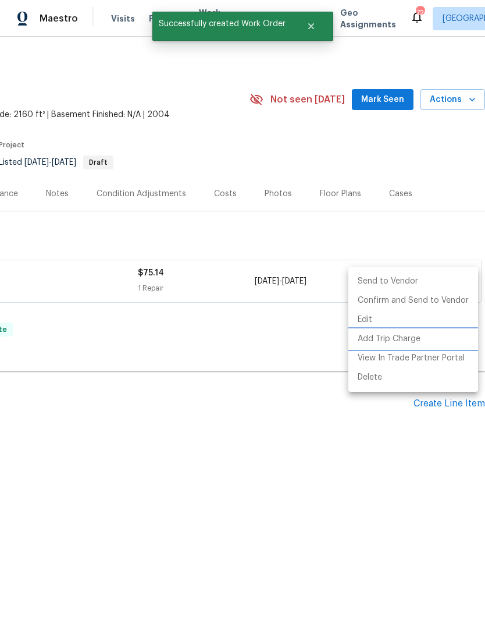
click at [407, 335] on li "Add Trip Charge" at bounding box center [414, 338] width 130 height 19
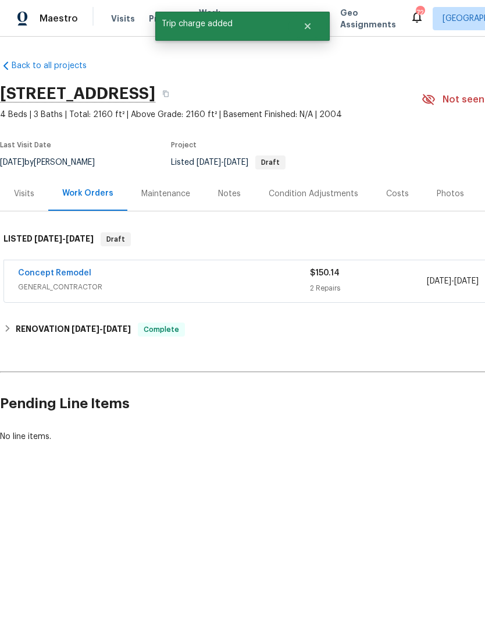
scroll to position [0, 0]
click at [81, 271] on link "Concept Remodel" at bounding box center [54, 273] width 73 height 8
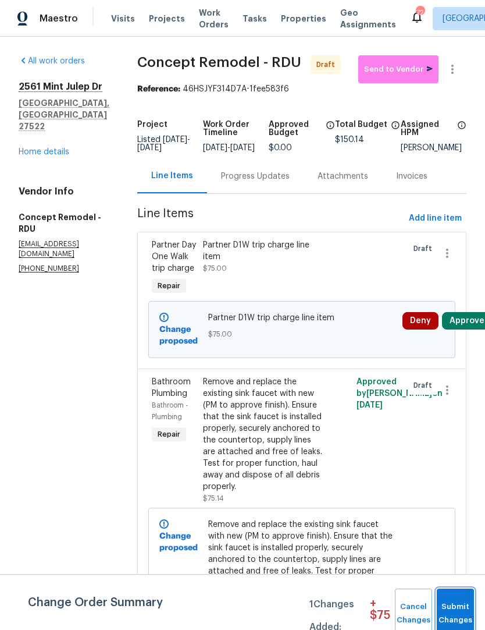
click at [459, 594] on button "Submit Changes" at bounding box center [455, 613] width 37 height 50
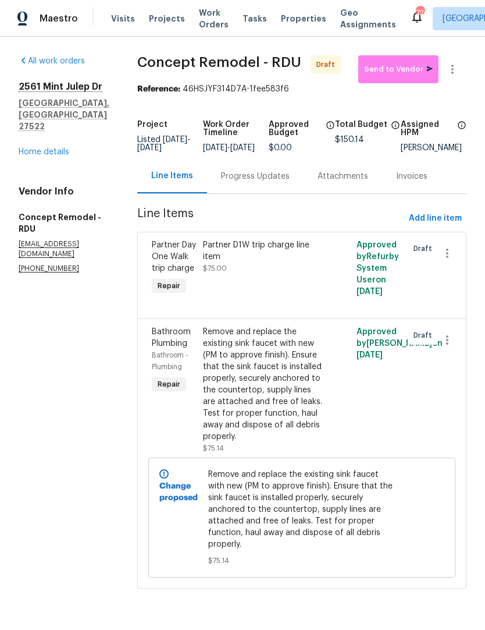
click at [244, 357] on div "Remove and replace the existing sink faucet with new (PM to approve finish). En…" at bounding box center [263, 384] width 121 height 116
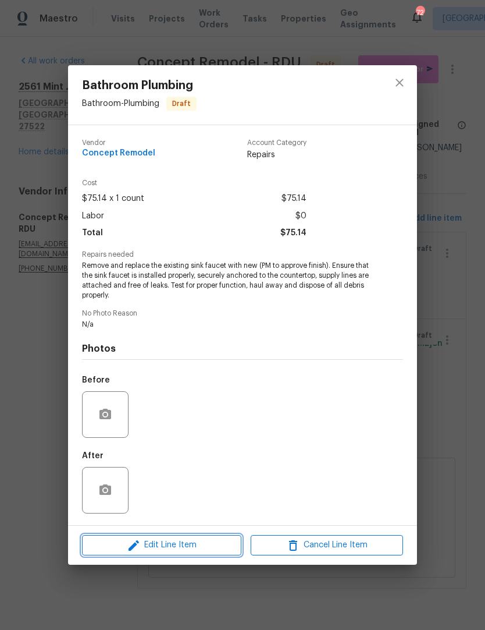
click at [169, 543] on span "Edit Line Item" at bounding box center [162, 545] width 152 height 15
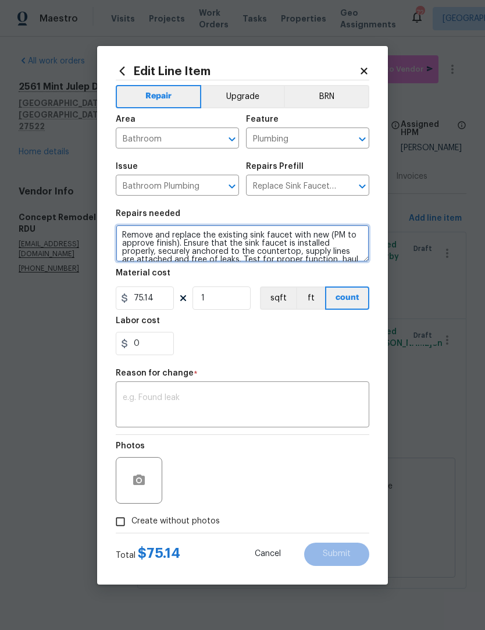
click at [124, 233] on textarea "Remove and replace the existing sink faucet with new (PM to approve finish). En…" at bounding box center [243, 243] width 254 height 37
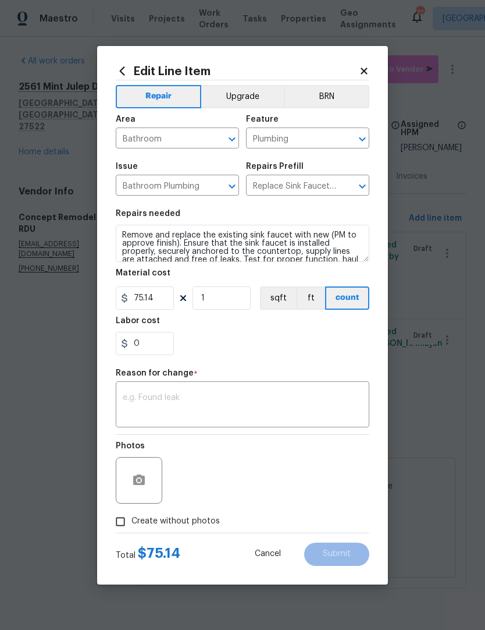
click at [289, 372] on div "Reason for change *" at bounding box center [243, 376] width 254 height 15
click at [119, 408] on div "x ​" at bounding box center [243, 405] width 254 height 43
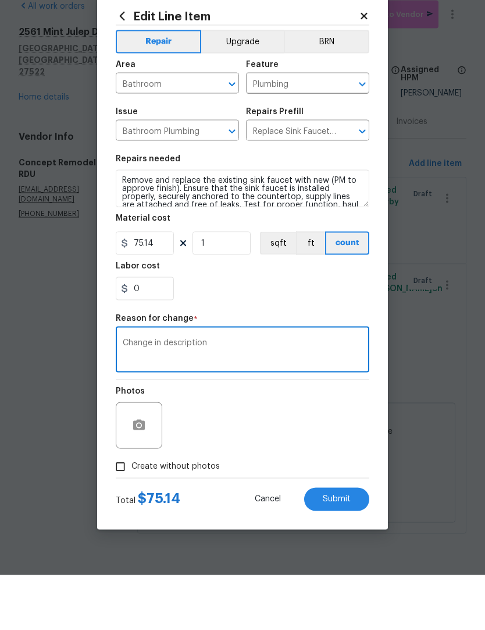
type textarea "Change in description"
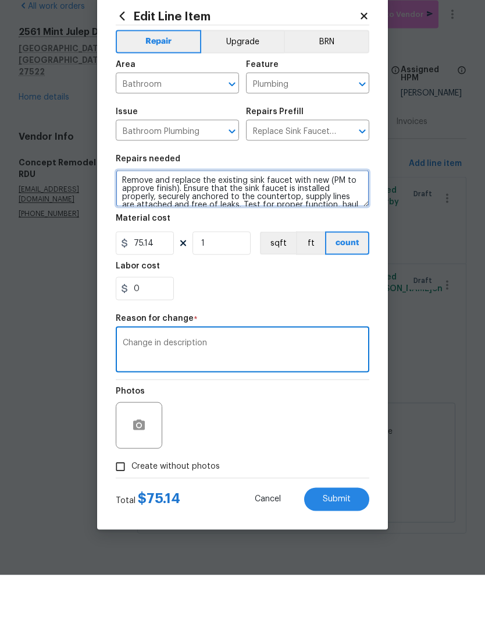
click at [130, 225] on textarea "Remove and replace the existing sink faucet with new (PM to approve finish). En…" at bounding box center [243, 243] width 254 height 37
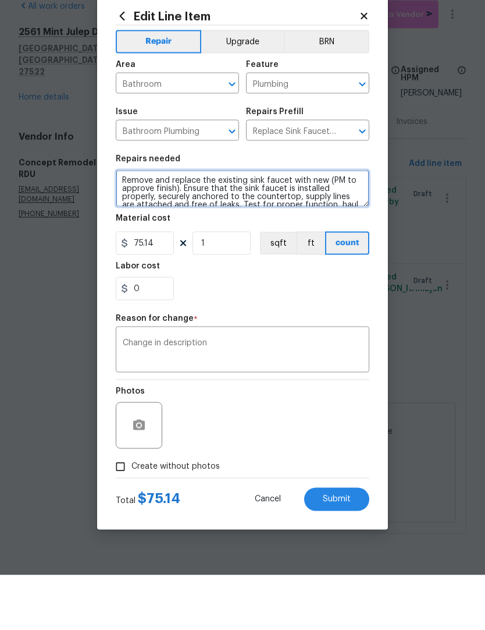
click at [177, 225] on textarea "Remove and replace the existing sink faucet with new (PM to approve finish). En…" at bounding box center [243, 243] width 254 height 37
click at [124, 225] on textarea "Remove and replace the existing sink faucet with new (PM to approve finish). En…" at bounding box center [243, 243] width 254 height 37
click at [211, 225] on textarea "Remove and replace the existing sink faucet with new (PM to approve finish). En…" at bounding box center [243, 243] width 254 height 37
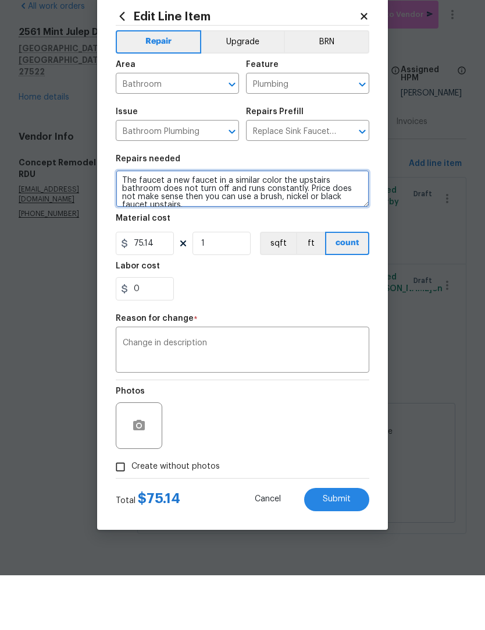
scroll to position [3, 0]
type textarea "The faucet a new faucet in a similar color the upstairs bathroom does not turn …"
click at [307, 310] on div "Repair Upgrade BRN Area Bathroom ​ Feature Plumbing ​ Issue Bathroom Plumbing ​…" at bounding box center [243, 306] width 254 height 452
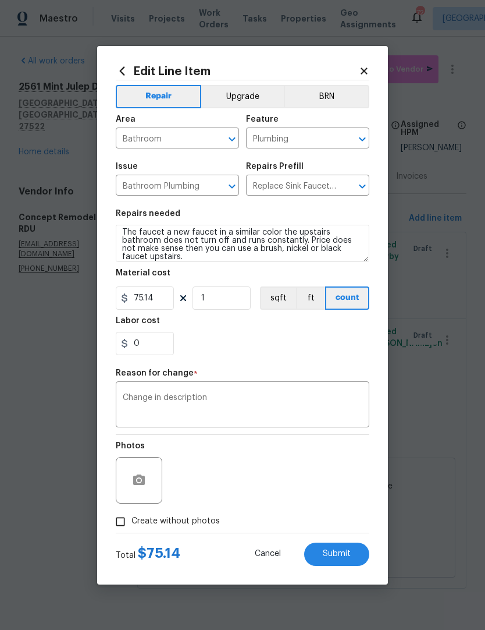
click at [337, 553] on span "Submit" at bounding box center [337, 553] width 28 height 9
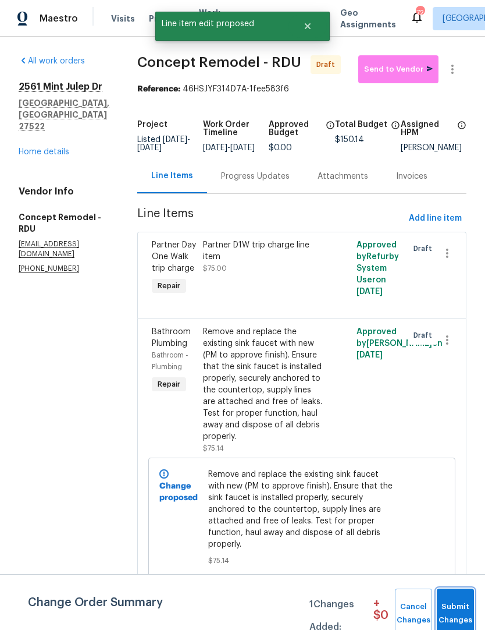
click at [462, 601] on span "Submit Changes" at bounding box center [456, 613] width 26 height 27
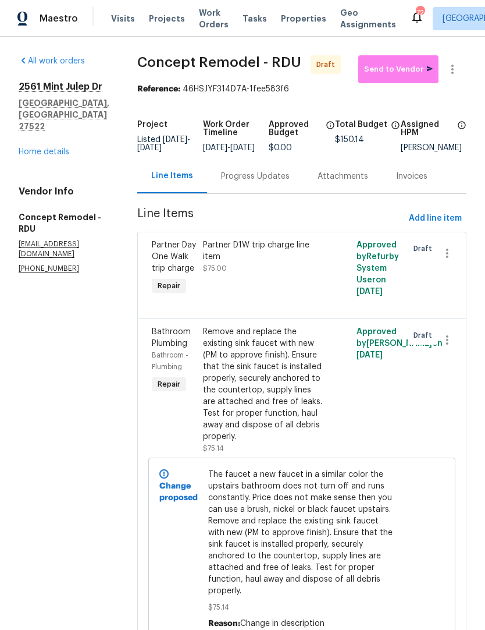
click at [41, 156] on link "Home details" at bounding box center [44, 152] width 51 height 8
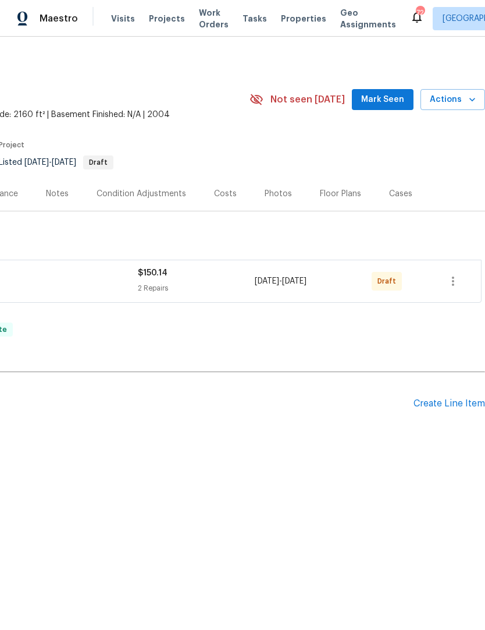
scroll to position [0, 172]
click at [459, 280] on icon "button" at bounding box center [453, 281] width 14 height 14
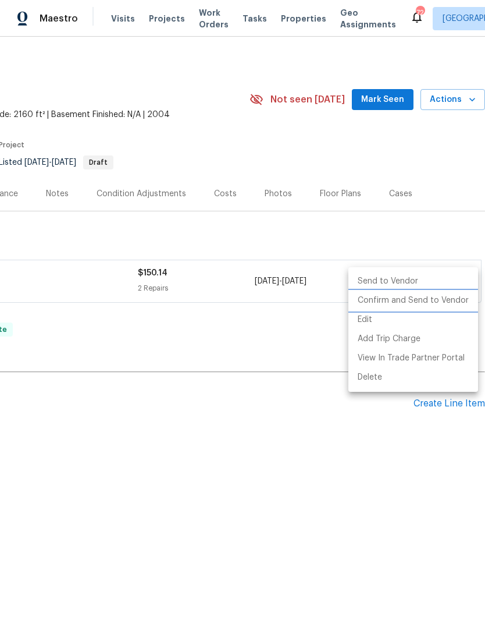
click at [408, 297] on li "Confirm and Send to Vendor" at bounding box center [414, 300] width 130 height 19
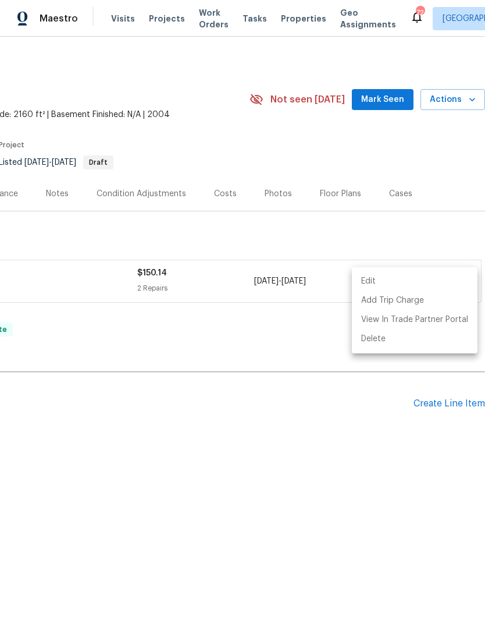
click at [264, 336] on div at bounding box center [242, 315] width 485 height 630
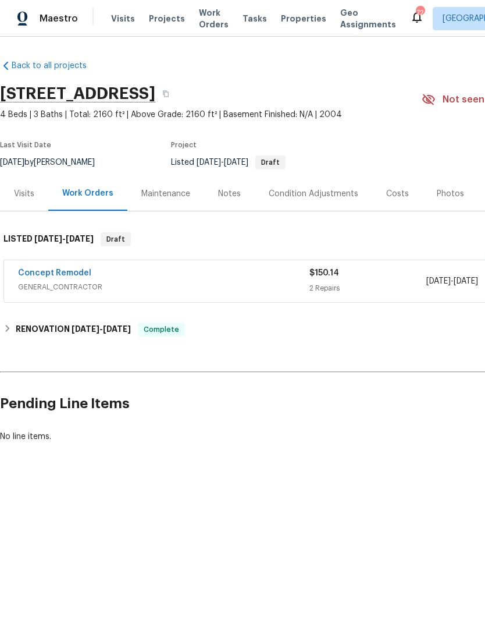
scroll to position [0, 0]
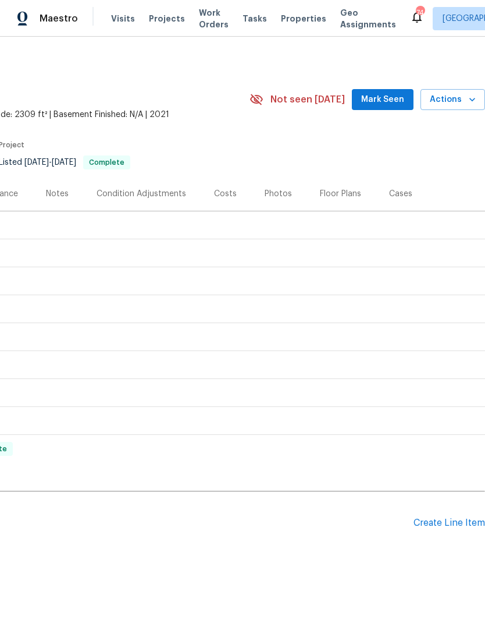
scroll to position [0, 172]
click at [438, 522] on div "Create Line Item" at bounding box center [450, 522] width 72 height 11
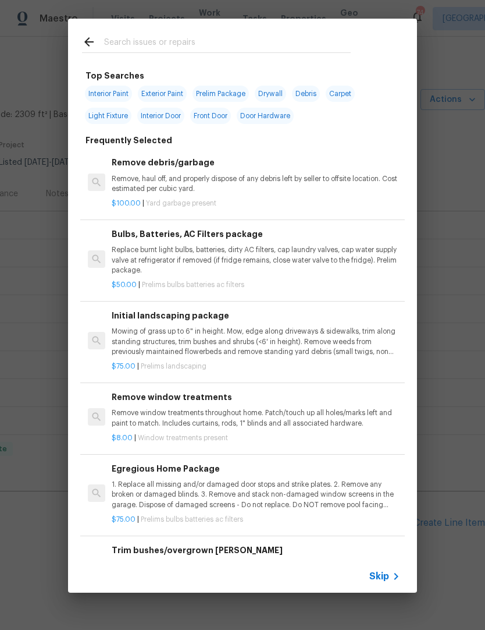
click at [127, 43] on input "text" at bounding box center [227, 43] width 247 height 17
type input "Clean"
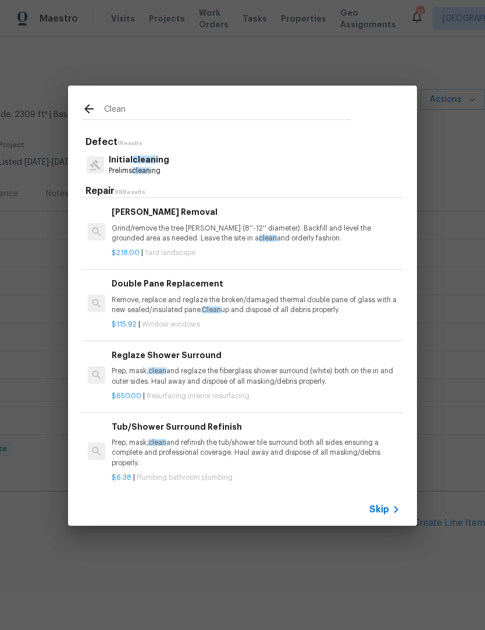
scroll to position [1297, 0]
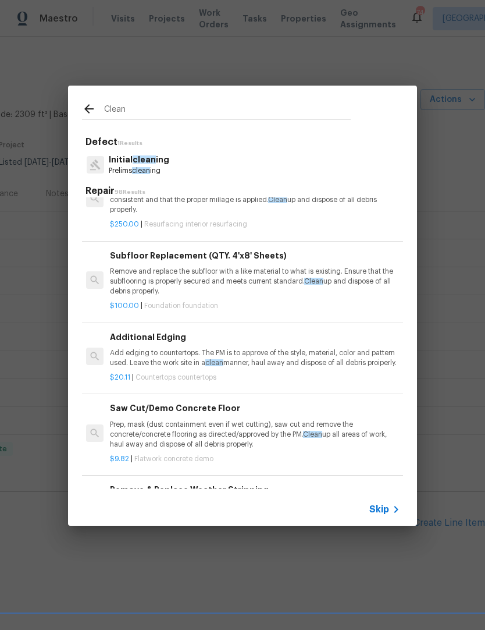
click at [134, 172] on p "Prelims clean ing" at bounding box center [139, 171] width 61 height 10
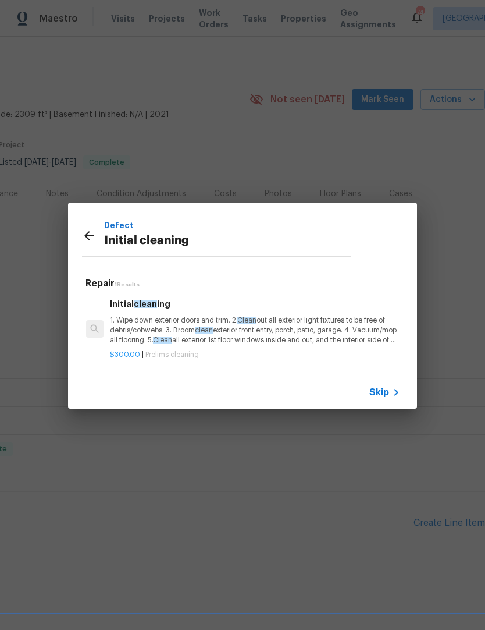
scroll to position [2, 2]
click at [115, 329] on p "1. Wipe down exterior doors and trim. 2. Clean out all exterior light fixtures …" at bounding box center [254, 330] width 289 height 30
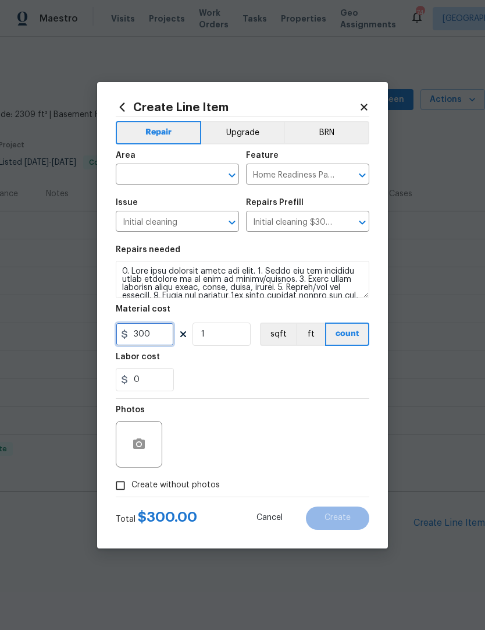
click at [153, 334] on input "300" at bounding box center [145, 333] width 58 height 23
type input "250"
click at [196, 366] on div "Labor cost" at bounding box center [243, 360] width 254 height 15
click at [116, 484] on input "Create without photos" at bounding box center [120, 485] width 22 height 22
checkbox input "true"
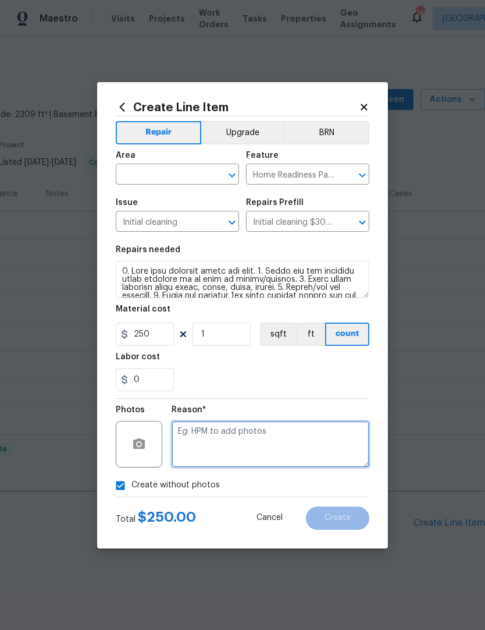
click at [191, 442] on textarea at bounding box center [271, 444] width 198 height 47
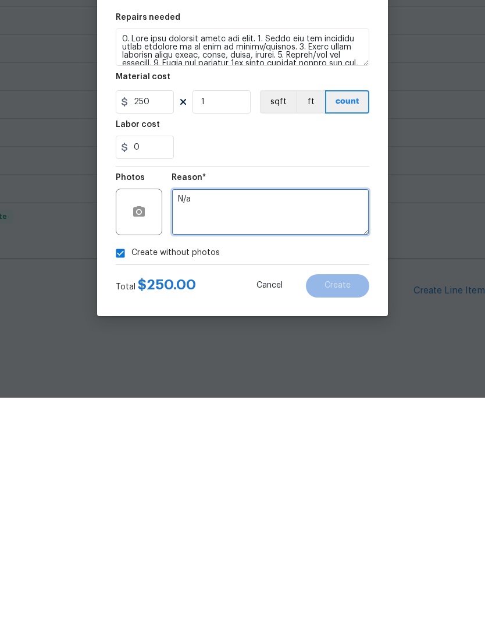
click at [212, 421] on textarea "N/a" at bounding box center [271, 444] width 198 height 47
type textarea "N/a"
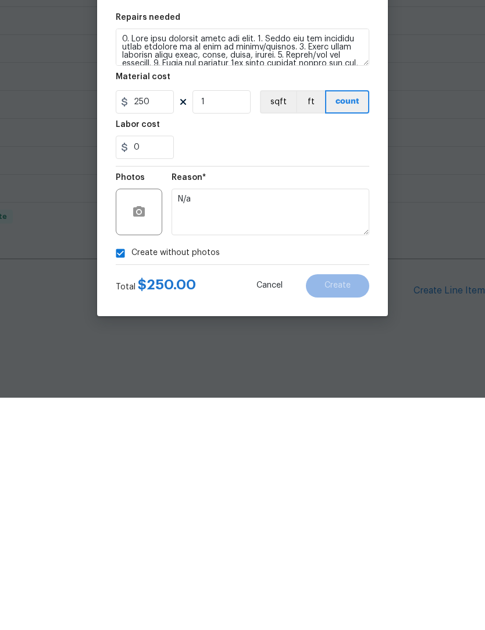
click at [203, 353] on div "Labor cost" at bounding box center [243, 360] width 254 height 15
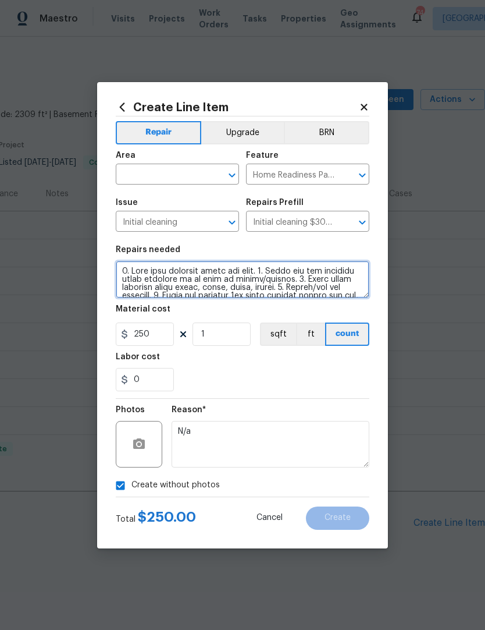
click at [121, 263] on textarea at bounding box center [243, 279] width 254 height 37
click at [125, 262] on textarea at bounding box center [243, 279] width 254 height 37
type textarea "1. Wipe down exterior doors and trim. 2. Clean out all exterior light fixtures …"
click at [129, 171] on input "text" at bounding box center [161, 175] width 91 height 18
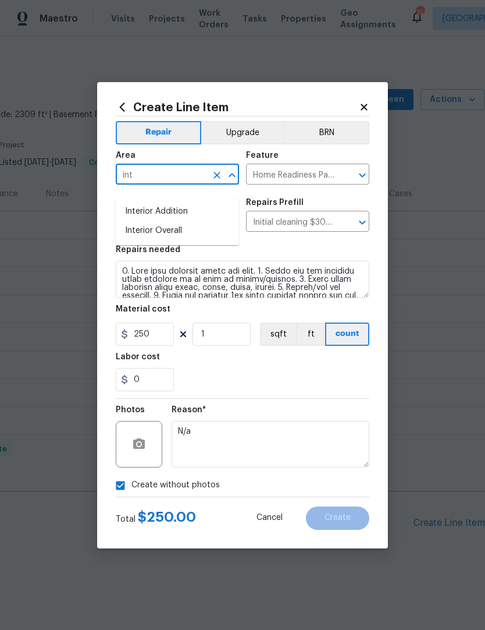
click at [144, 221] on li "Interior Overall" at bounding box center [177, 230] width 123 height 19
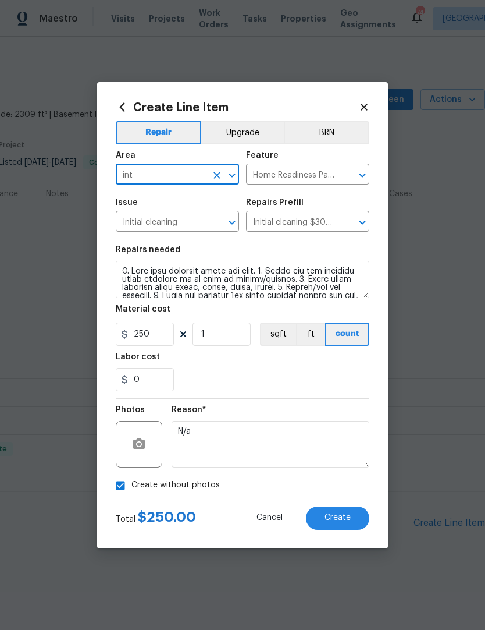
type input "Interior Overall"
click at [125, 262] on textarea at bounding box center [243, 279] width 254 height 37
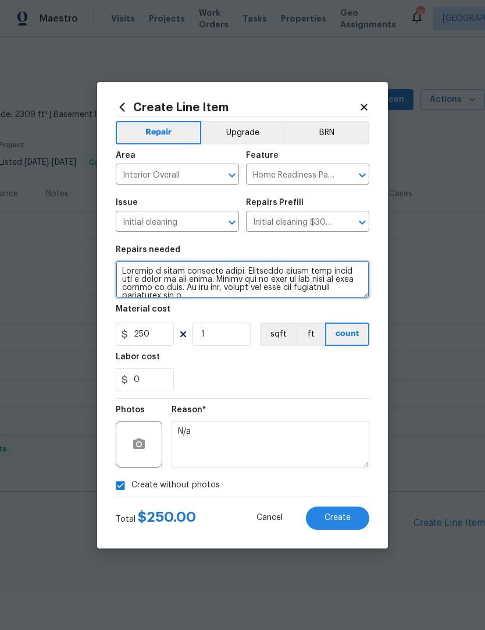
scroll to position [3, 0]
type textarea "Perform a basic interior clean. Potential buyer said there was a smell in the h…"
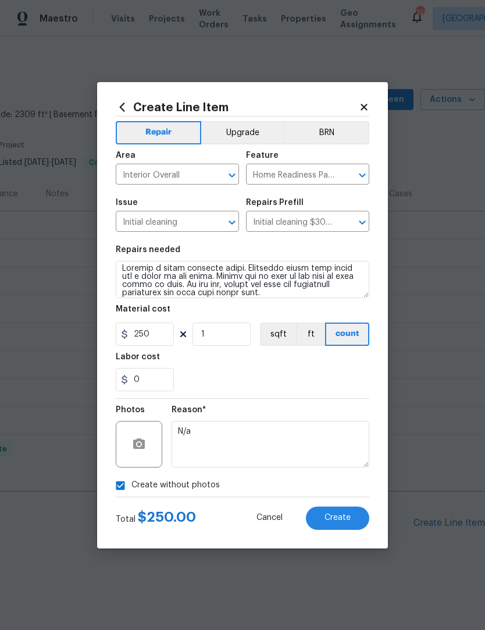
click at [358, 372] on div "0" at bounding box center [243, 379] width 254 height 23
click at [335, 519] on span "Create" at bounding box center [338, 517] width 26 height 9
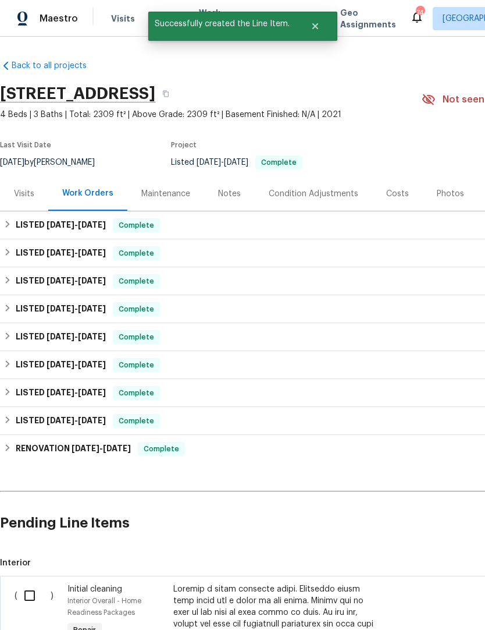
scroll to position [0, 0]
click at [30, 583] on input "checkbox" at bounding box center [33, 595] width 33 height 24
checkbox input "true"
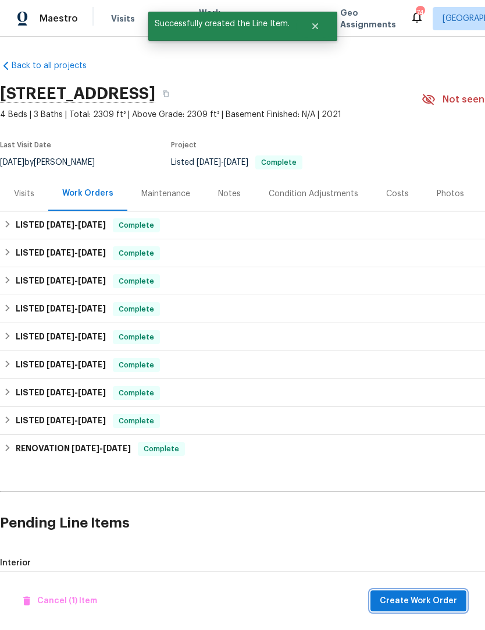
click at [418, 602] on span "Create Work Order" at bounding box center [418, 601] width 77 height 15
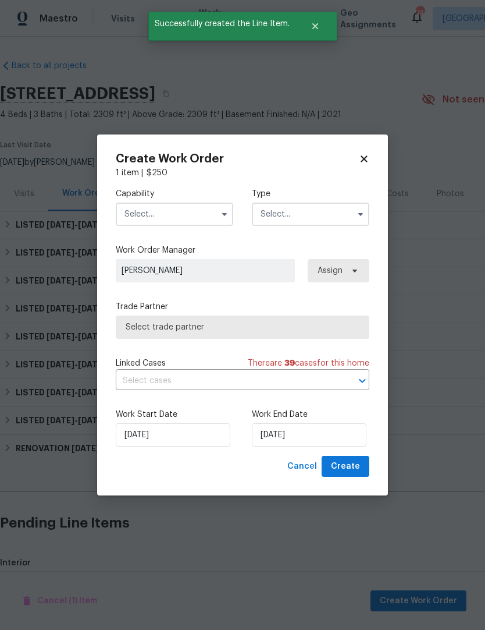
click at [146, 217] on input "text" at bounding box center [175, 214] width 118 height 23
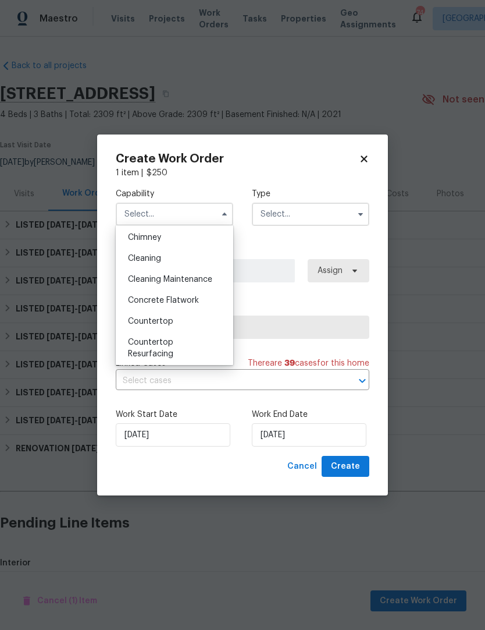
scroll to position [140, 0]
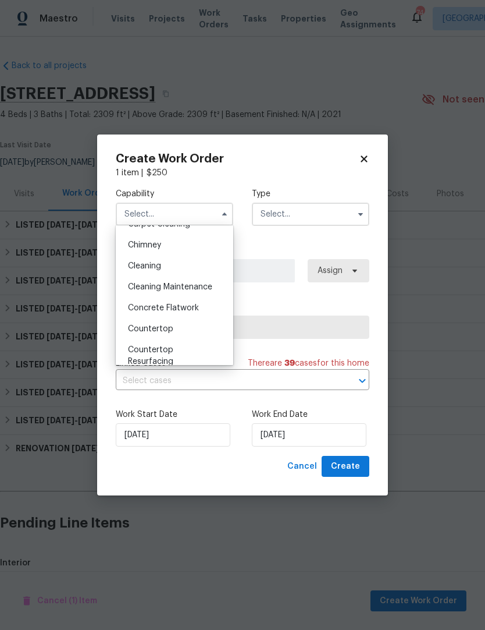
click at [141, 267] on span "Cleaning" at bounding box center [144, 266] width 33 height 8
type input "Cleaning"
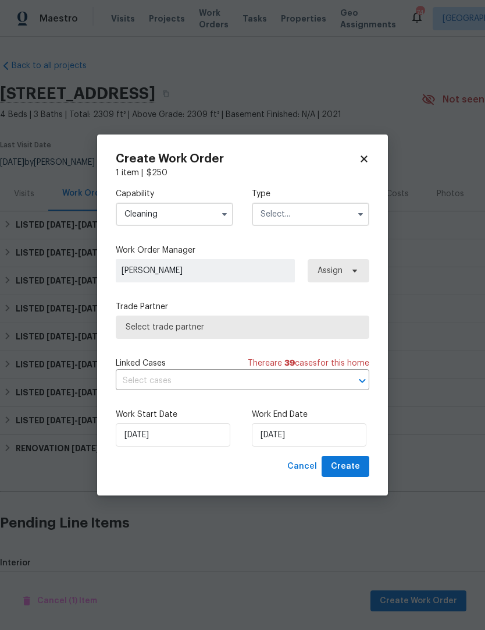
click at [292, 216] on input "text" at bounding box center [311, 214] width 118 height 23
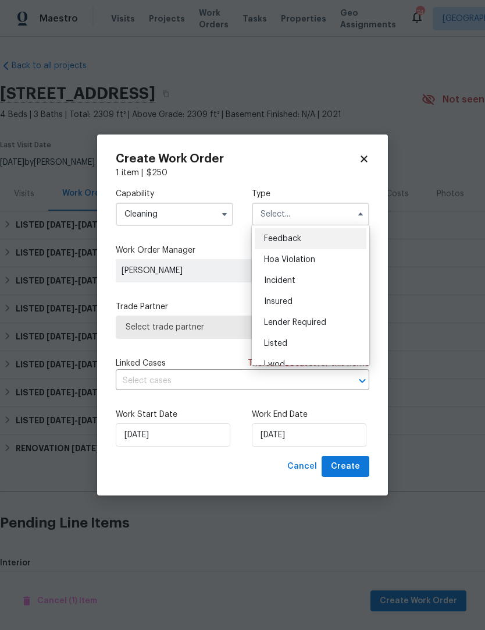
click at [271, 339] on span "Listed" at bounding box center [275, 343] width 23 height 8
type input "Listed"
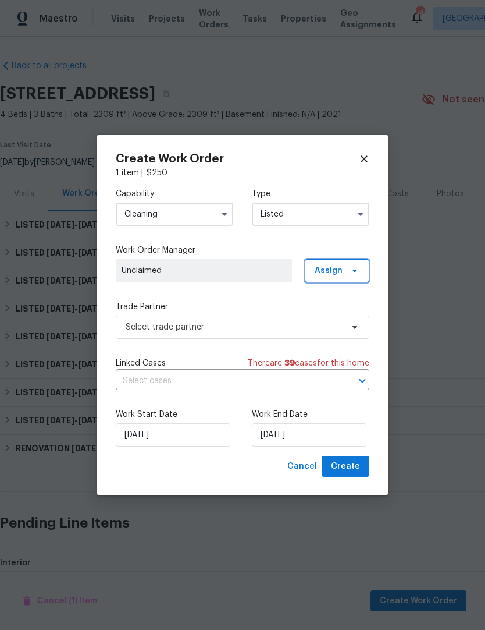
click at [336, 267] on span "Assign" at bounding box center [329, 271] width 28 height 12
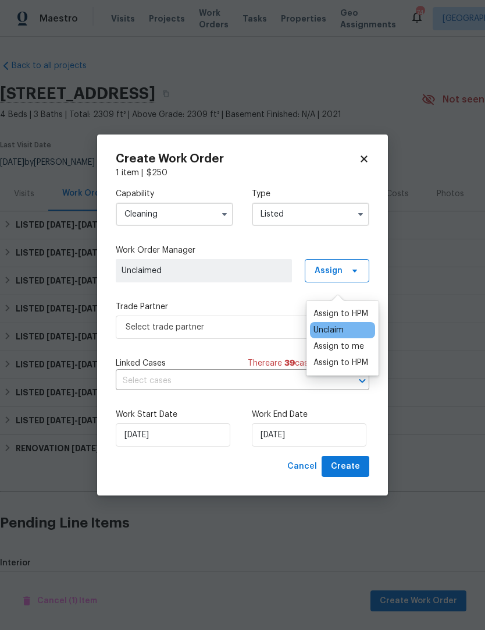
click at [335, 308] on div "Assign to HPM" at bounding box center [341, 314] width 55 height 12
click at [269, 299] on div "Capability Cleaning Type Listed Work Order Manager Joseph White Assign Trade Pa…" at bounding box center [243, 317] width 254 height 277
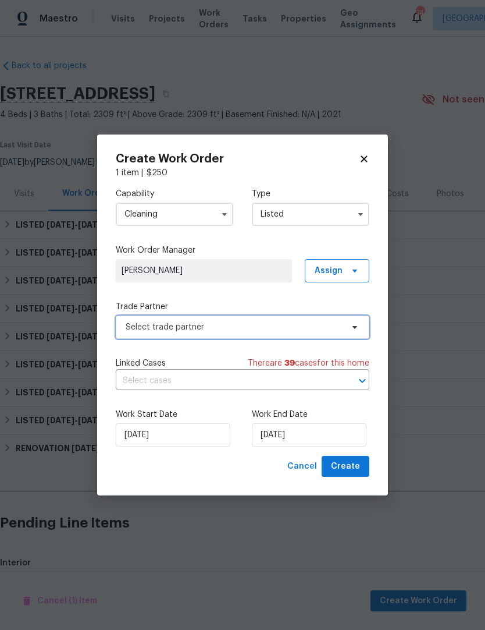
click at [134, 330] on span "Select trade partner" at bounding box center [234, 327] width 217 height 12
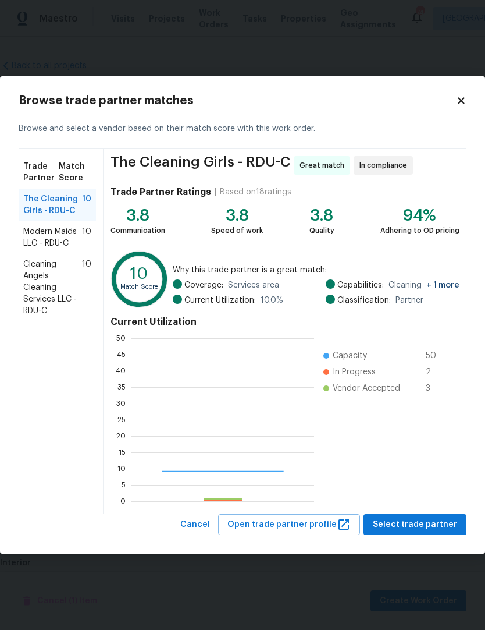
scroll to position [163, 183]
click at [34, 295] on span "Cleaning Angels Cleaning Services LLC - RDU-C" at bounding box center [52, 287] width 59 height 58
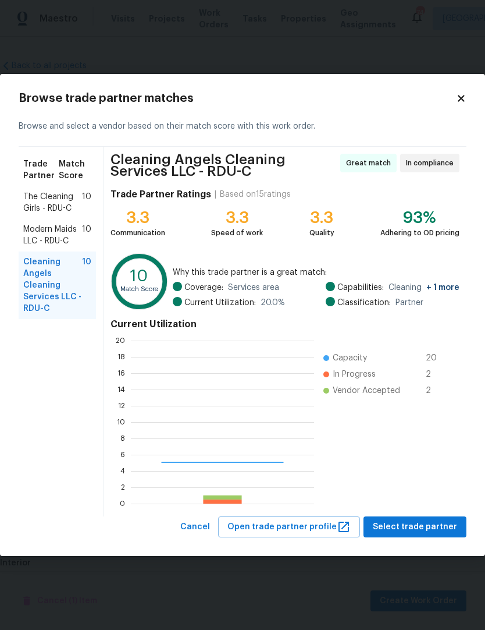
scroll to position [163, 183]
click at [415, 529] on span "Select trade partner" at bounding box center [415, 527] width 84 height 15
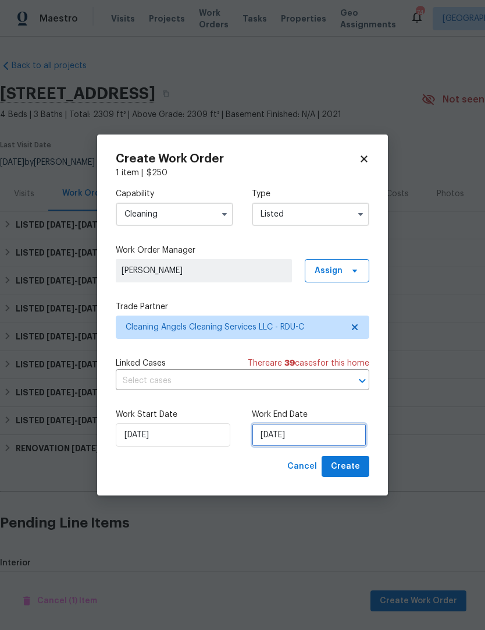
click at [297, 432] on input "[DATE]" at bounding box center [309, 434] width 115 height 23
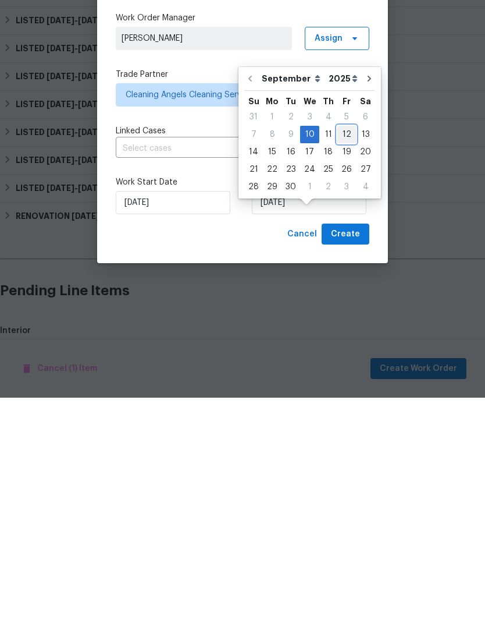
click at [346, 359] on div "12" at bounding box center [347, 367] width 19 height 16
type input "9/12/2025"
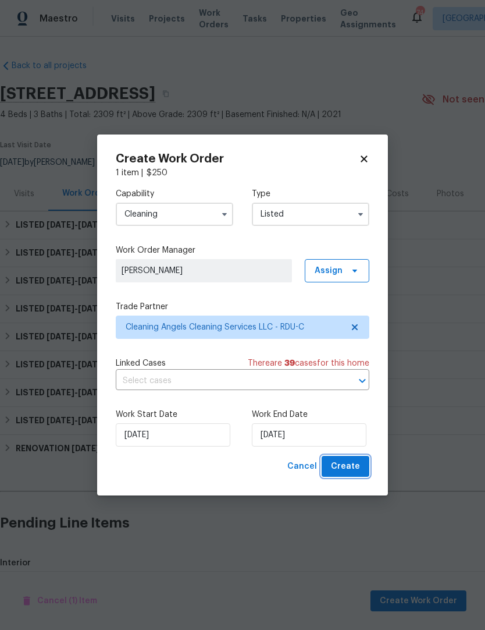
click at [352, 462] on span "Create" at bounding box center [345, 466] width 29 height 15
checkbox input "false"
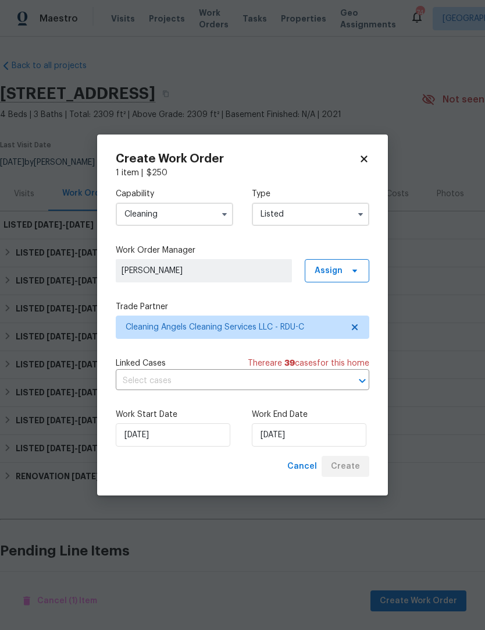
scroll to position [38, 0]
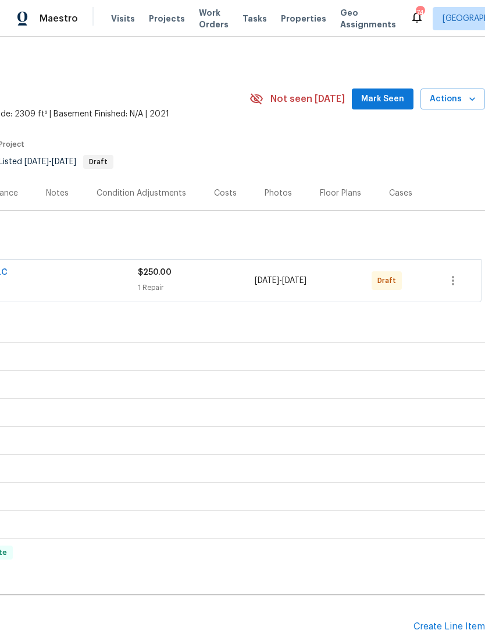
scroll to position [1, 172]
click at [456, 286] on icon "button" at bounding box center [453, 281] width 14 height 14
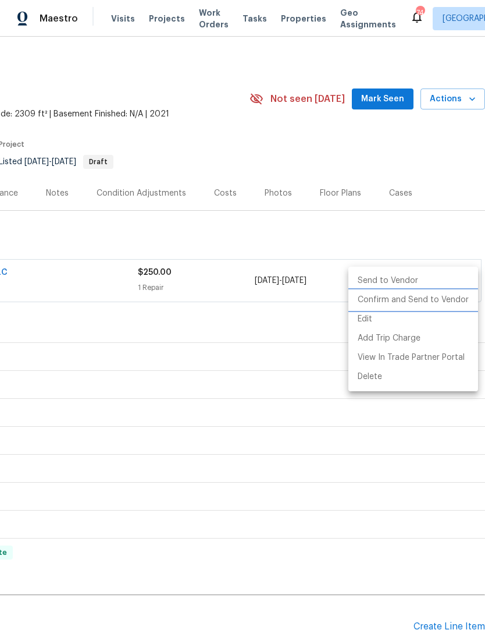
click at [417, 302] on li "Confirm and Send to Vendor" at bounding box center [414, 299] width 130 height 19
